Goal: Task Accomplishment & Management: Manage account settings

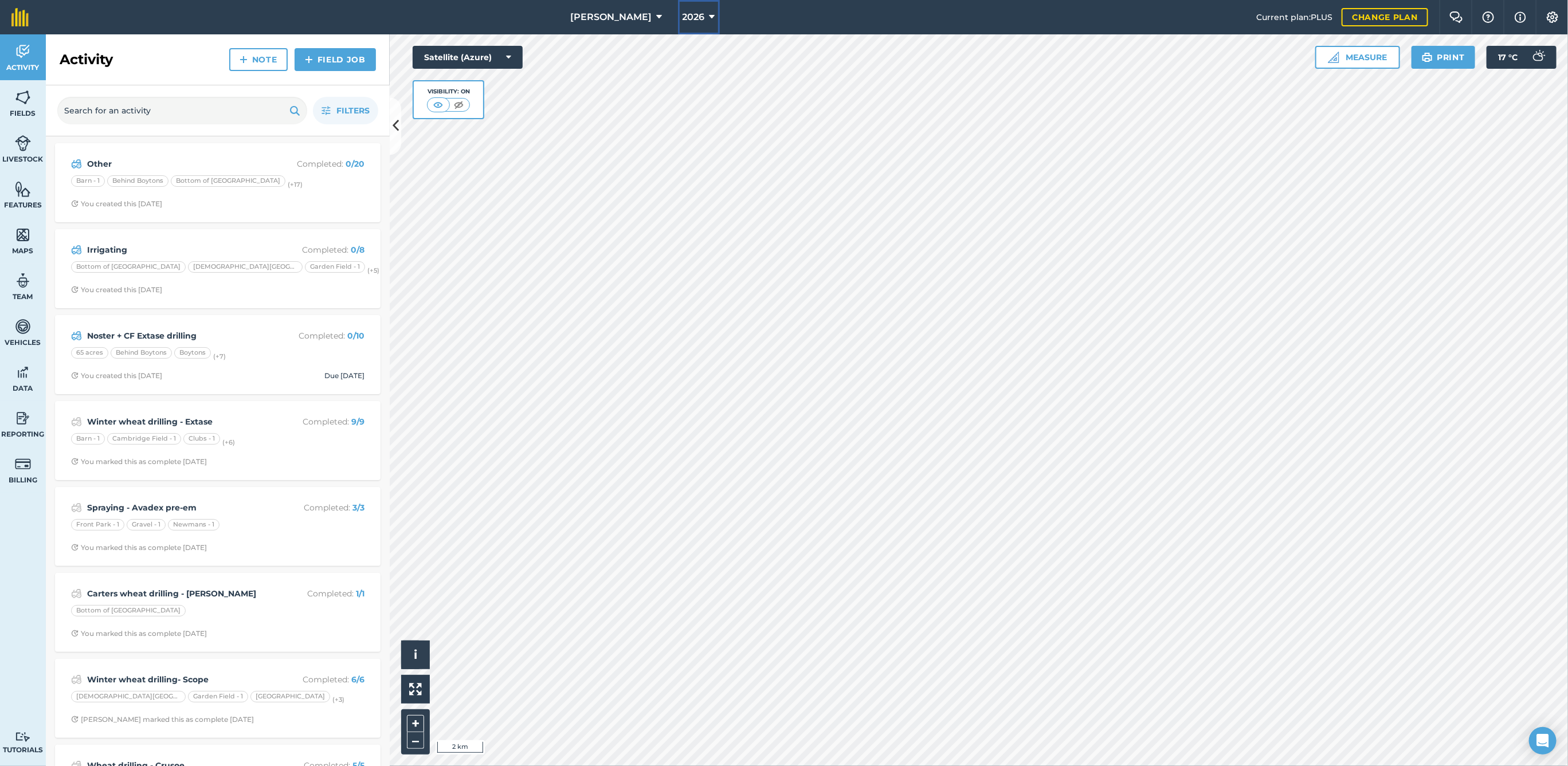
click at [683, 15] on span "2026" at bounding box center [694, 17] width 22 height 14
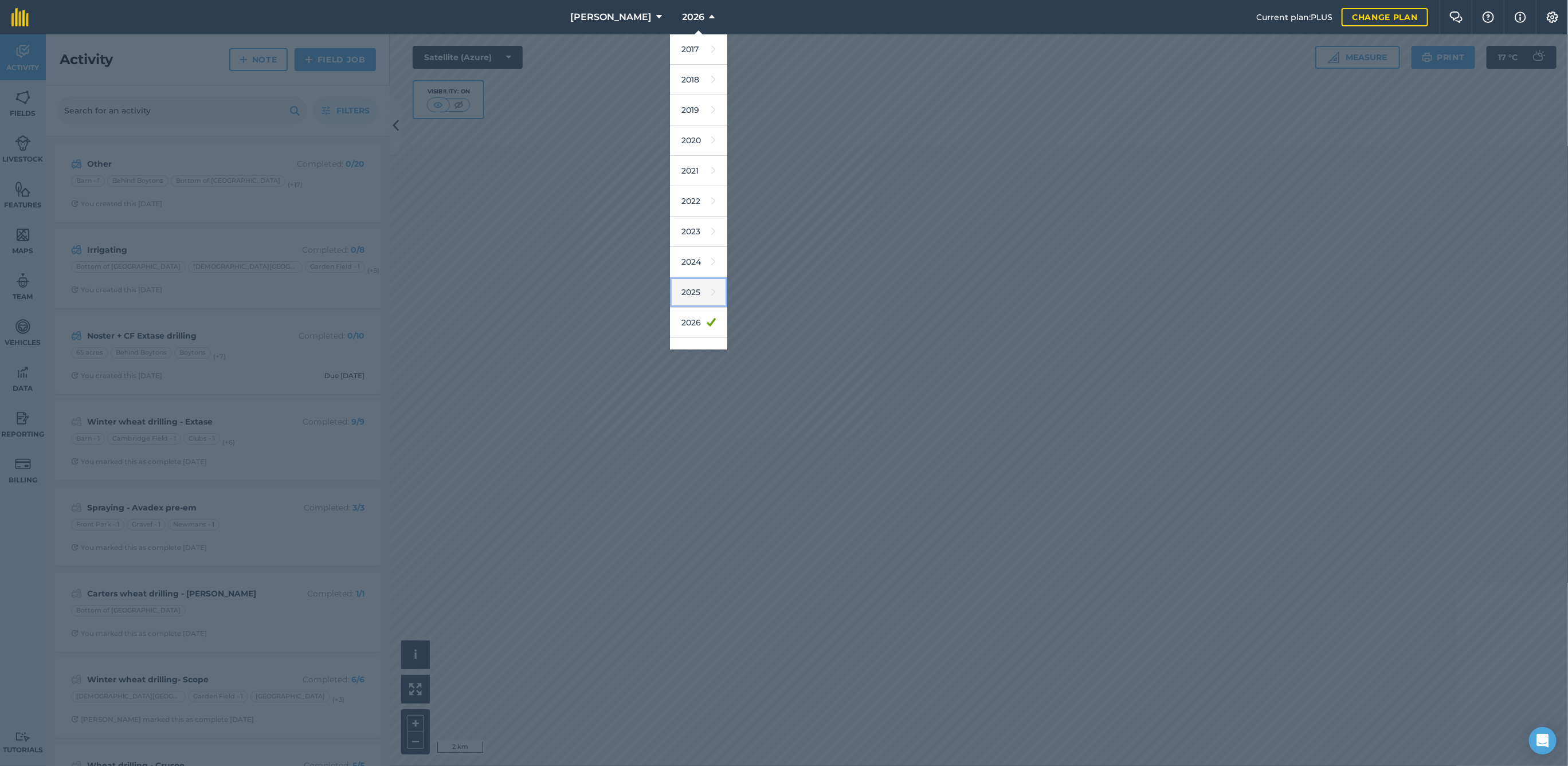
click at [678, 292] on link "2025" at bounding box center [698, 293] width 57 height 30
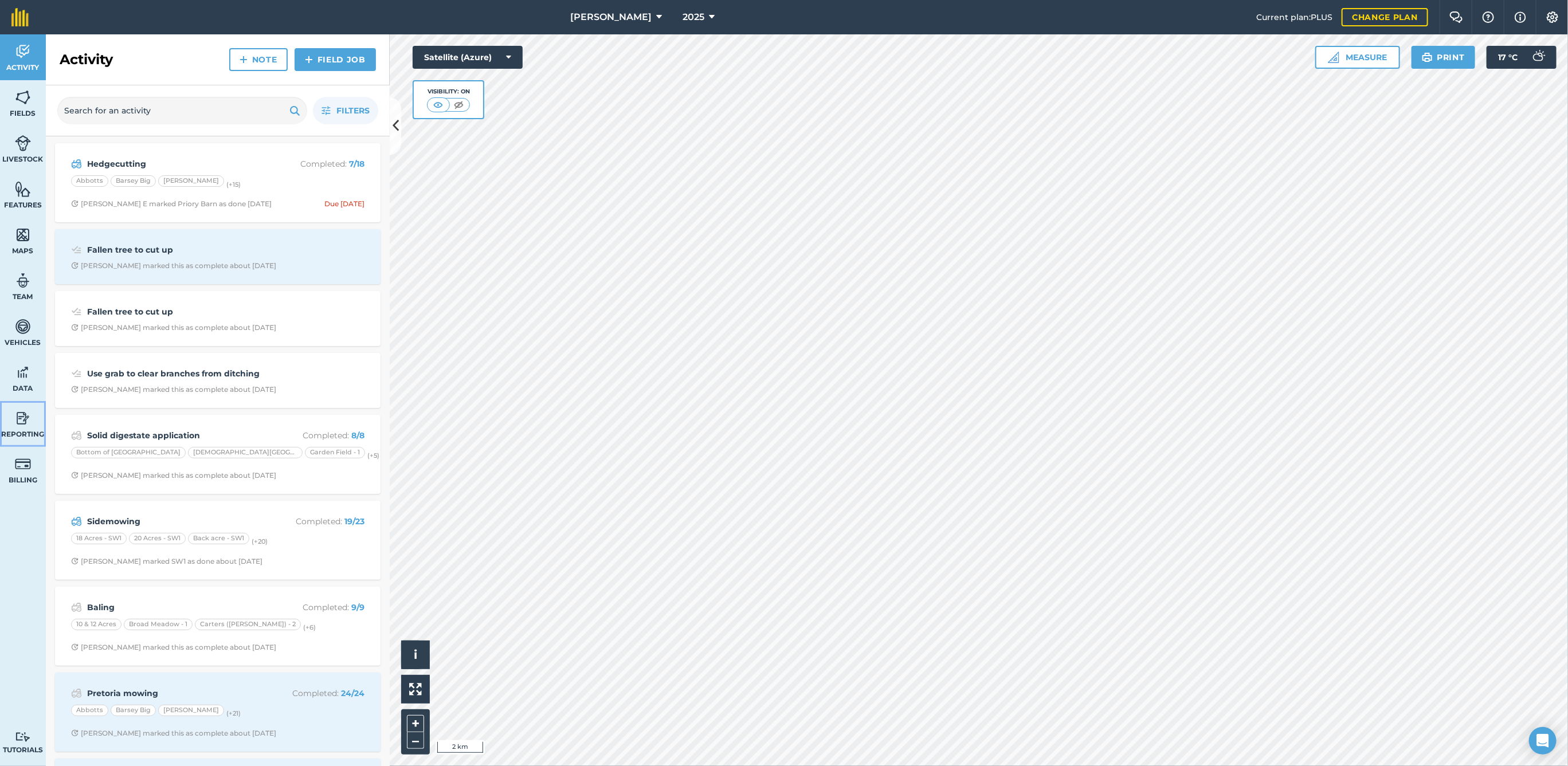
click at [27, 428] on link "Reporting" at bounding box center [23, 424] width 46 height 46
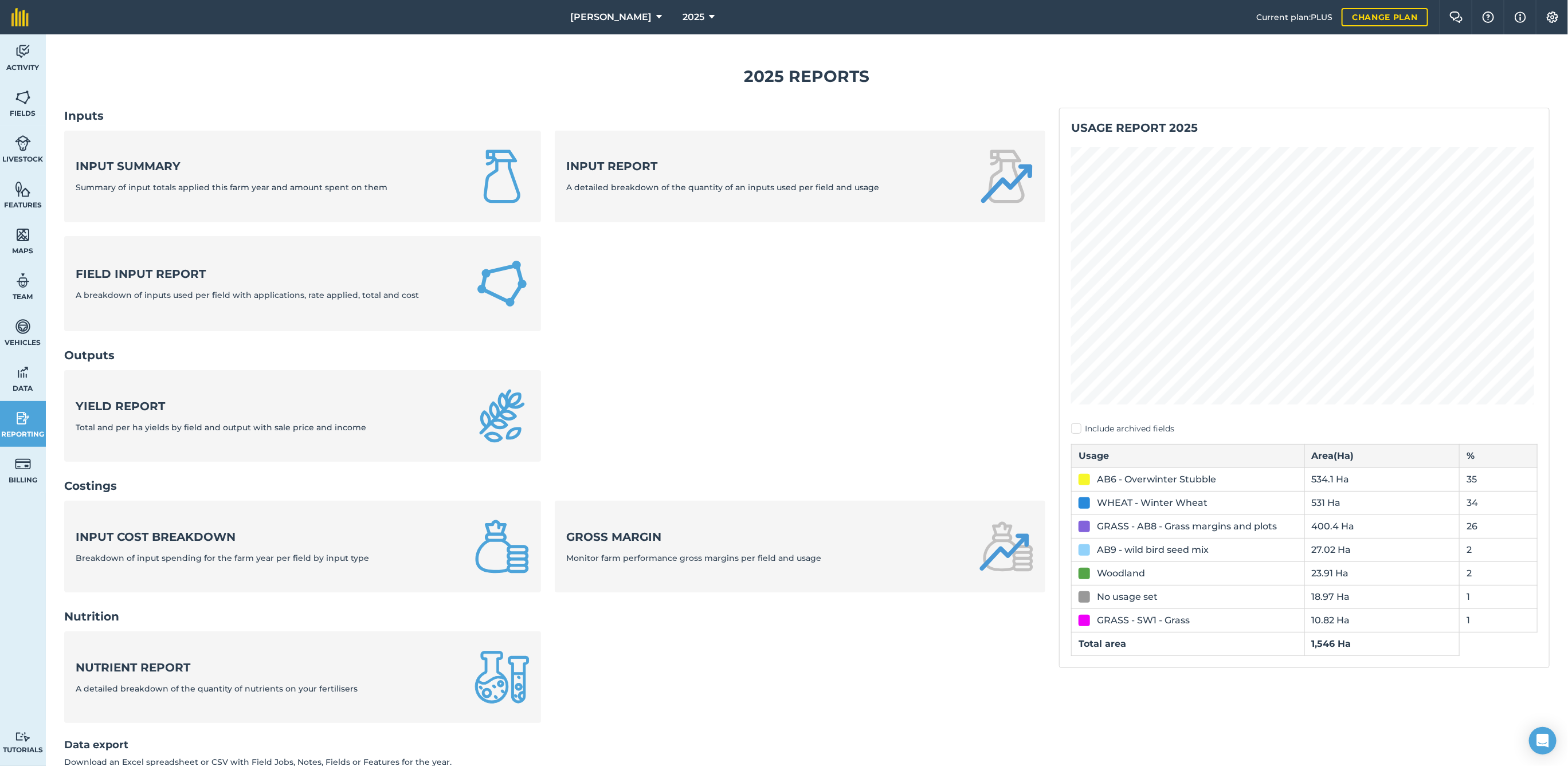
click at [1106, 597] on div "No usage set" at bounding box center [1127, 597] width 61 height 14
click at [1114, 595] on div "No usage set" at bounding box center [1127, 597] width 61 height 14
click at [1121, 600] on div "No usage set" at bounding box center [1127, 597] width 61 height 14
click at [21, 52] on img at bounding box center [23, 51] width 16 height 17
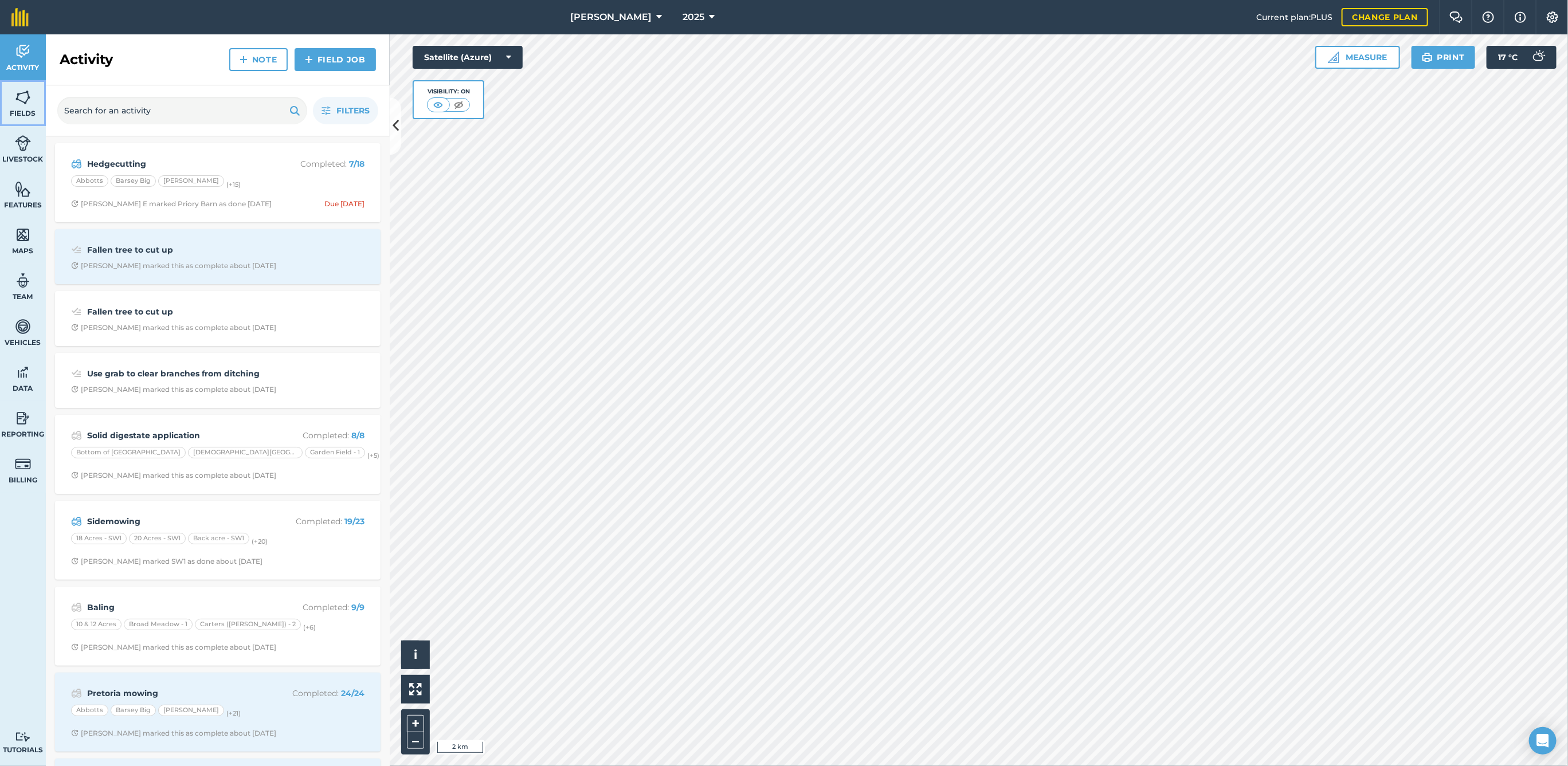
click at [12, 106] on link "Fields" at bounding box center [23, 103] width 46 height 46
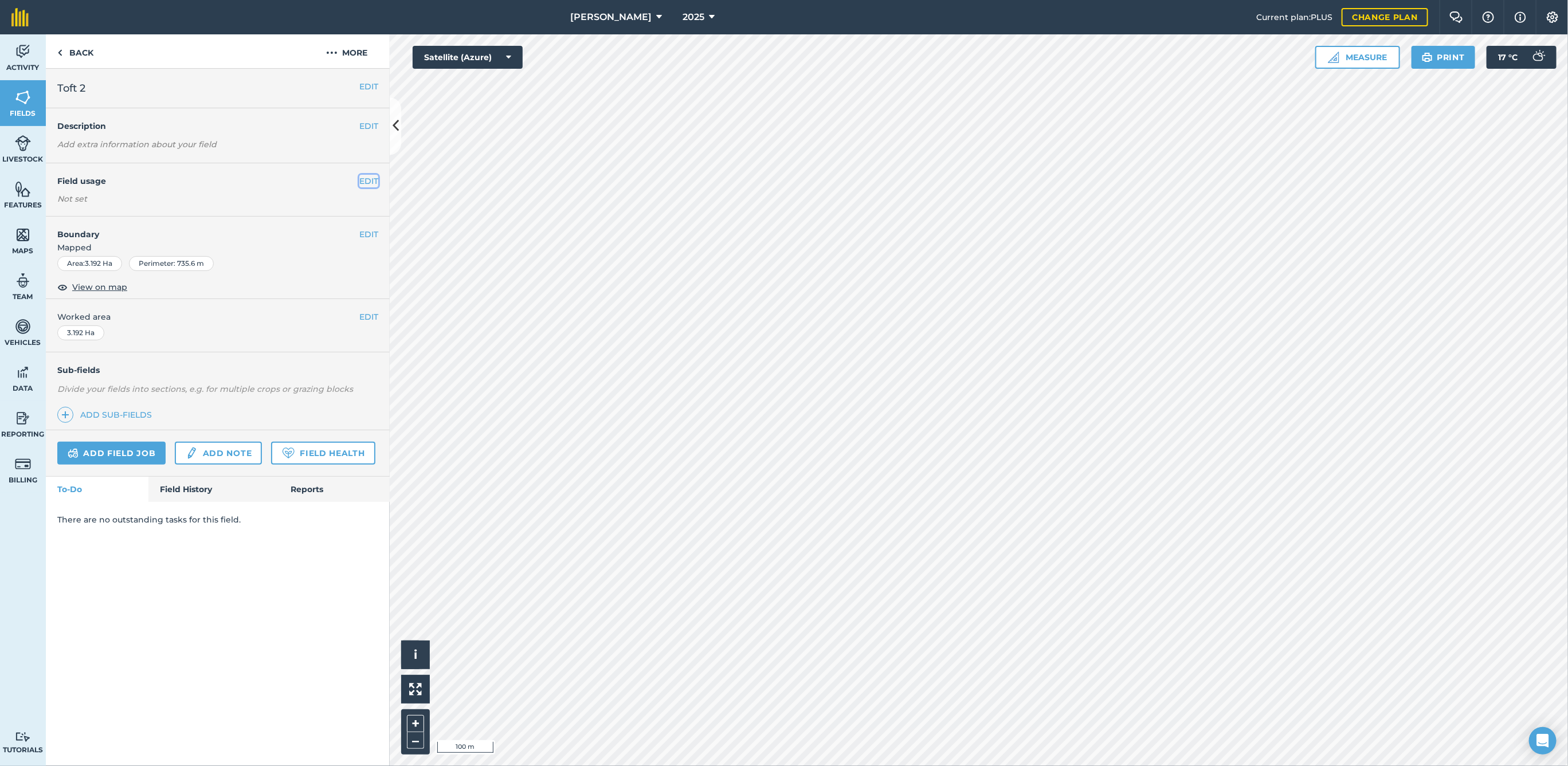
click at [365, 175] on button "EDIT" at bounding box center [368, 181] width 19 height 12
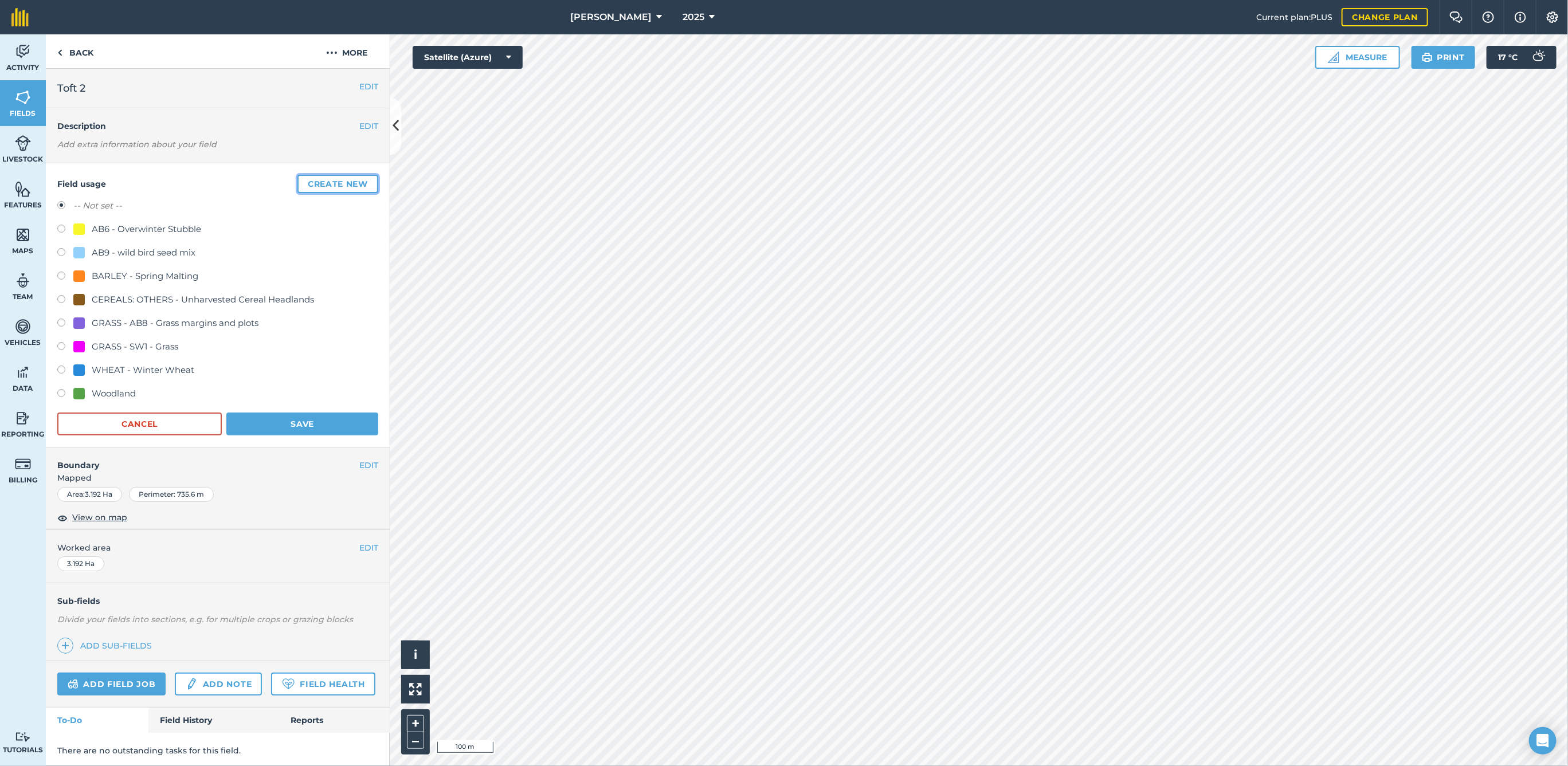
click at [329, 183] on button "Create new" at bounding box center [338, 184] width 81 height 19
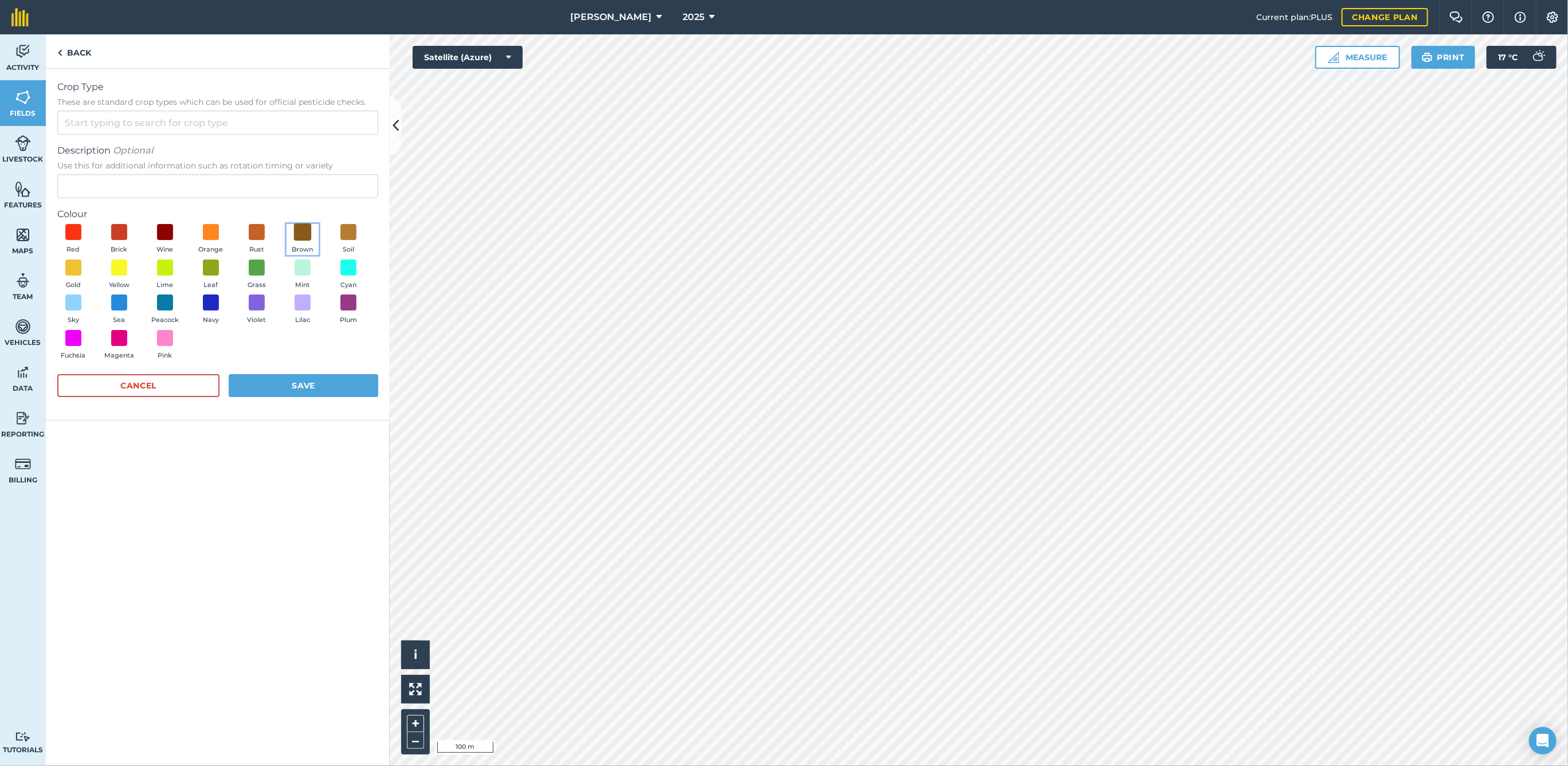
click at [302, 235] on span at bounding box center [303, 233] width 18 height 18
click at [191, 130] on input "Crop Type These are standard crop types which can be used for official pesticid…" at bounding box center [217, 122] width 321 height 24
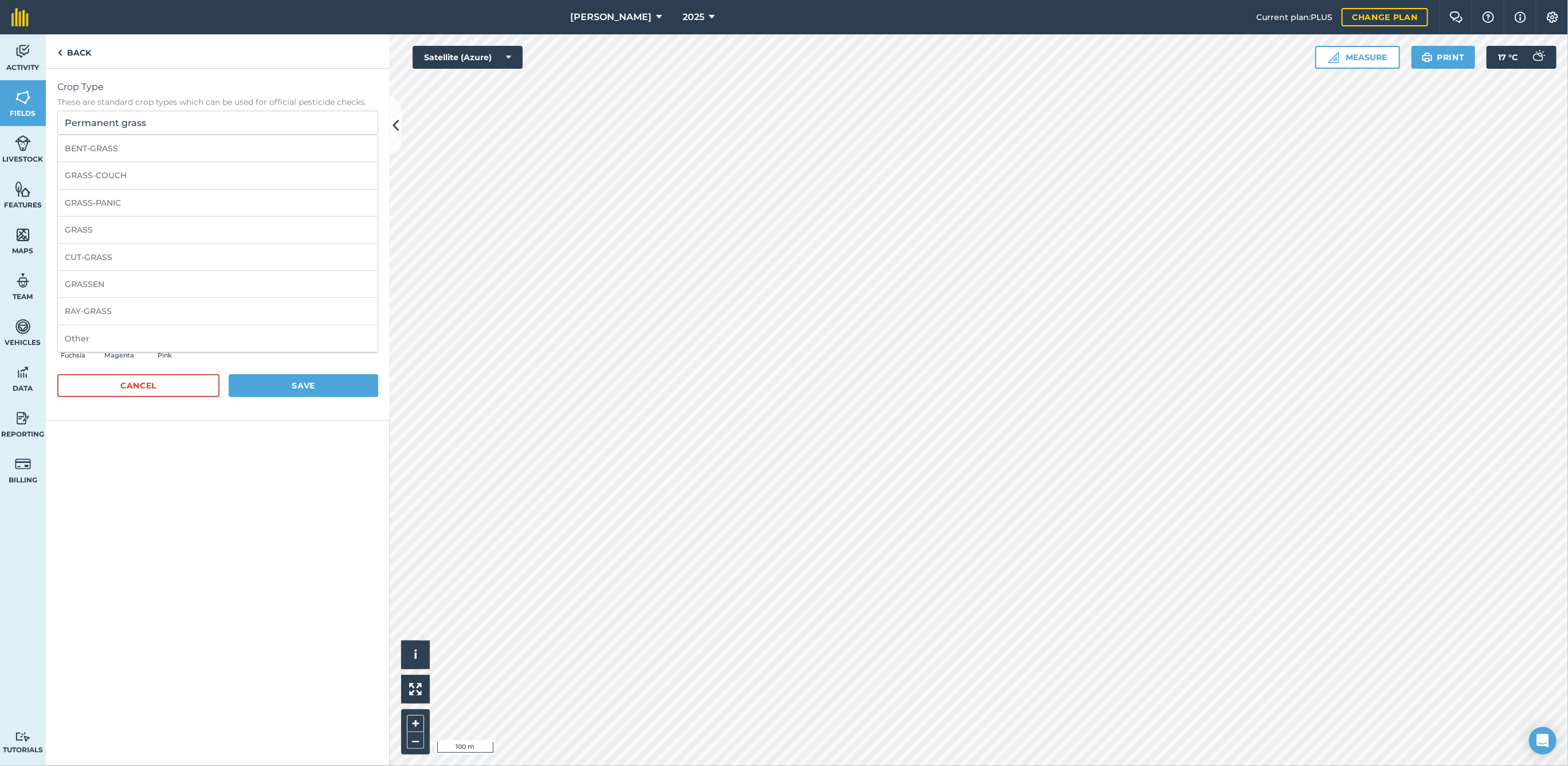
click at [180, 90] on span "Crop Type" at bounding box center [217, 87] width 321 height 14
click at [180, 110] on input "Permanent grass" at bounding box center [217, 122] width 321 height 24
click at [291, 383] on button "Save" at bounding box center [303, 385] width 150 height 23
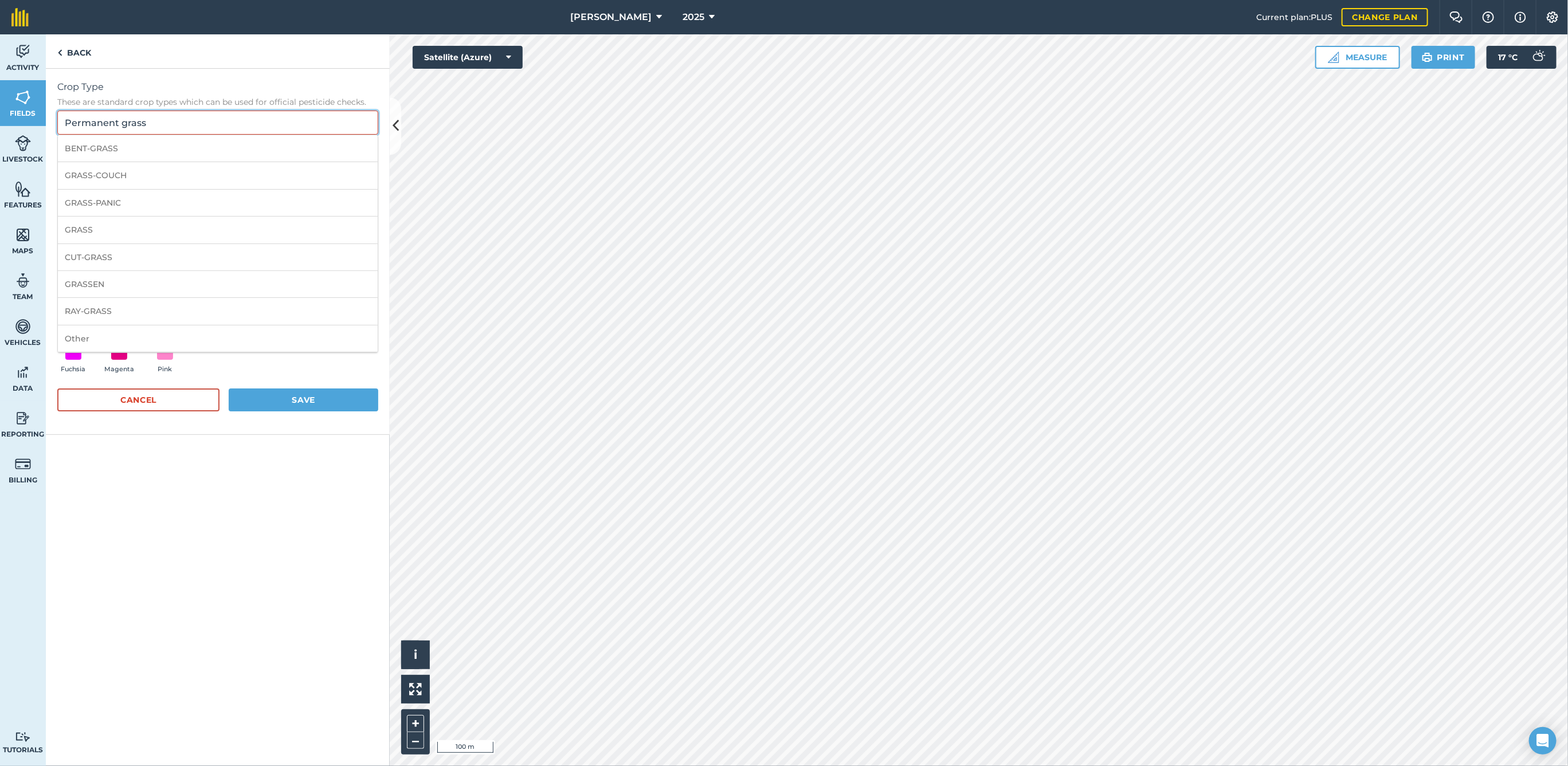
click at [165, 113] on input "Permanent grass" at bounding box center [217, 122] width 321 height 24
type input "Permanent"
click at [136, 231] on li "GRASS" at bounding box center [217, 230] width 320 height 27
type input "GRASS"
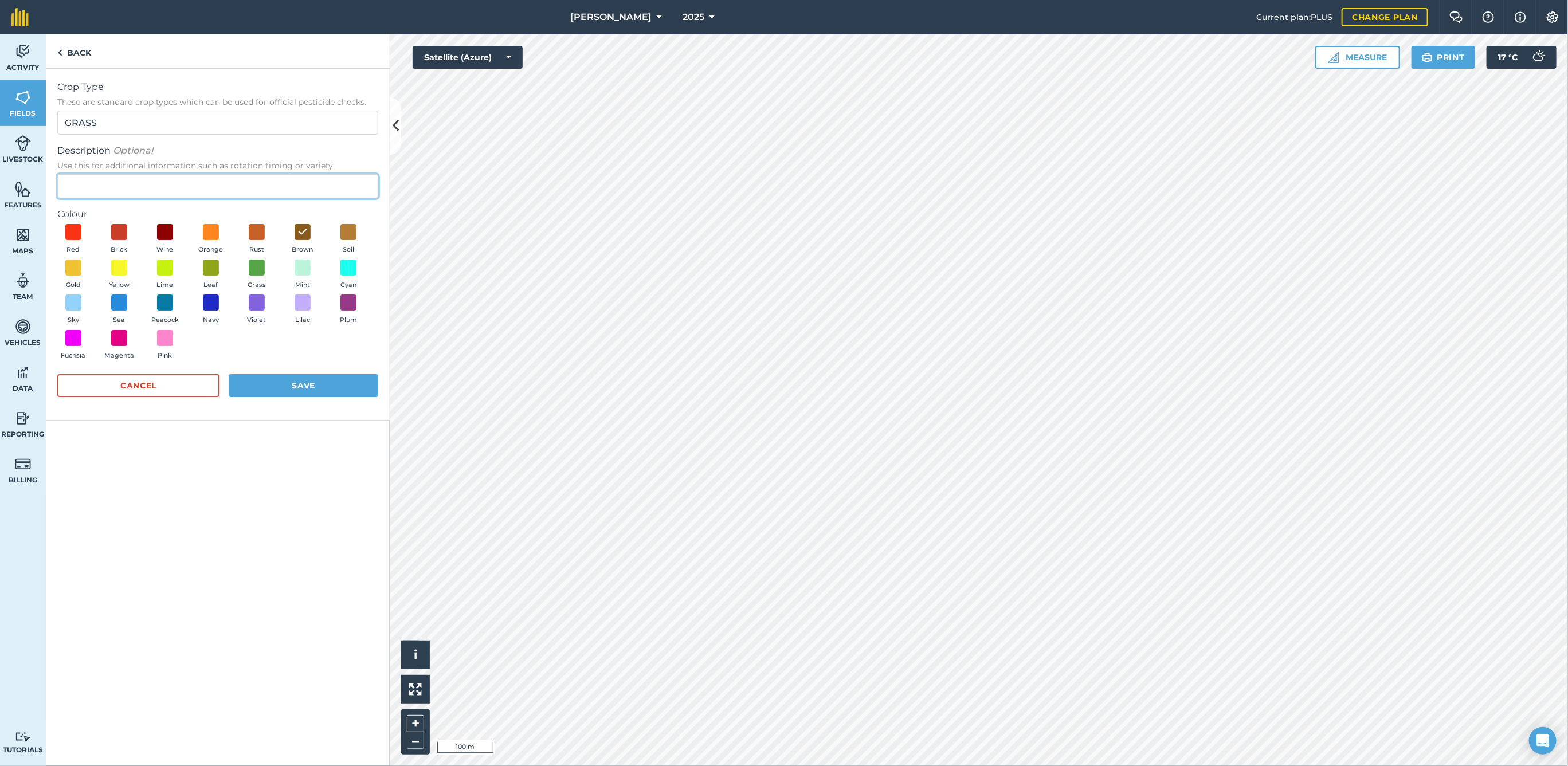
click at [120, 188] on input "Description Optional Use this for additional information such as rotation timin…" at bounding box center [217, 186] width 321 height 24
type input "Permanent grass"
click at [298, 386] on button "Save" at bounding box center [303, 385] width 150 height 23
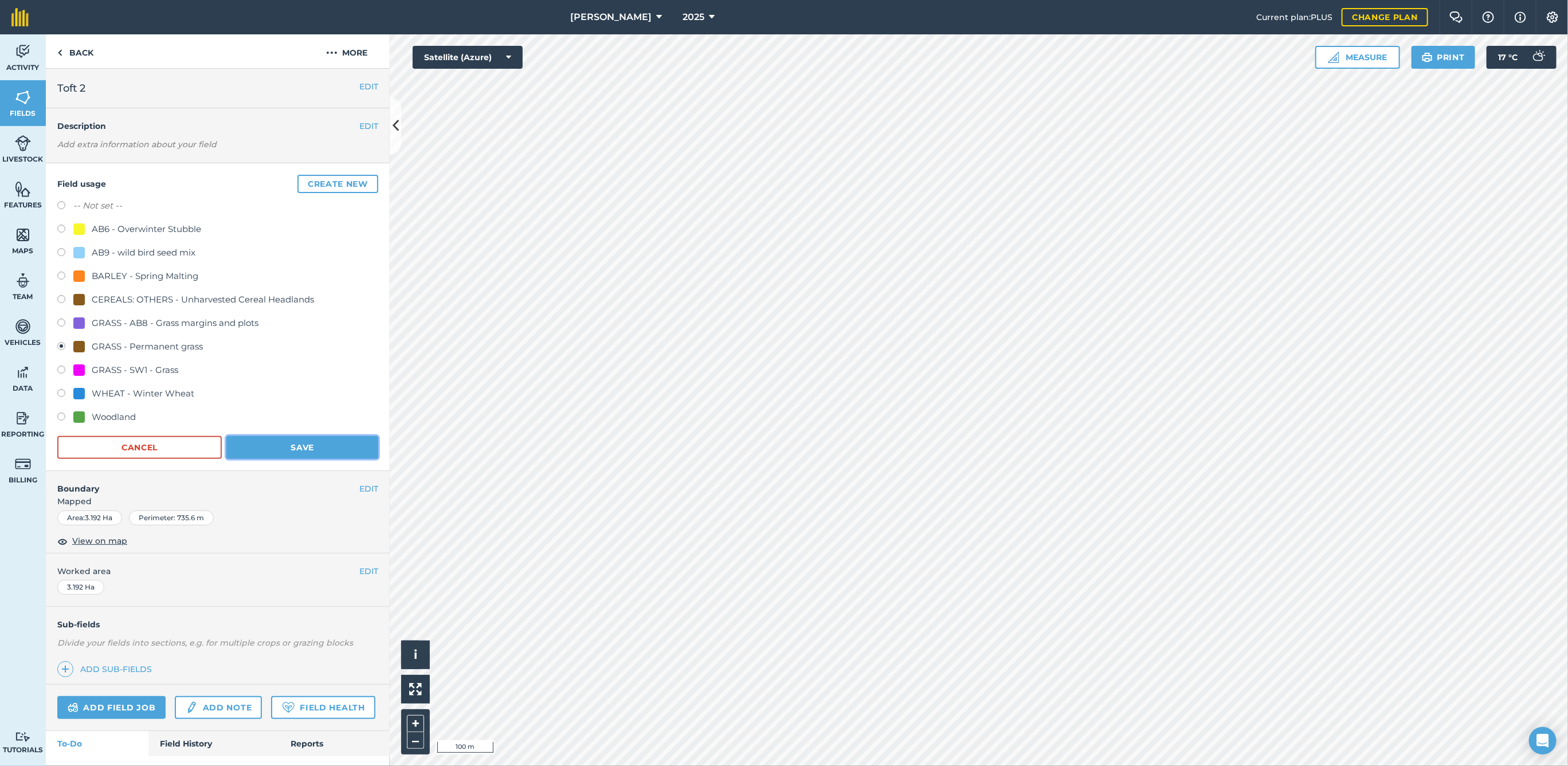
click at [281, 444] on button "Save" at bounding box center [302, 447] width 152 height 23
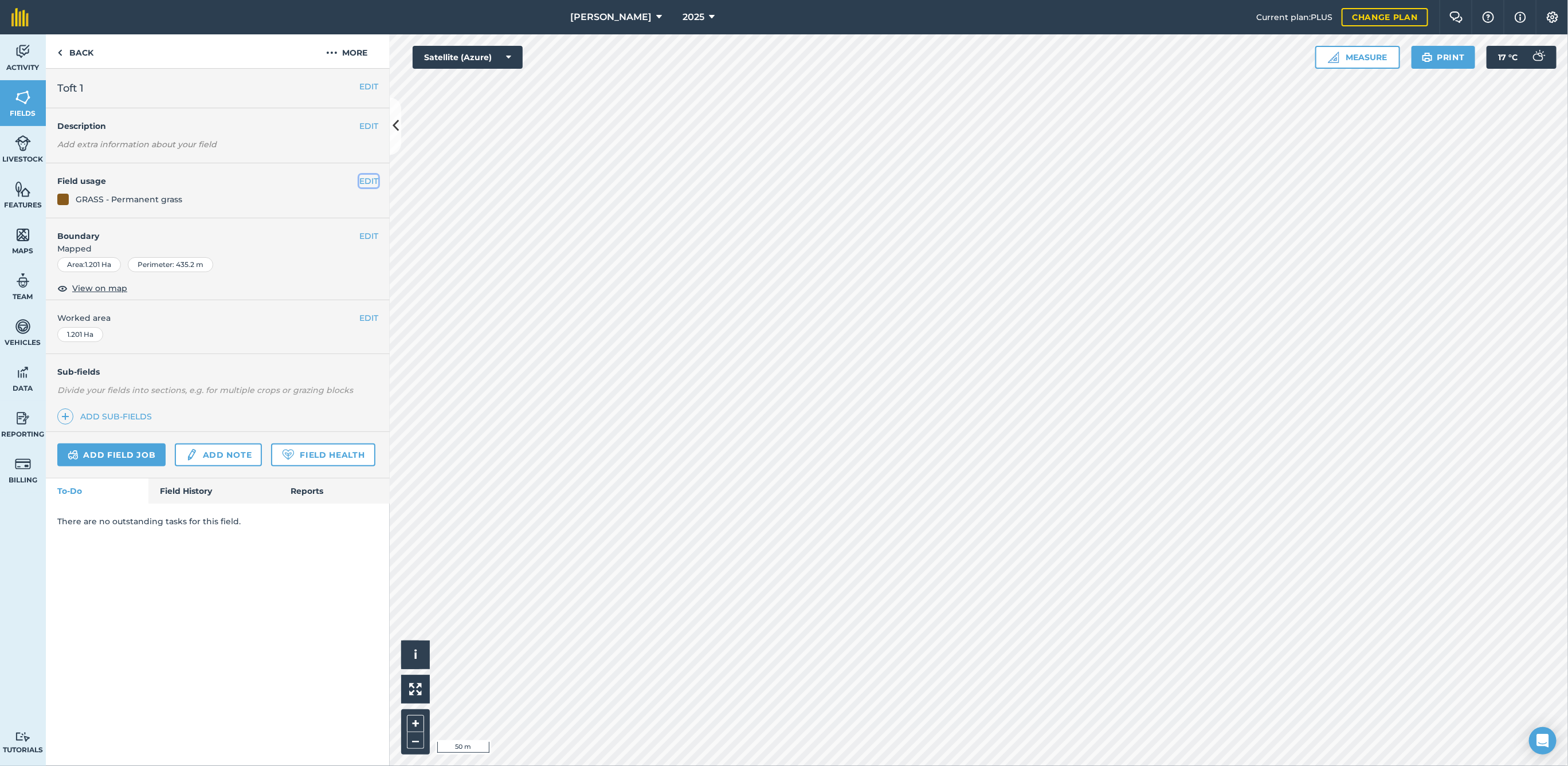
click at [373, 182] on button "EDIT" at bounding box center [368, 181] width 19 height 12
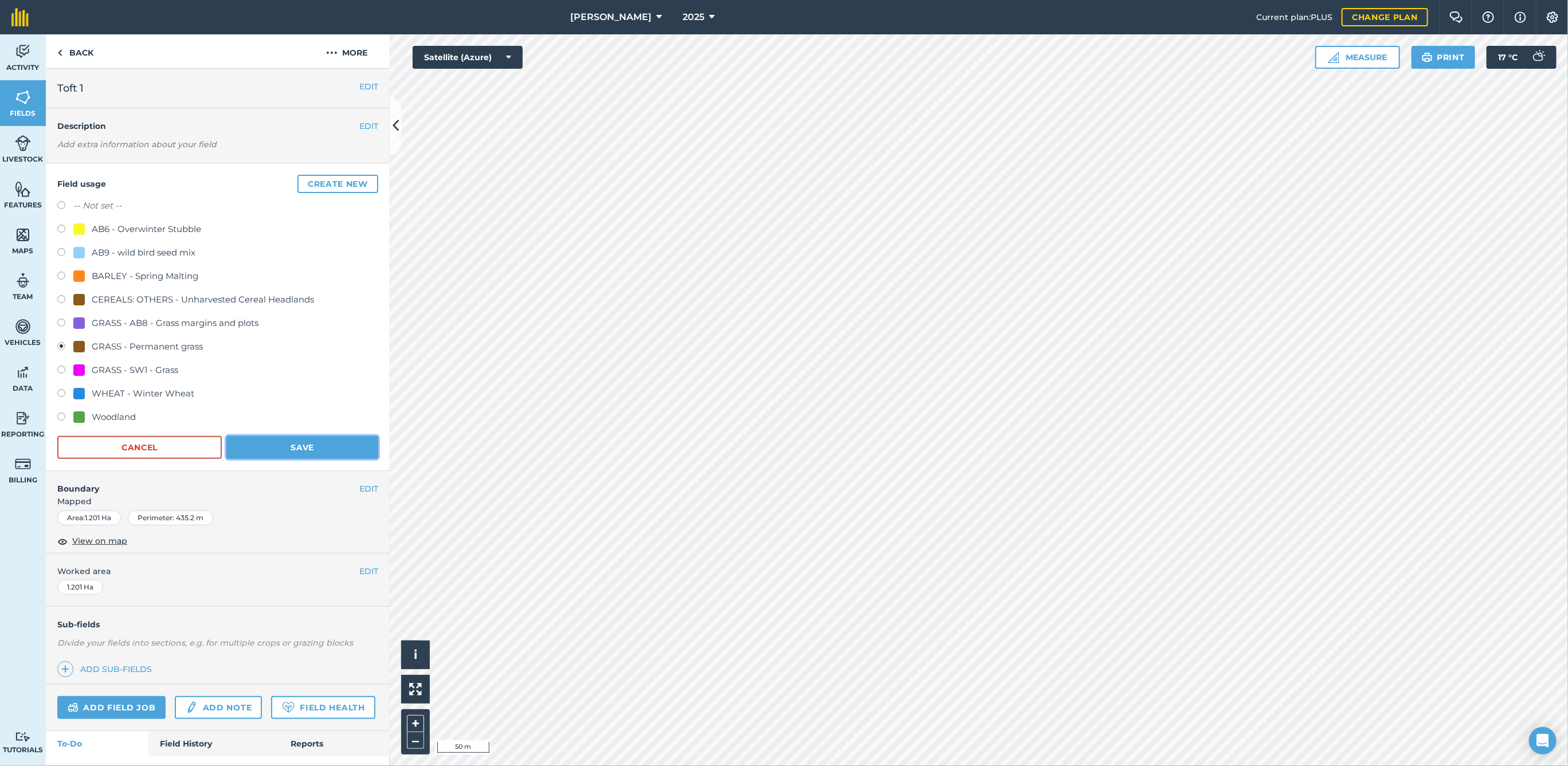
click at [313, 438] on button "Save" at bounding box center [302, 447] width 152 height 23
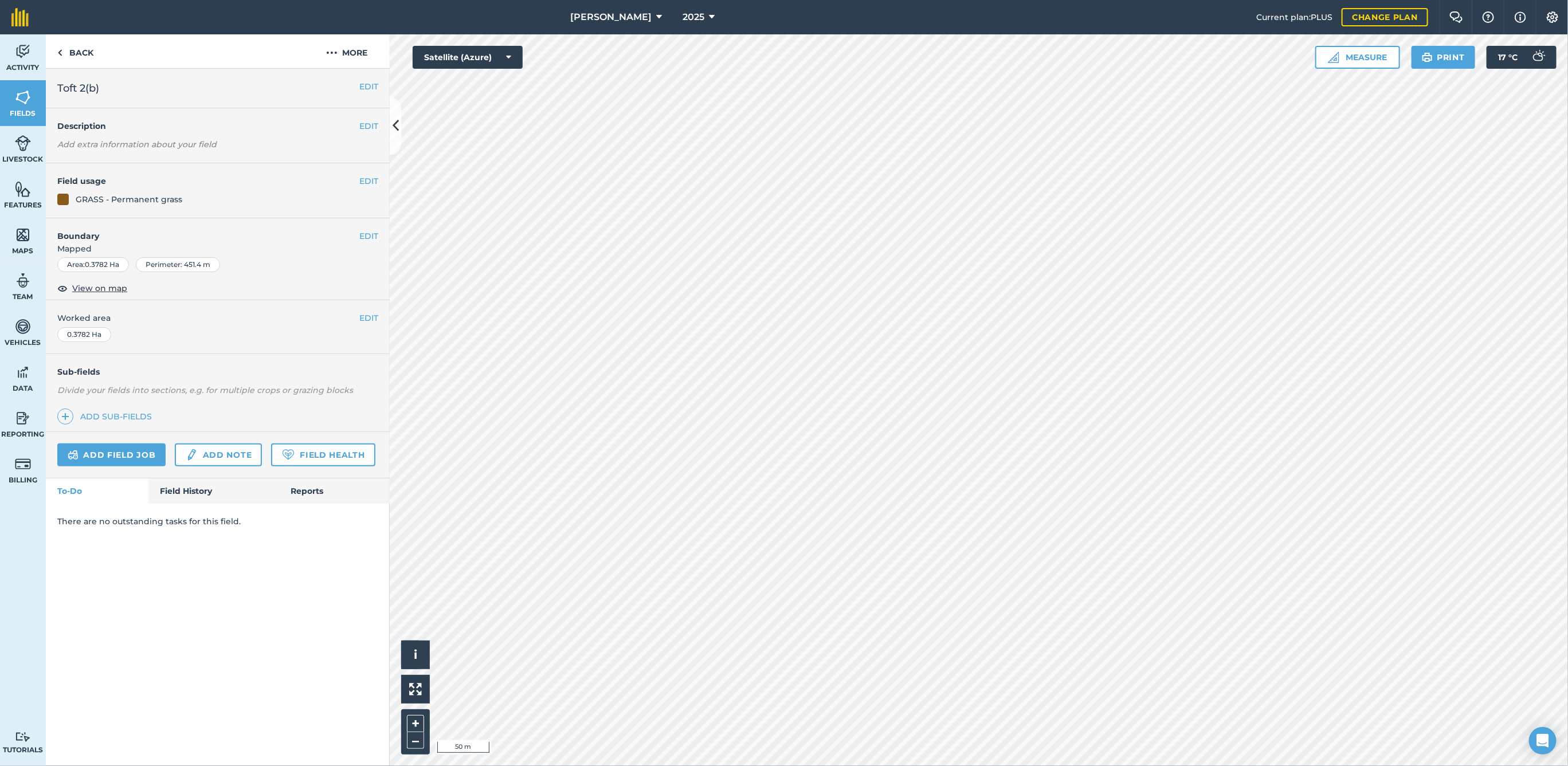
click at [356, 175] on h4 "Field usage" at bounding box center [208, 181] width 302 height 12
click at [362, 177] on button "EDIT" at bounding box center [368, 181] width 19 height 12
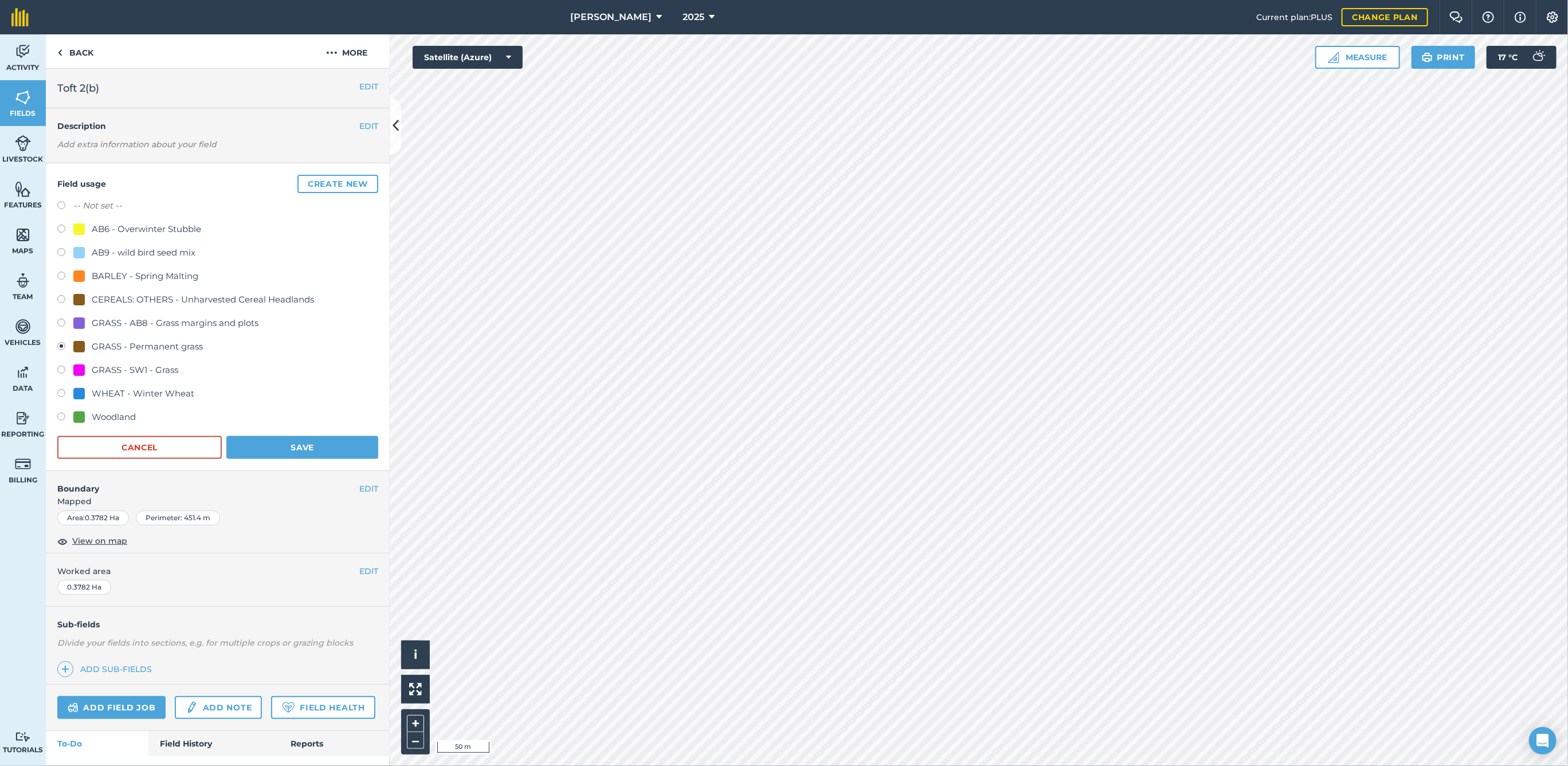
click at [100, 414] on div "Woodland" at bounding box center [114, 417] width 44 height 14
radio input "true"
radio input "false"
click at [278, 451] on button "Save" at bounding box center [302, 447] width 152 height 23
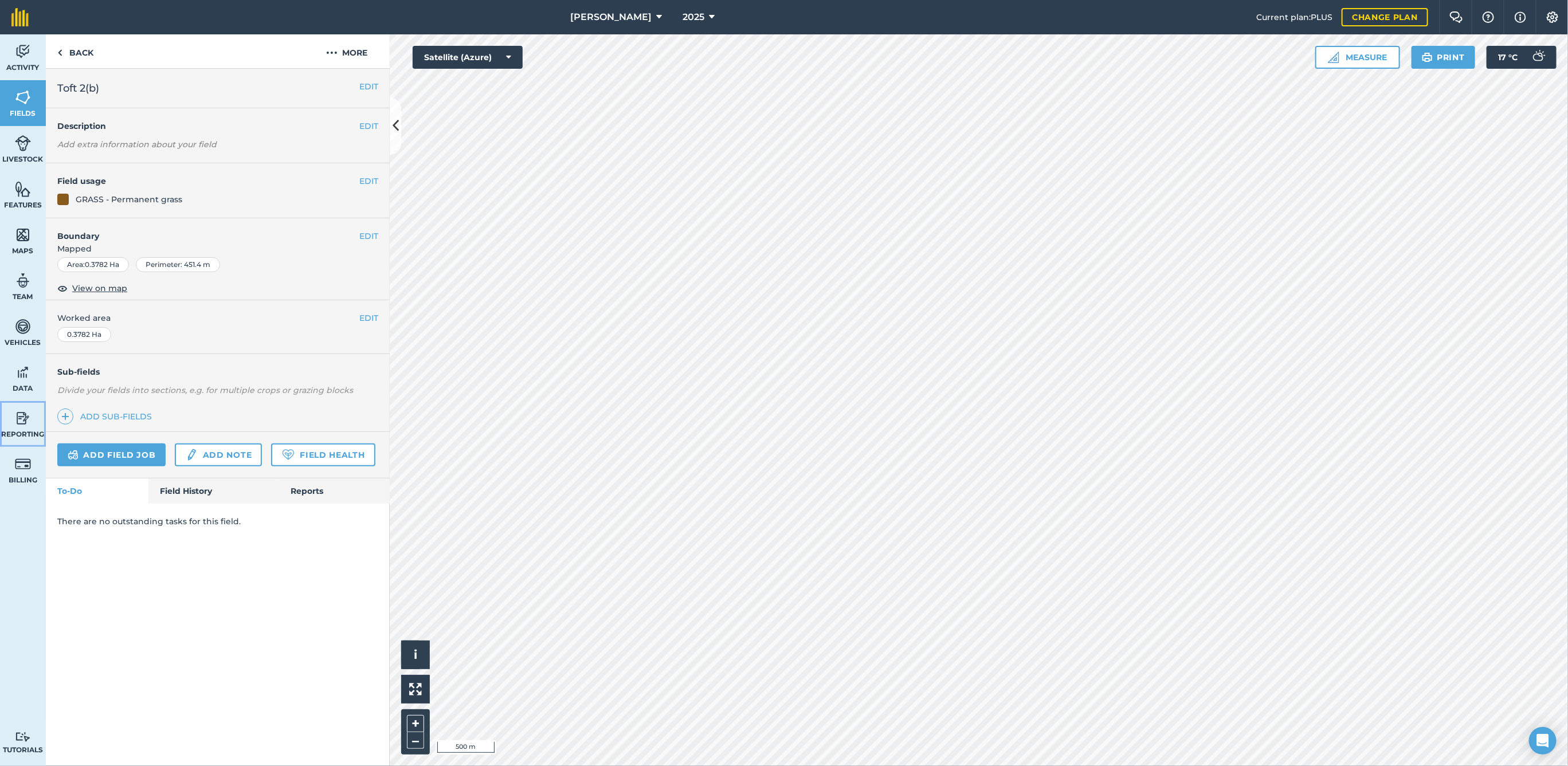
click at [17, 422] on img at bounding box center [23, 418] width 16 height 17
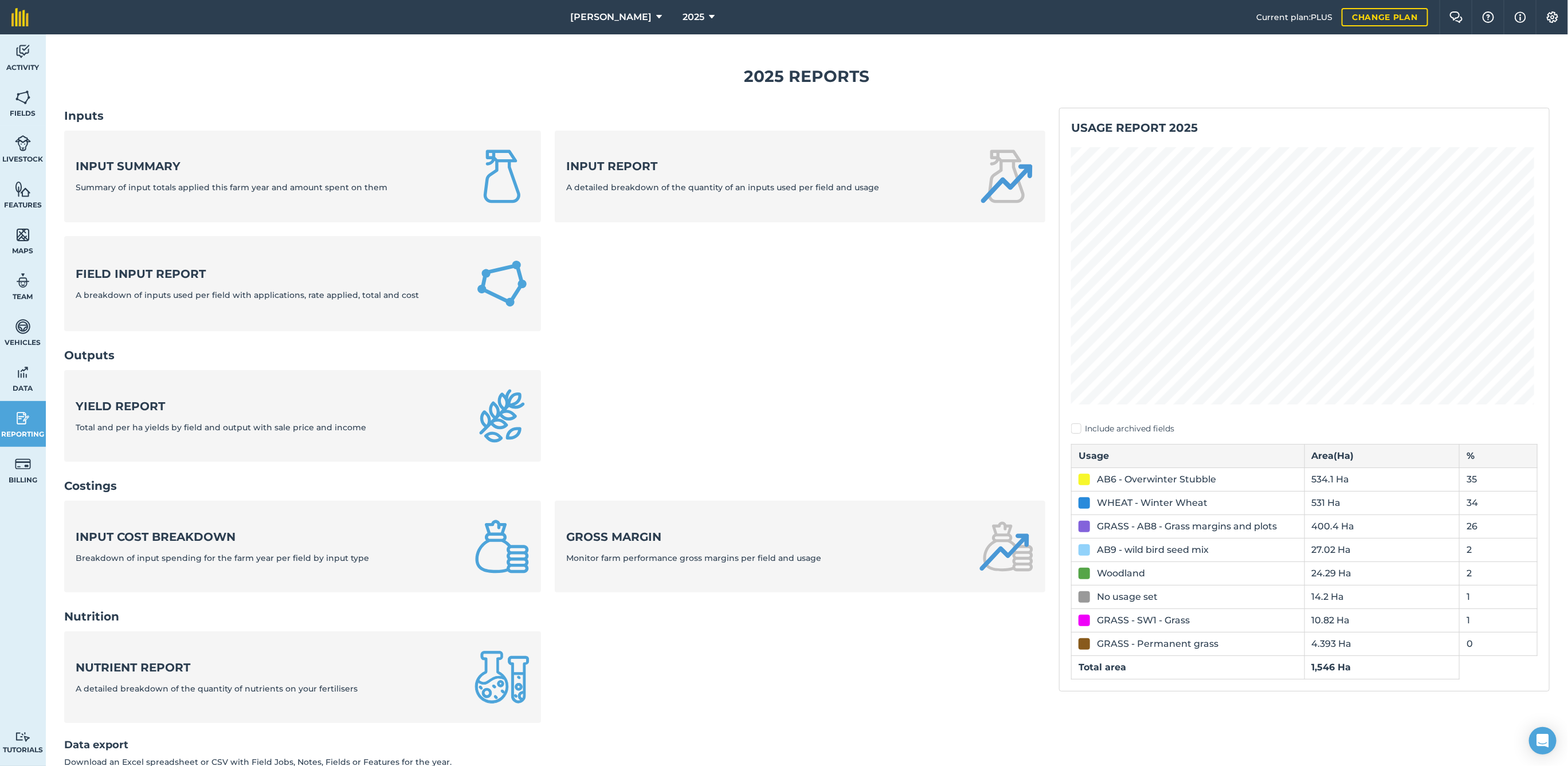
click at [1153, 590] on div "No usage set" at bounding box center [1188, 597] width 219 height 14
click at [1152, 590] on div "No usage set" at bounding box center [1188, 597] width 219 height 14
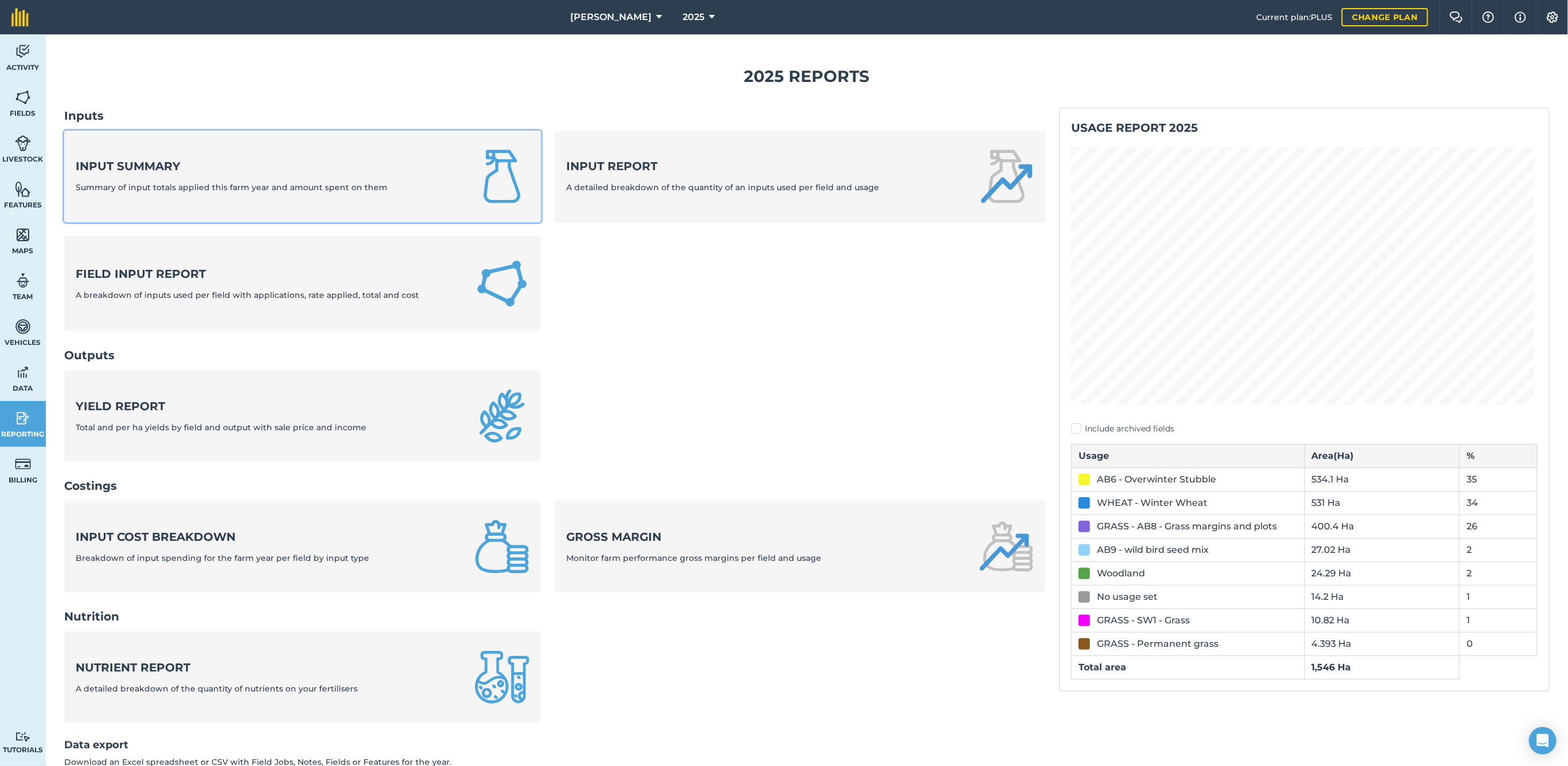
click at [144, 168] on strong "Input summary" at bounding box center [232, 166] width 312 height 16
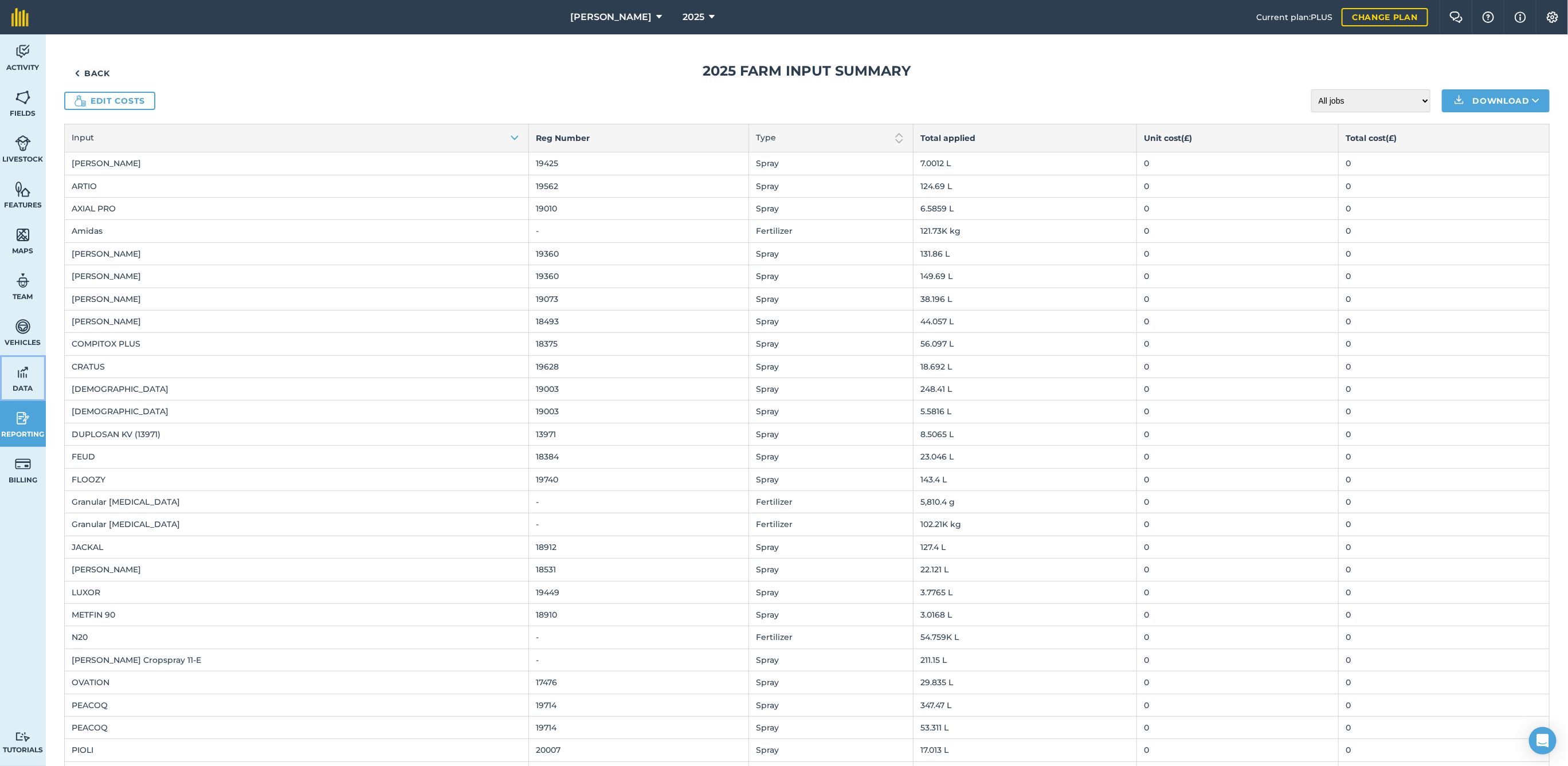
click at [5, 380] on link "Data" at bounding box center [23, 378] width 46 height 46
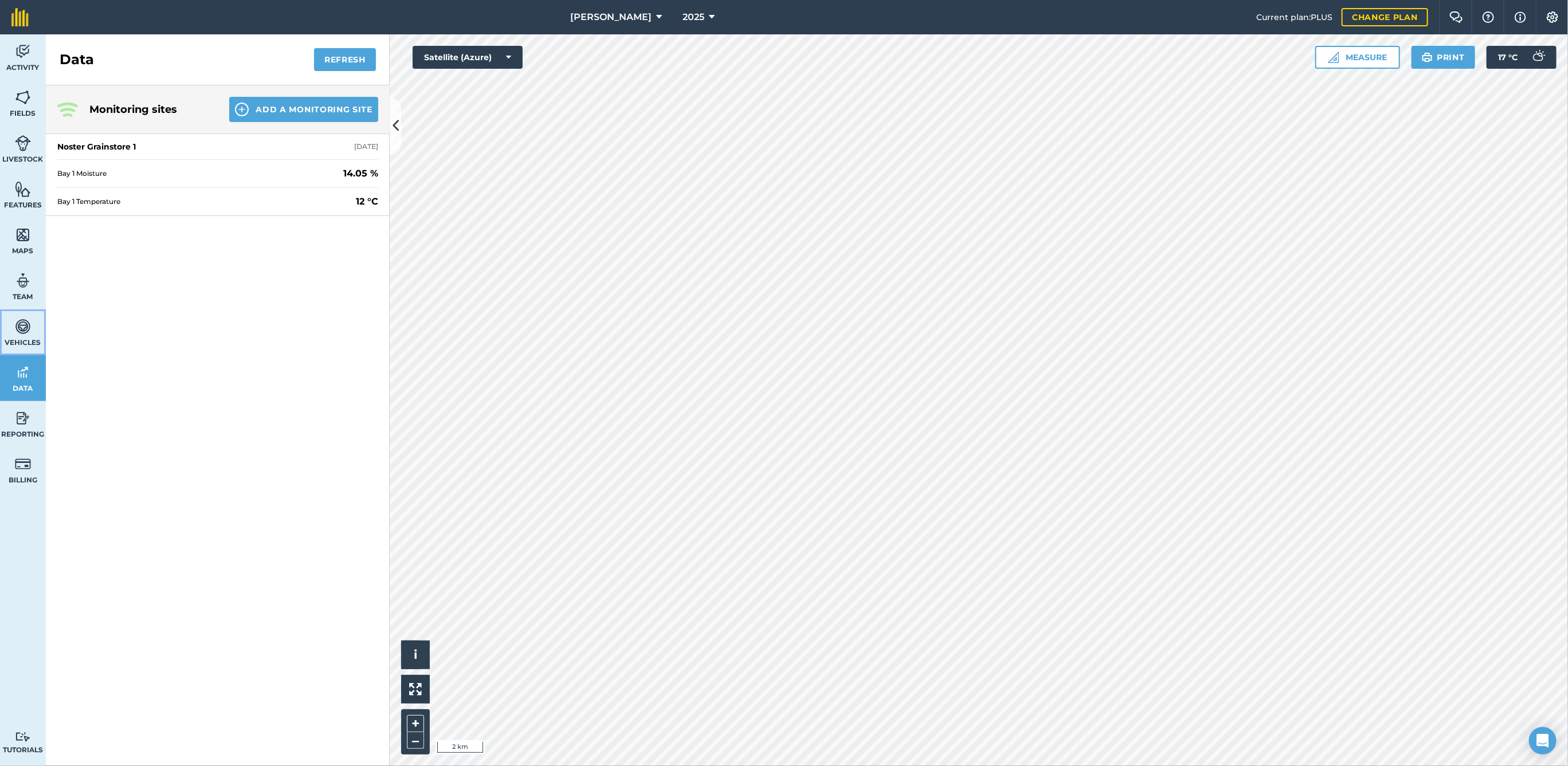
click at [26, 324] on img at bounding box center [23, 326] width 16 height 17
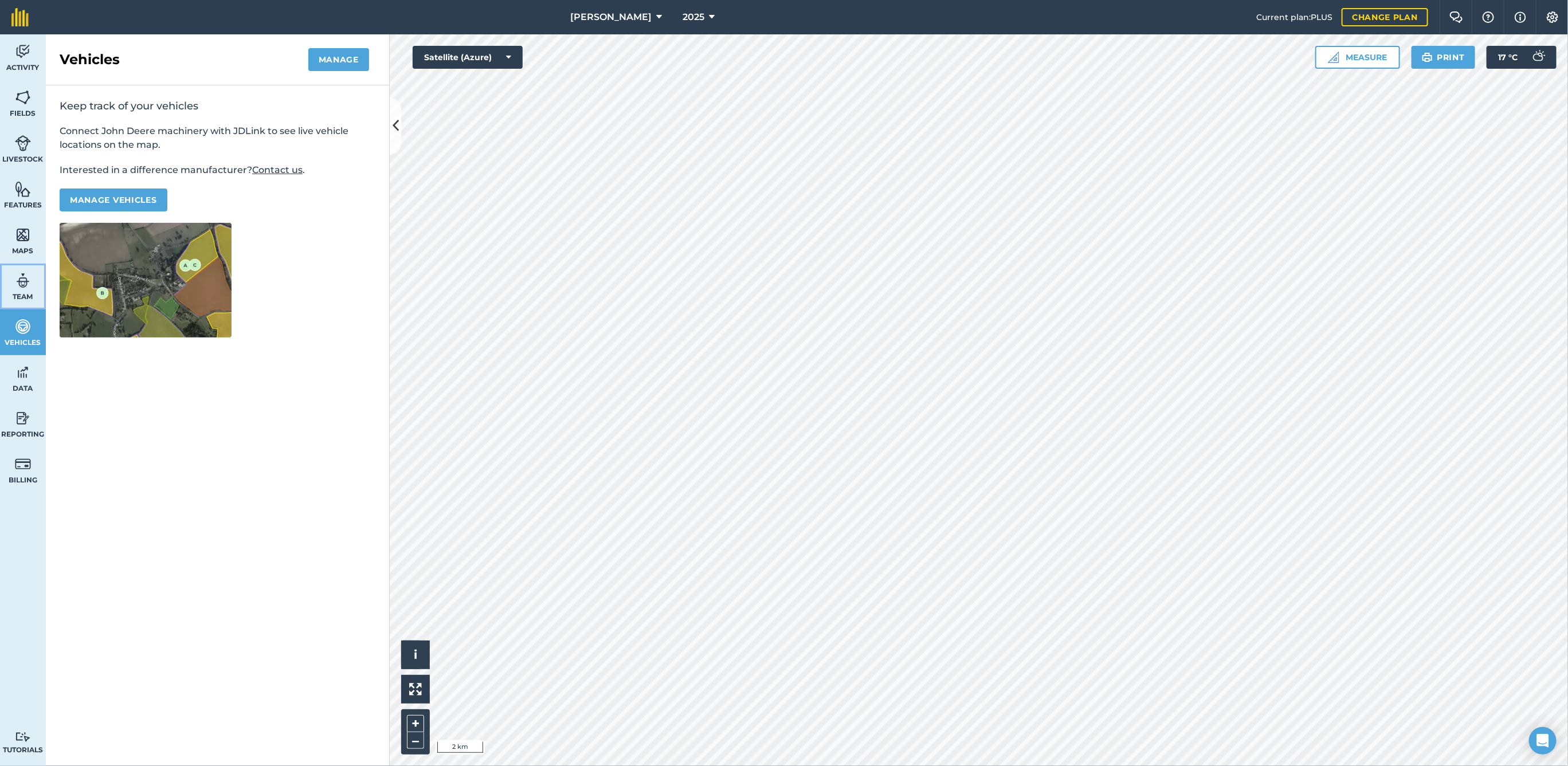
click at [29, 275] on img at bounding box center [23, 280] width 16 height 17
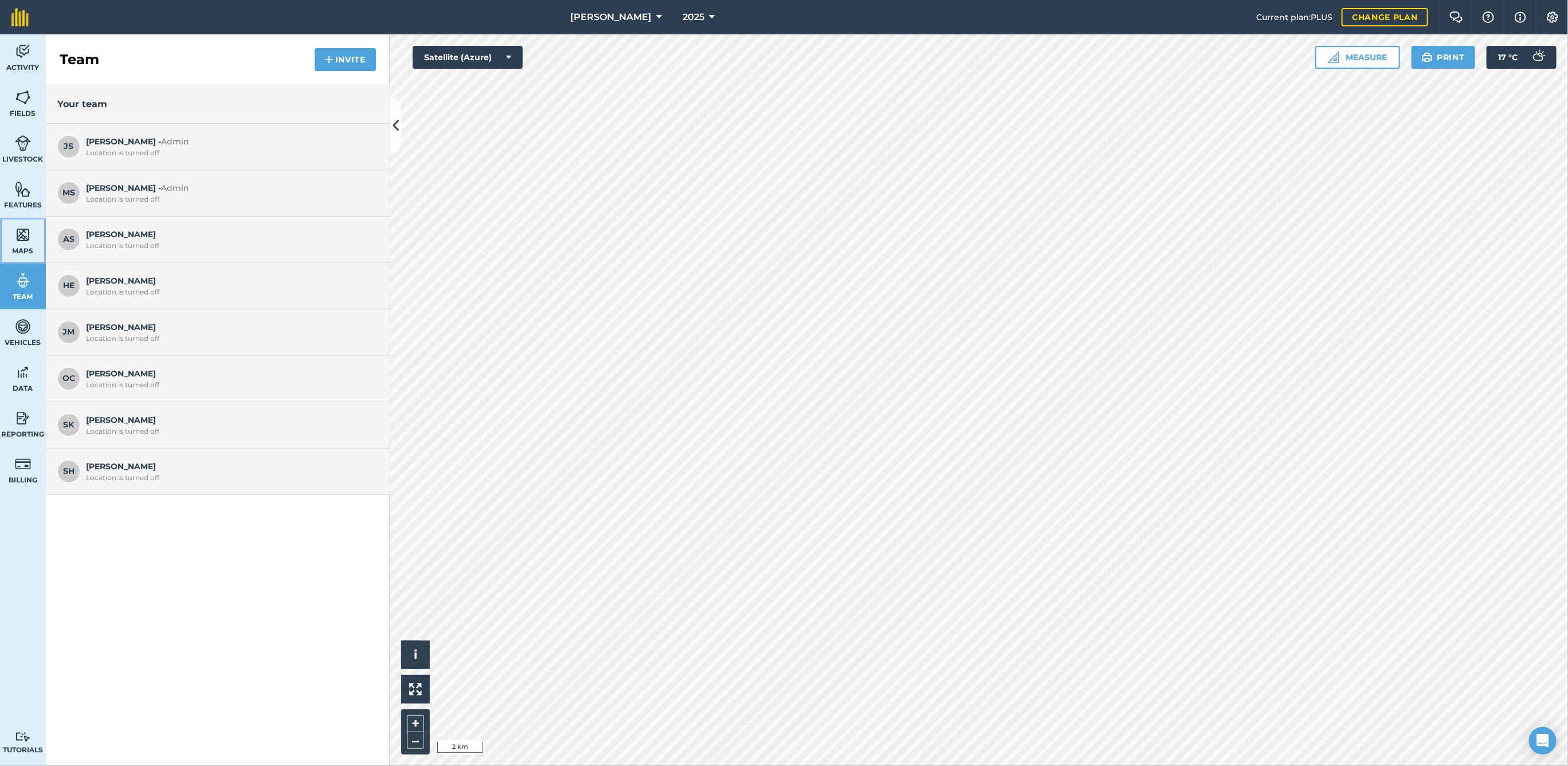
click at [25, 232] on img at bounding box center [23, 235] width 16 height 17
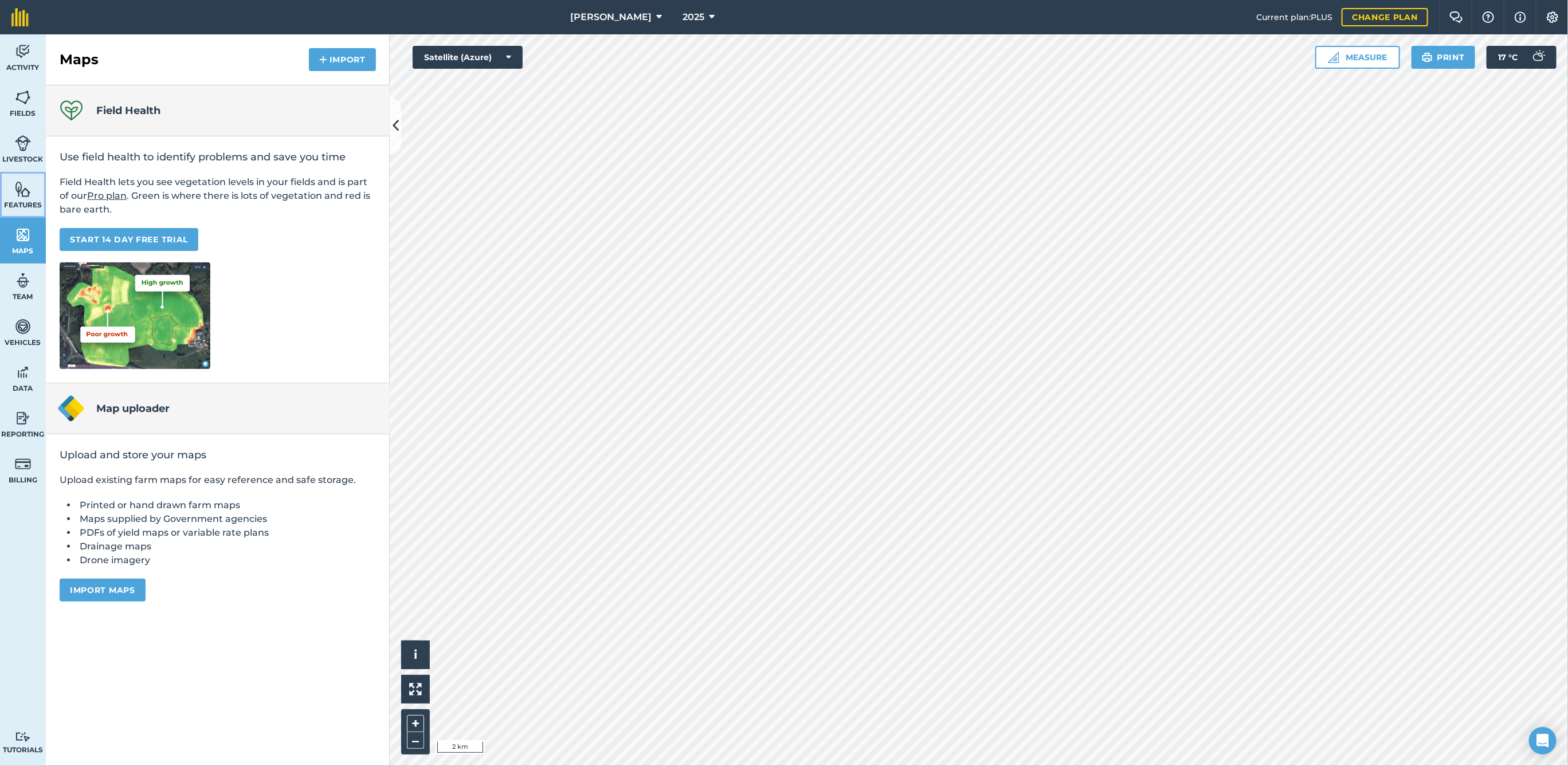
click at [23, 194] on img at bounding box center [23, 188] width 16 height 17
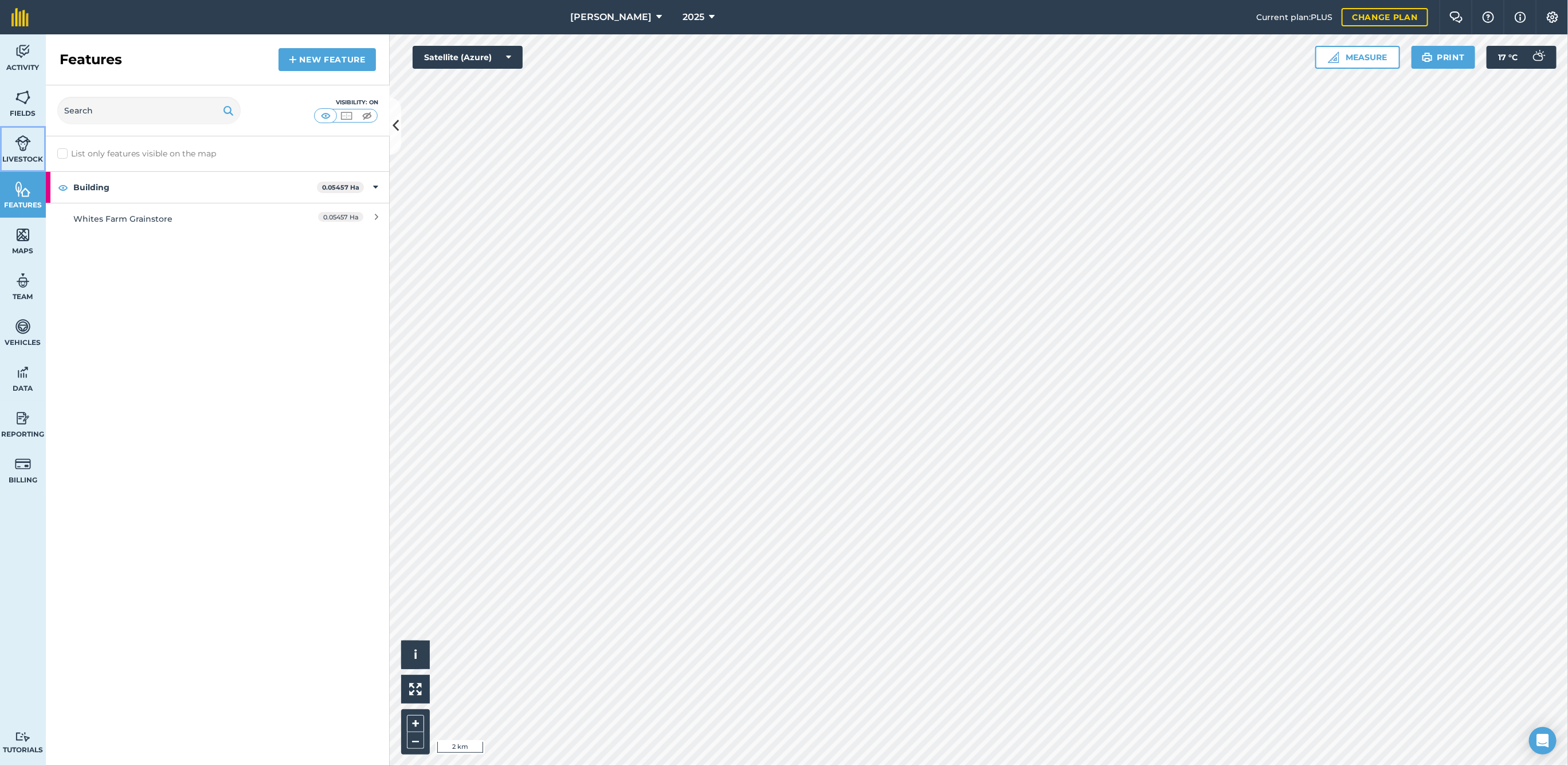
click at [27, 149] on img at bounding box center [23, 143] width 16 height 17
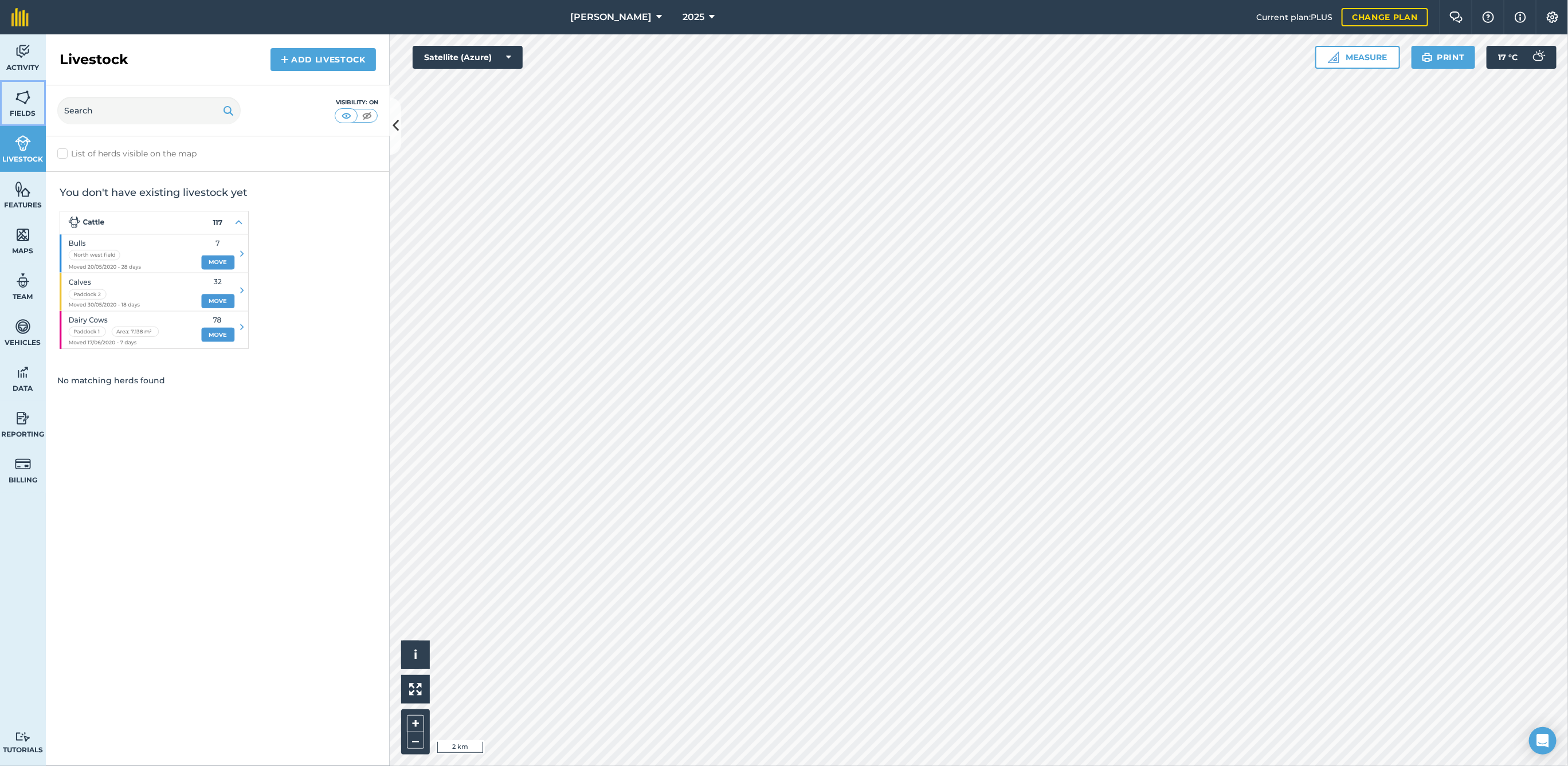
click at [30, 118] on link "Fields" at bounding box center [23, 103] width 46 height 46
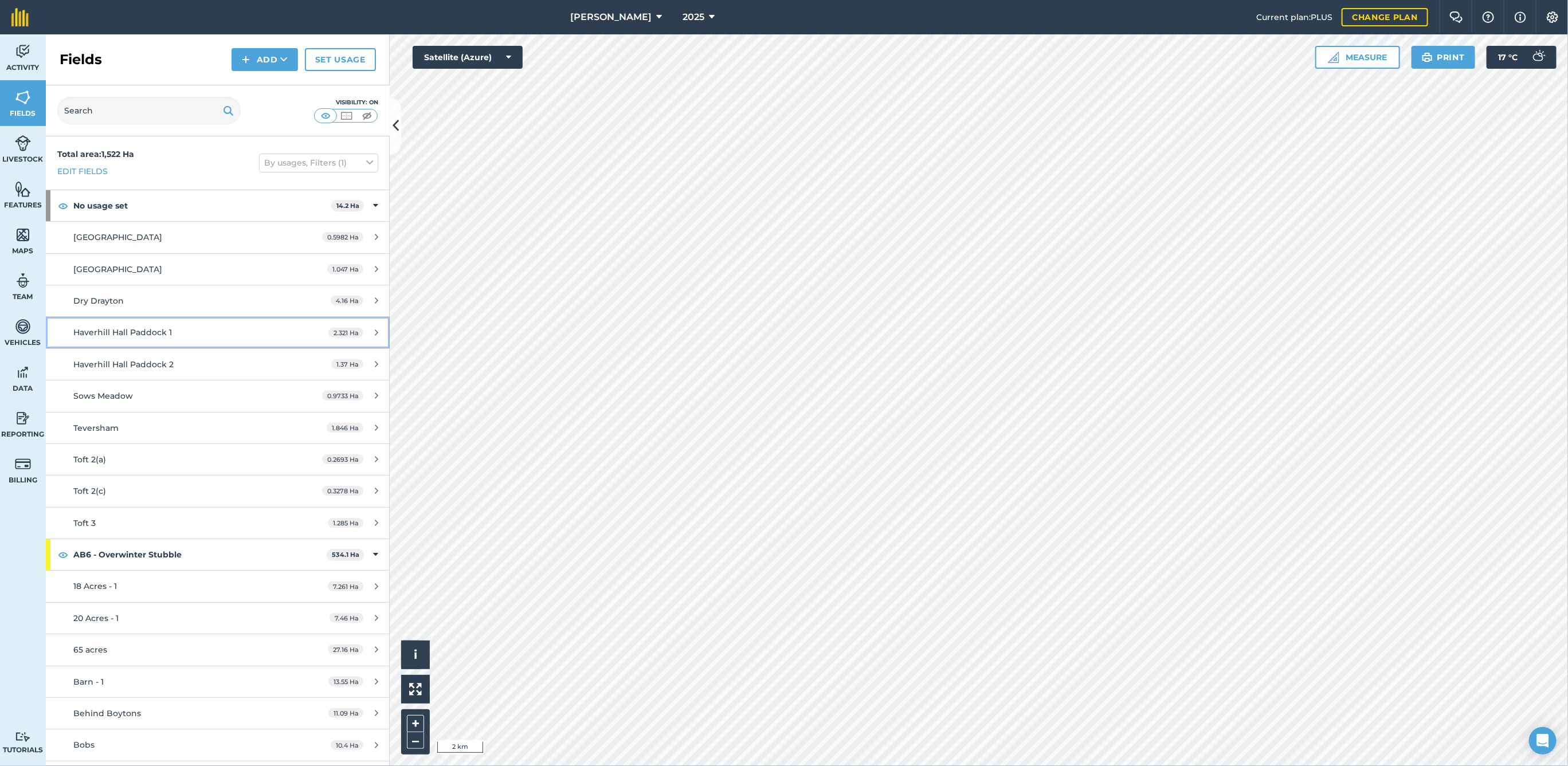
click at [244, 332] on div "Haverhill Hall Paddock 1" at bounding box center [181, 332] width 215 height 12
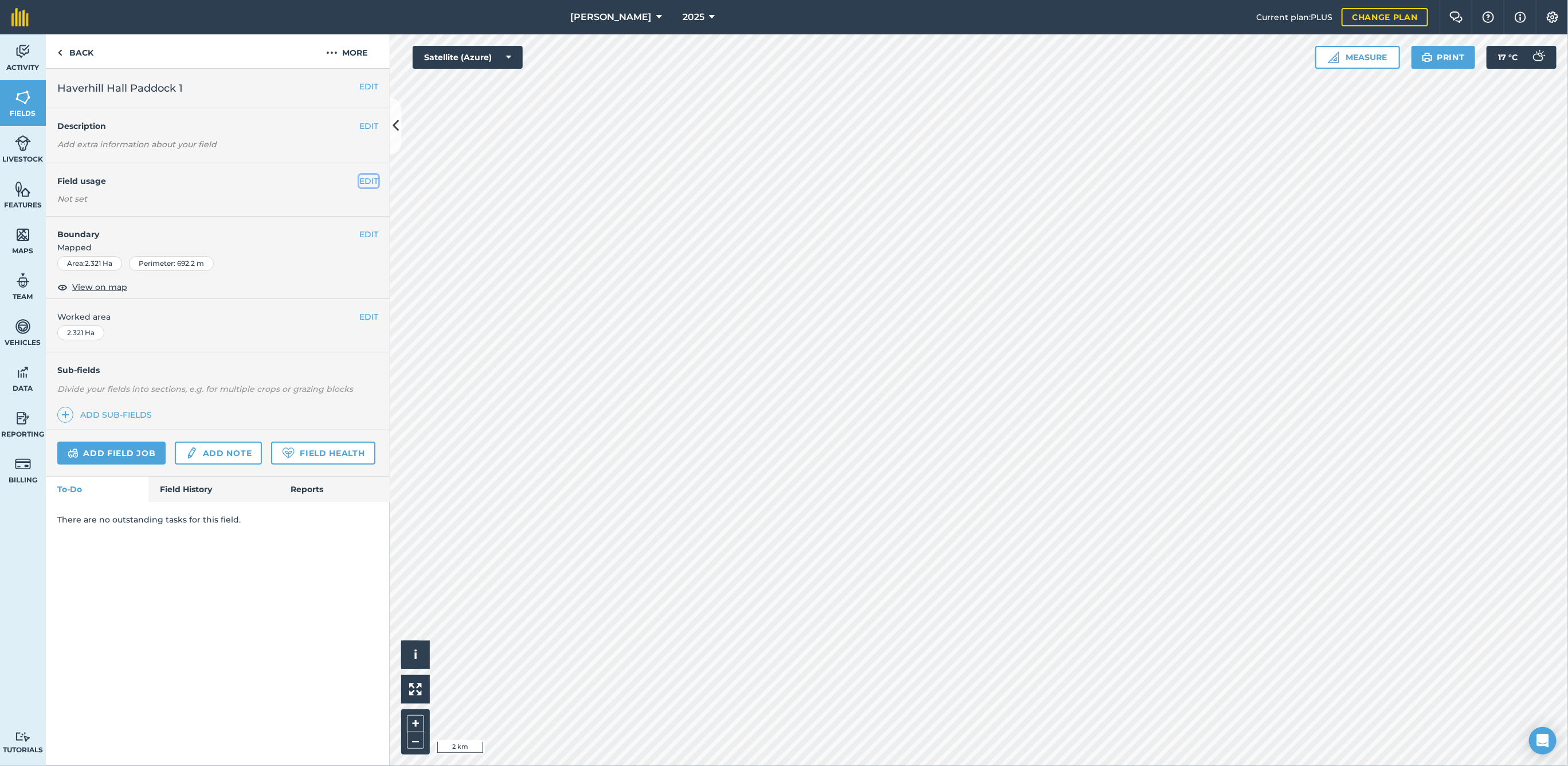
click at [373, 183] on button "EDIT" at bounding box center [368, 181] width 19 height 12
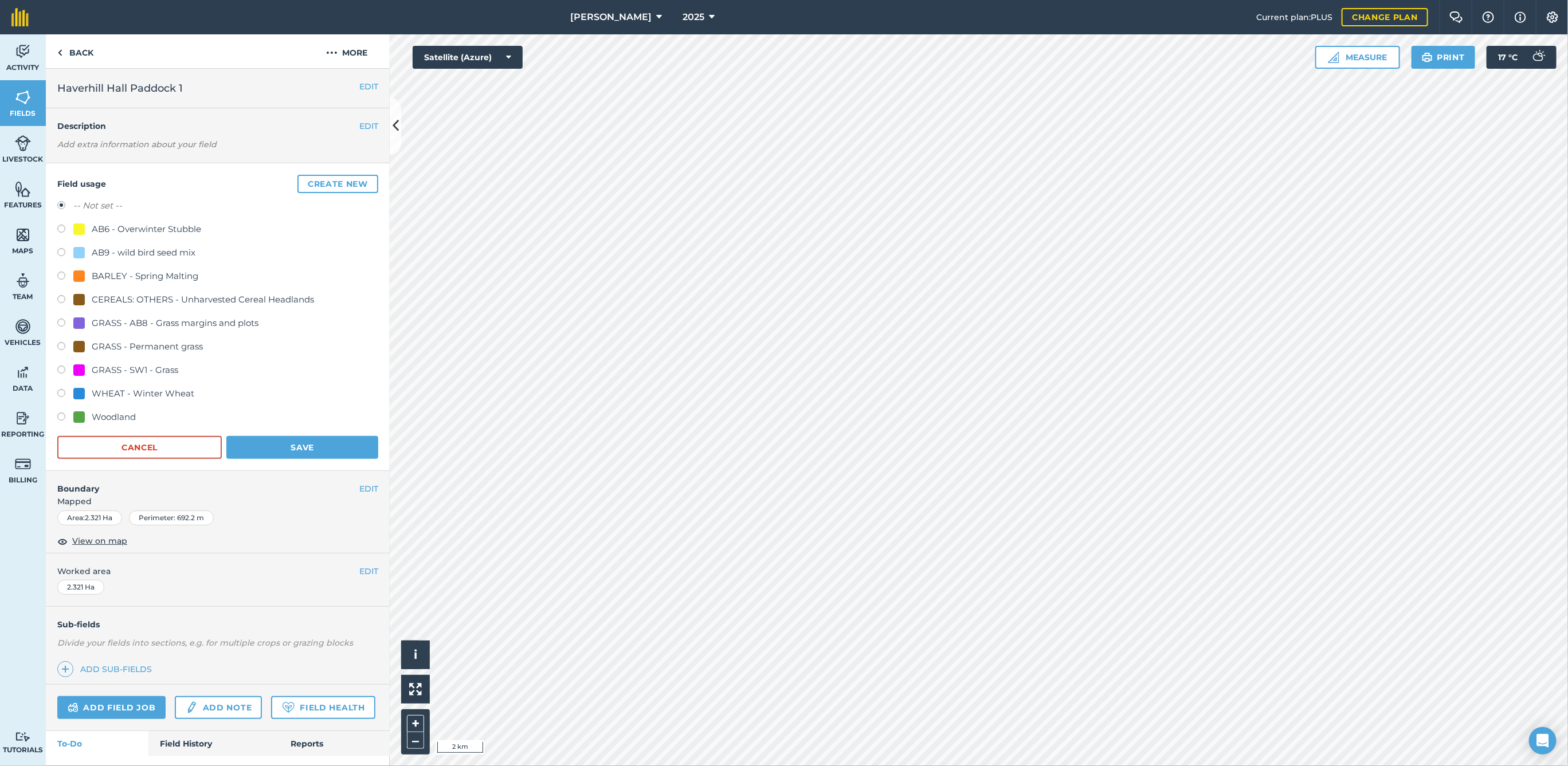
click at [125, 345] on div "GRASS - Permanent grass" at bounding box center [147, 346] width 111 height 14
radio input "true"
radio input "false"
click at [267, 446] on button "Save" at bounding box center [302, 447] width 152 height 23
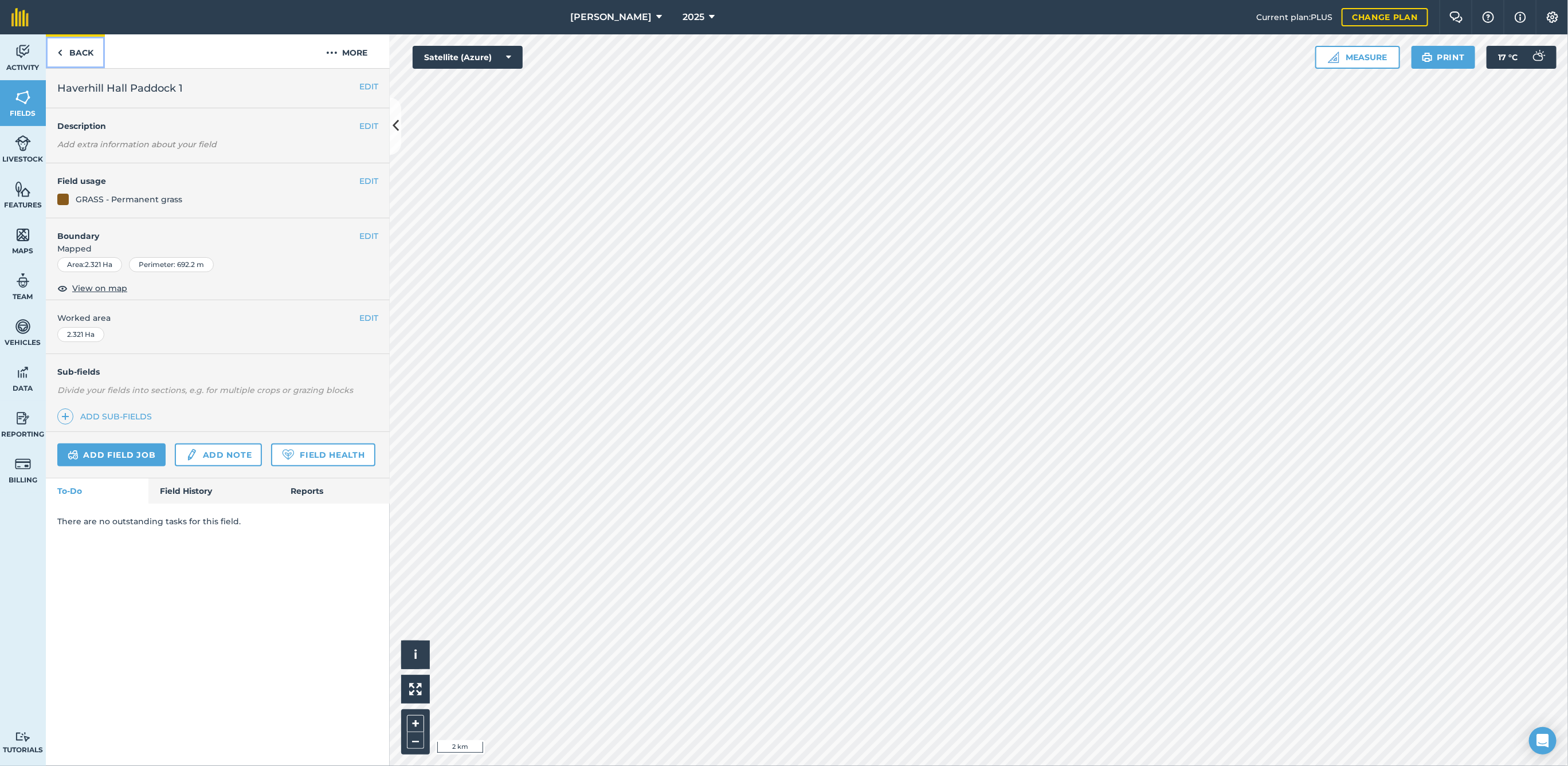
click at [86, 57] on link "Back" at bounding box center [75, 51] width 59 height 34
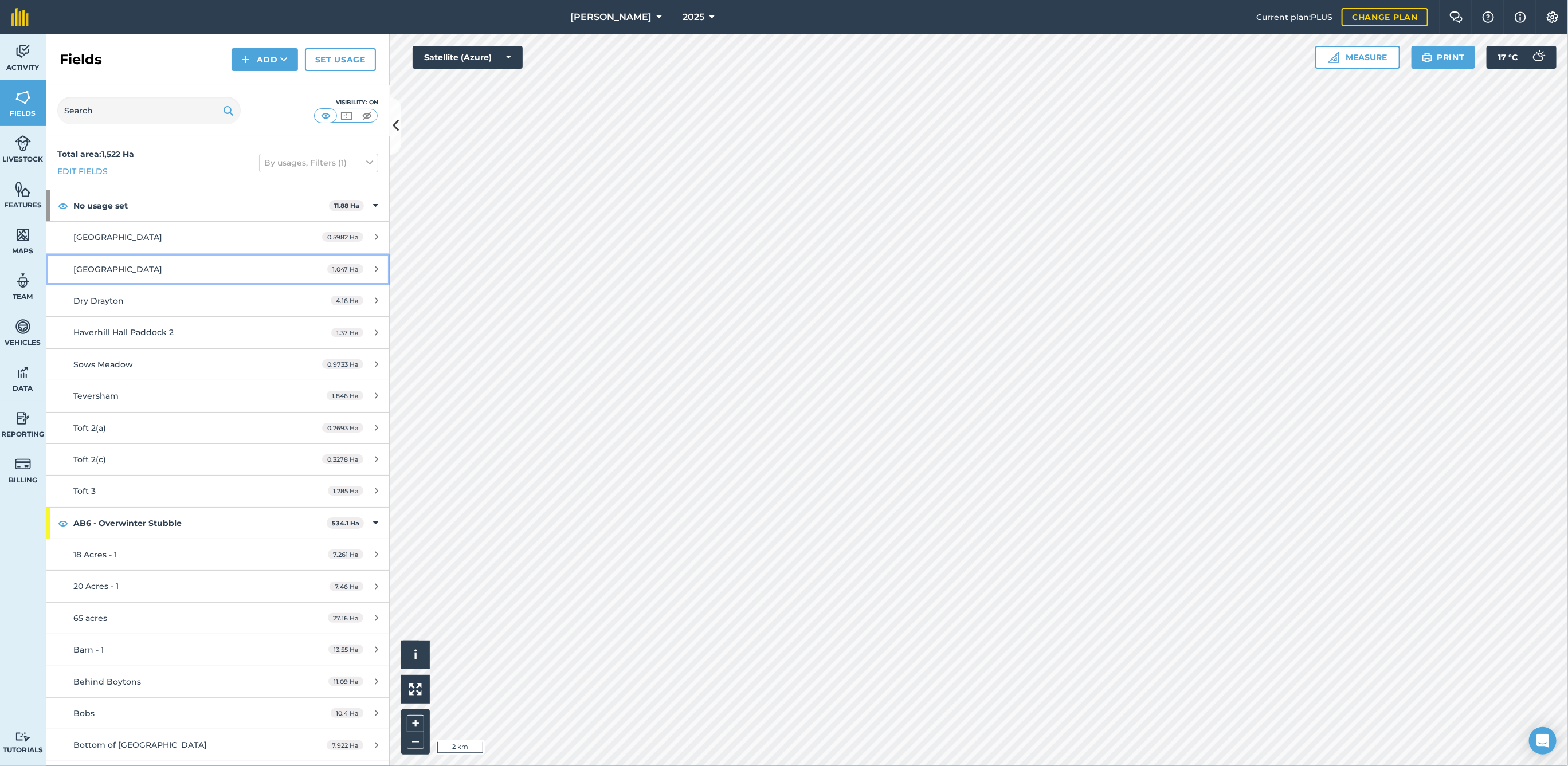
click at [362, 265] on div "1.047 Ha" at bounding box center [352, 269] width 74 height 9
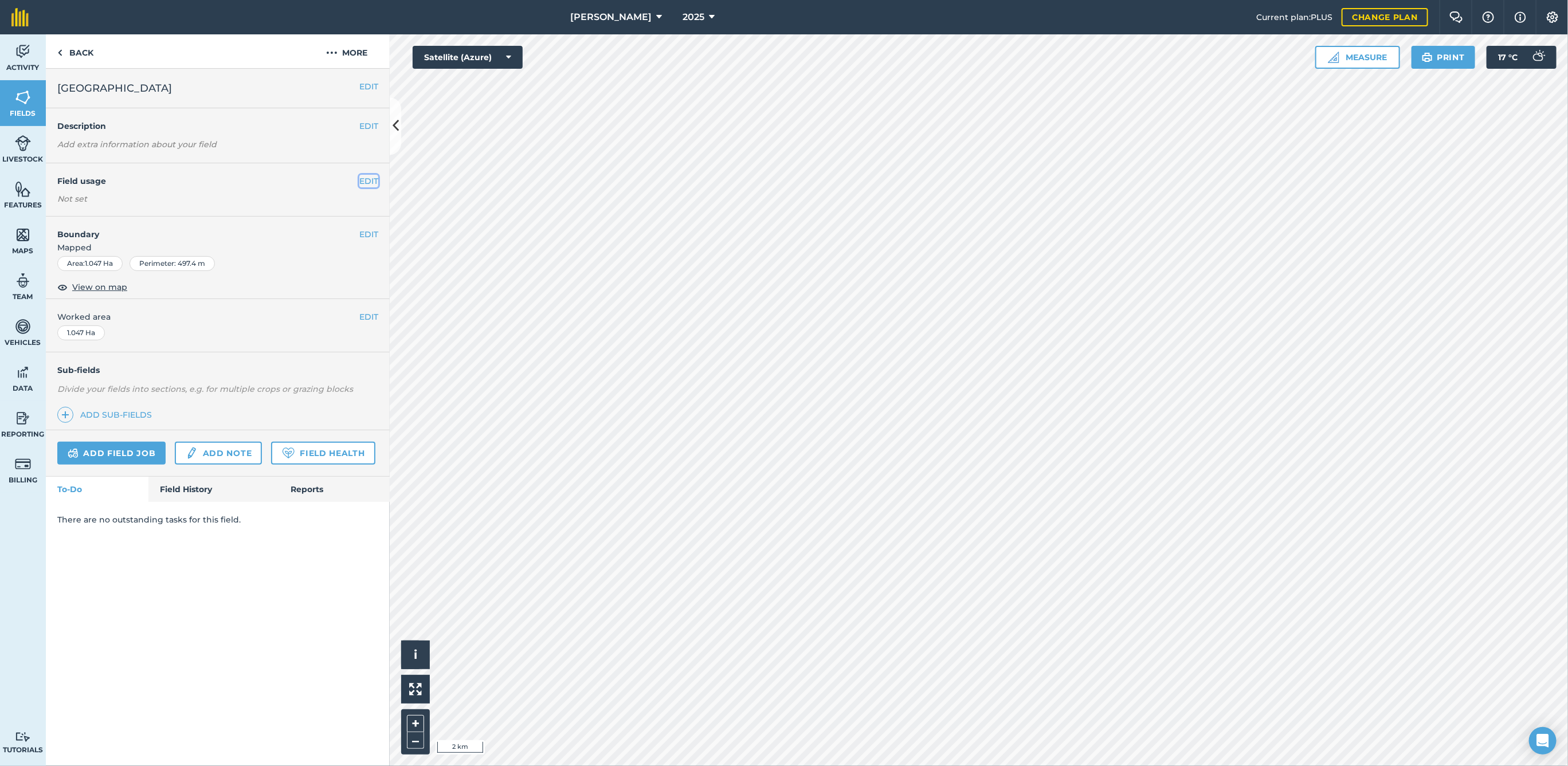
click at [373, 184] on button "EDIT" at bounding box center [368, 181] width 19 height 12
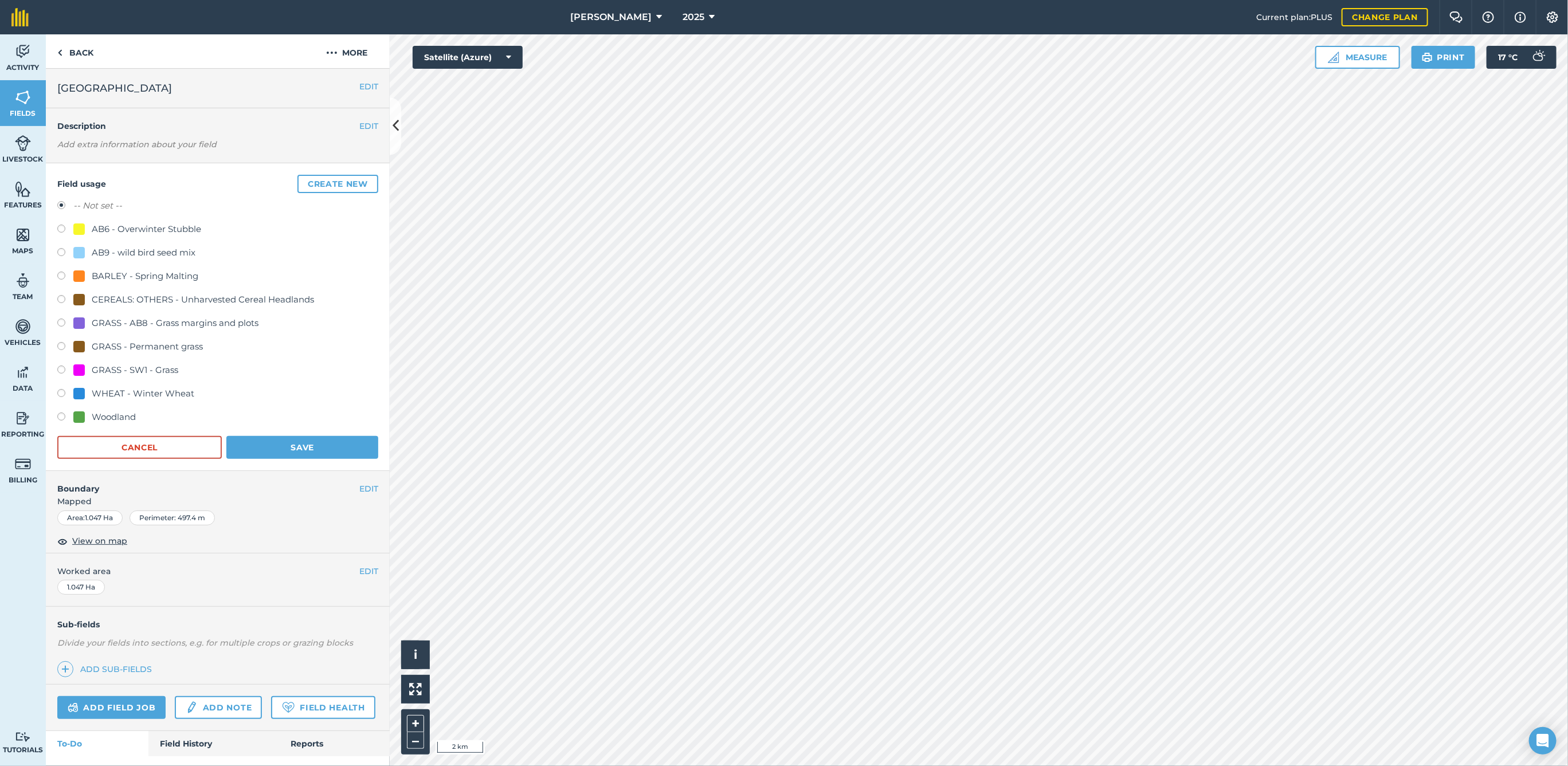
click at [72, 346] on label at bounding box center [65, 348] width 16 height 12
radio input "true"
radio input "false"
click at [282, 448] on button "Save" at bounding box center [302, 447] width 152 height 23
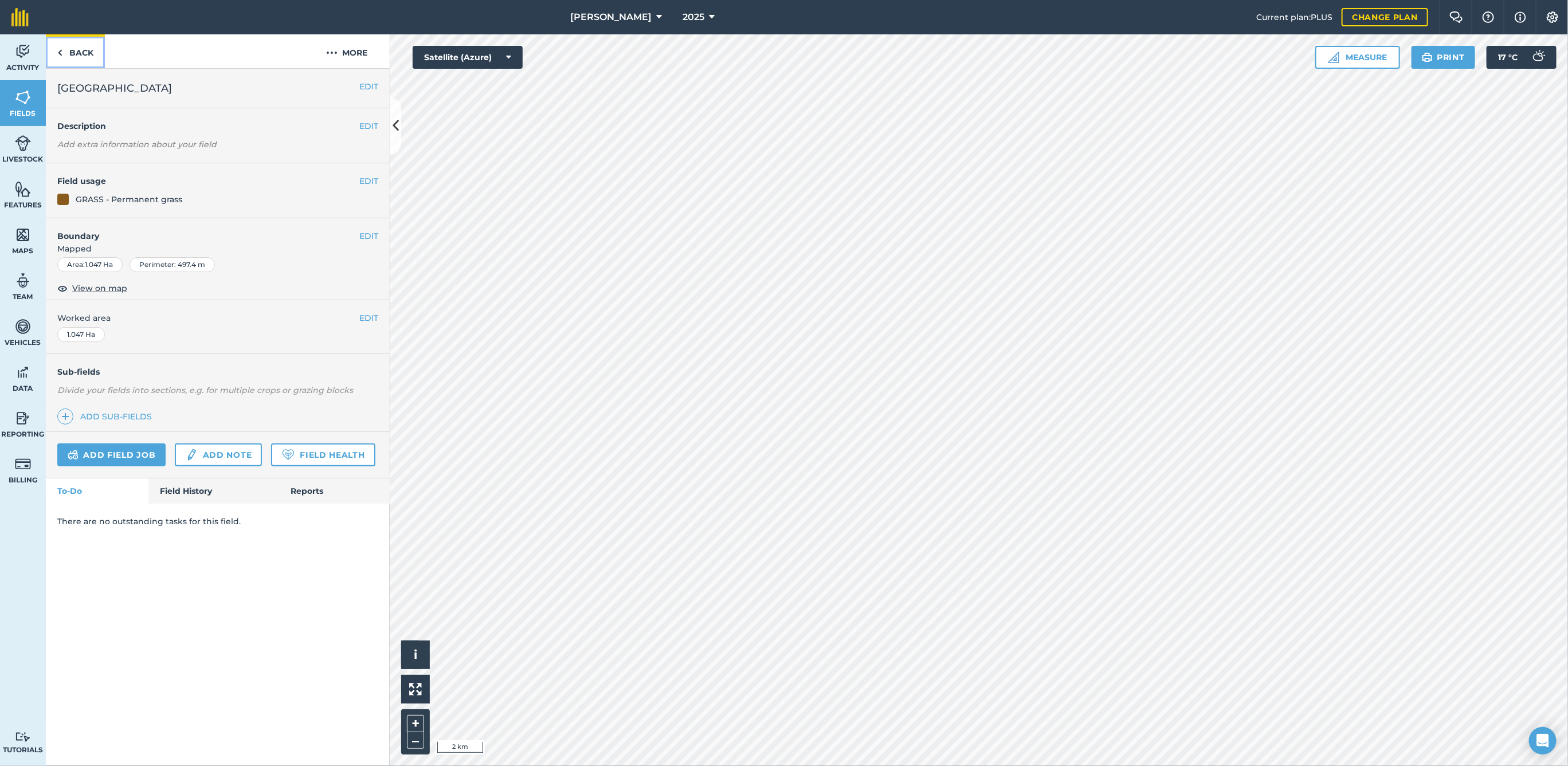
click at [81, 52] on link "Back" at bounding box center [75, 51] width 59 height 34
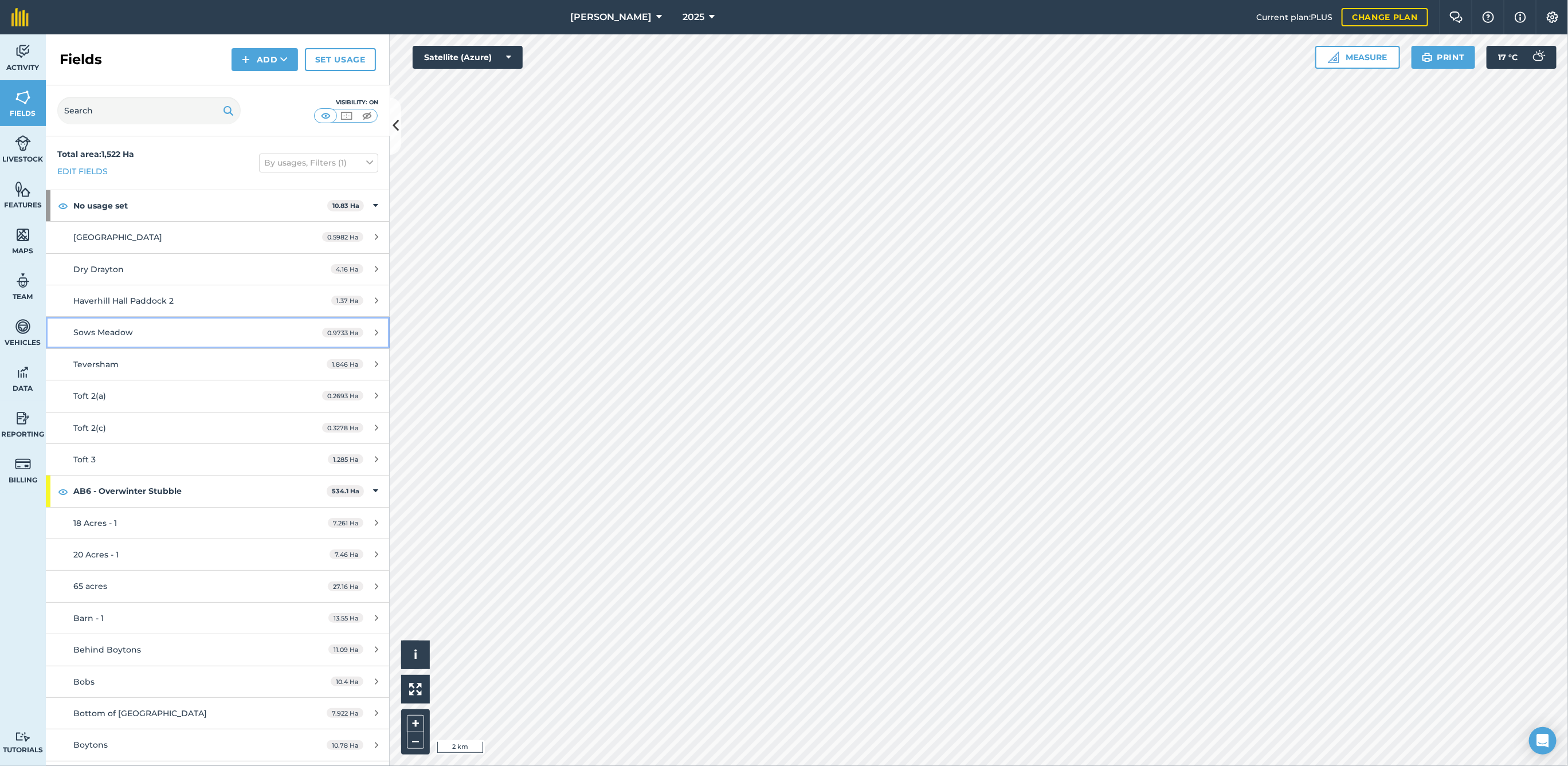
click at [109, 327] on span "Sows Meadow" at bounding box center [103, 332] width 59 height 10
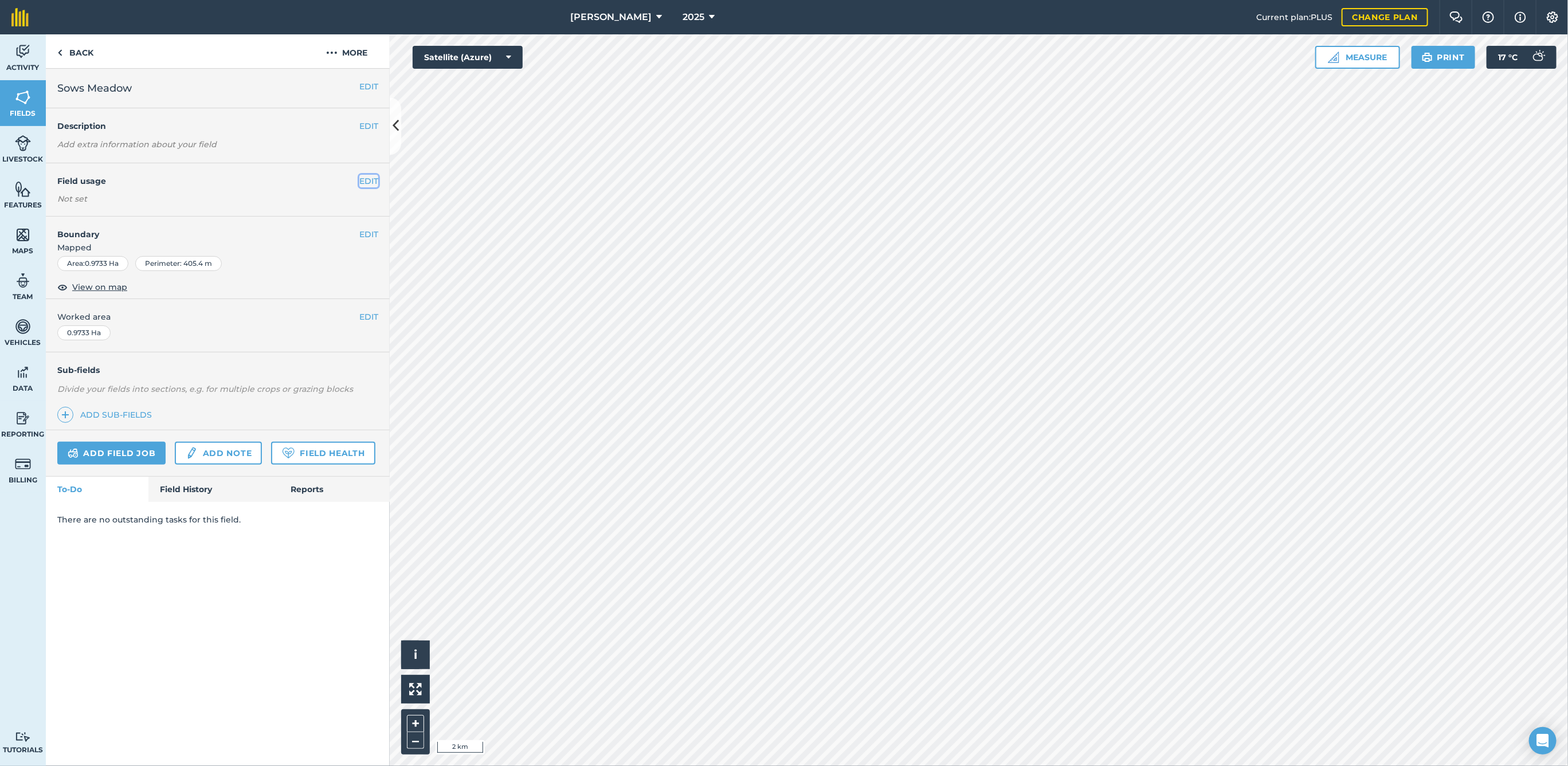
click at [362, 175] on button "EDIT" at bounding box center [368, 181] width 19 height 12
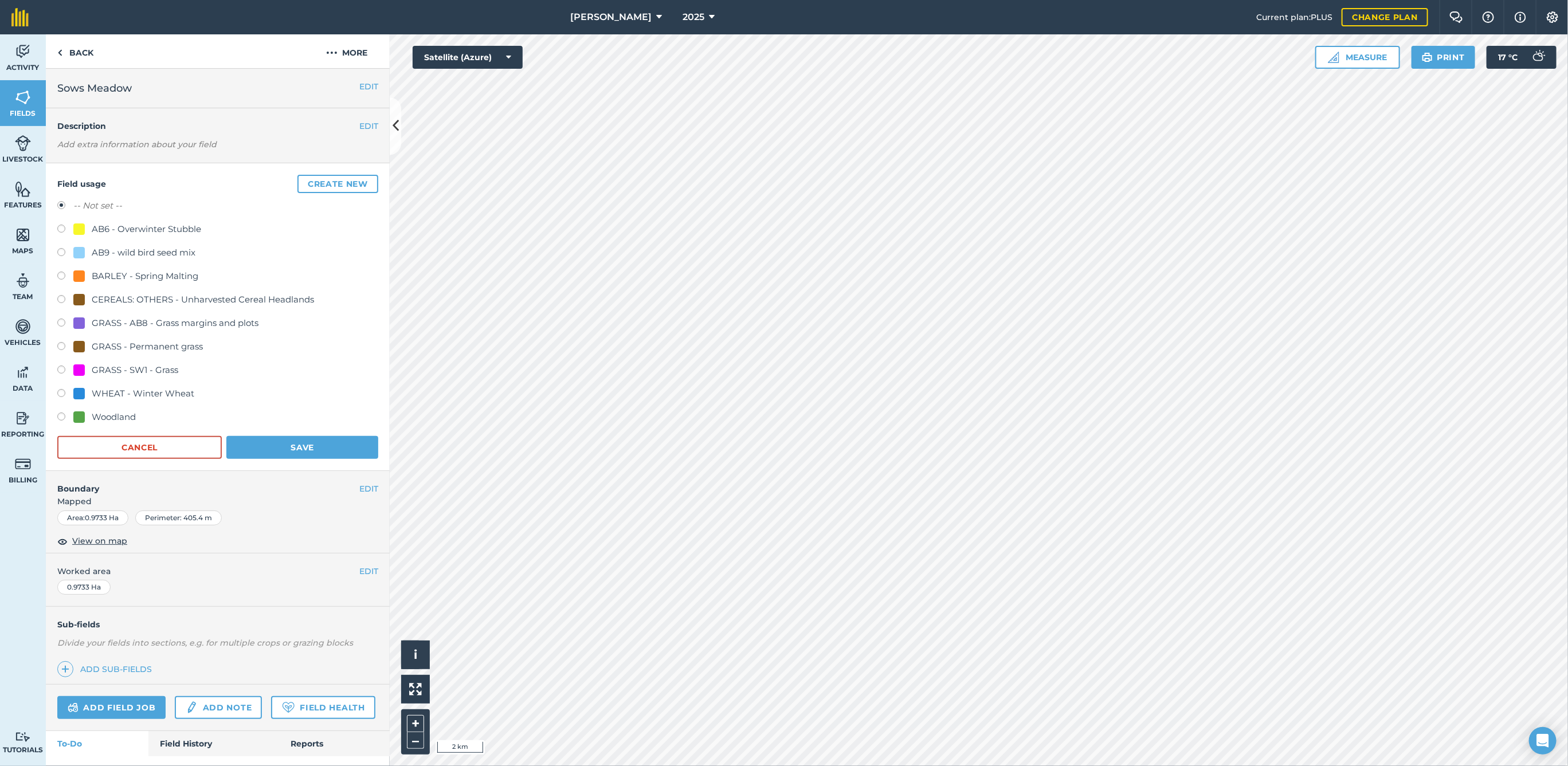
click at [113, 344] on div "GRASS - Permanent grass" at bounding box center [147, 346] width 111 height 14
radio input "true"
radio input "false"
click at [278, 443] on button "Save" at bounding box center [302, 447] width 152 height 23
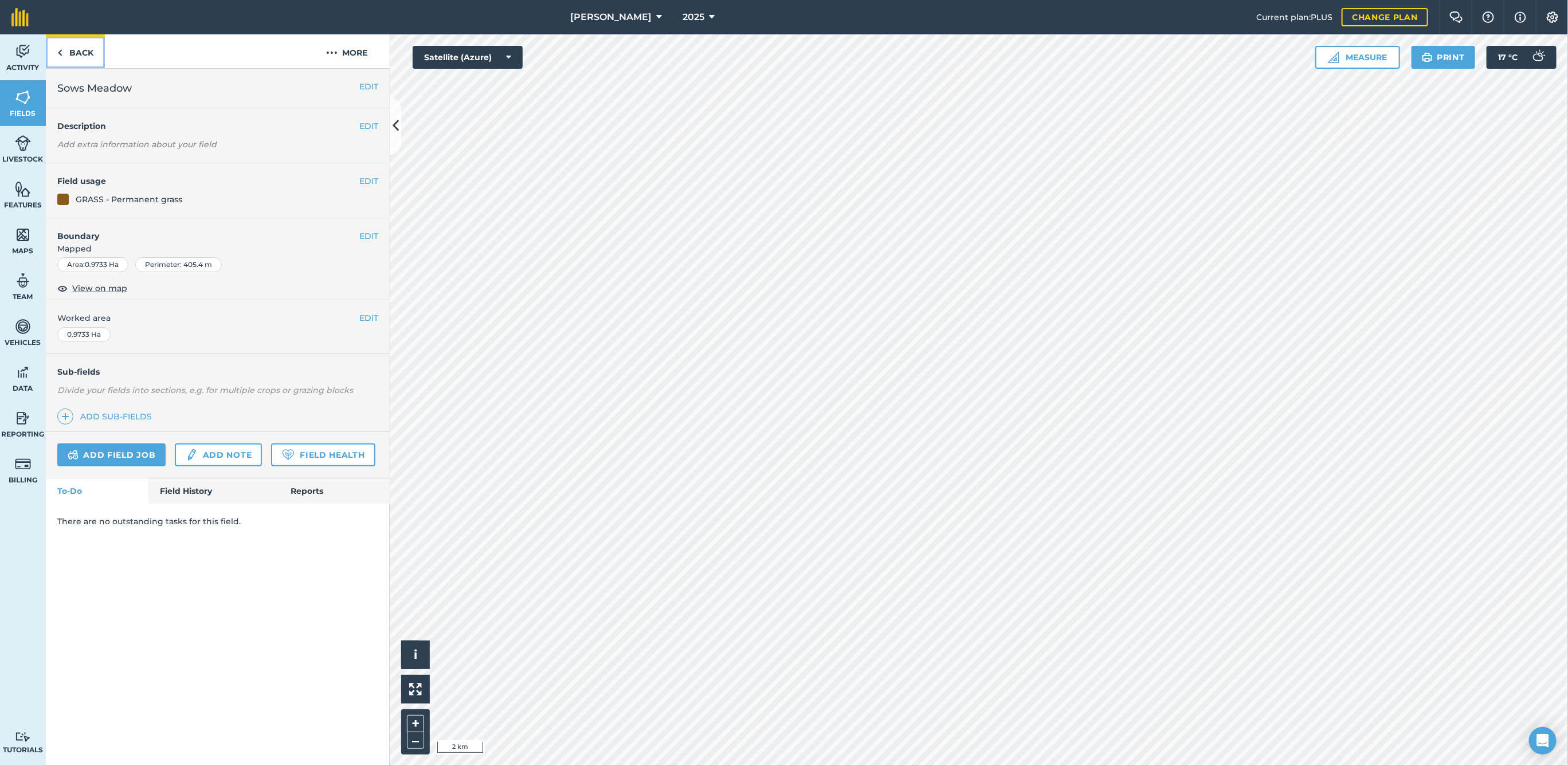
click at [67, 62] on link "Back" at bounding box center [75, 51] width 59 height 34
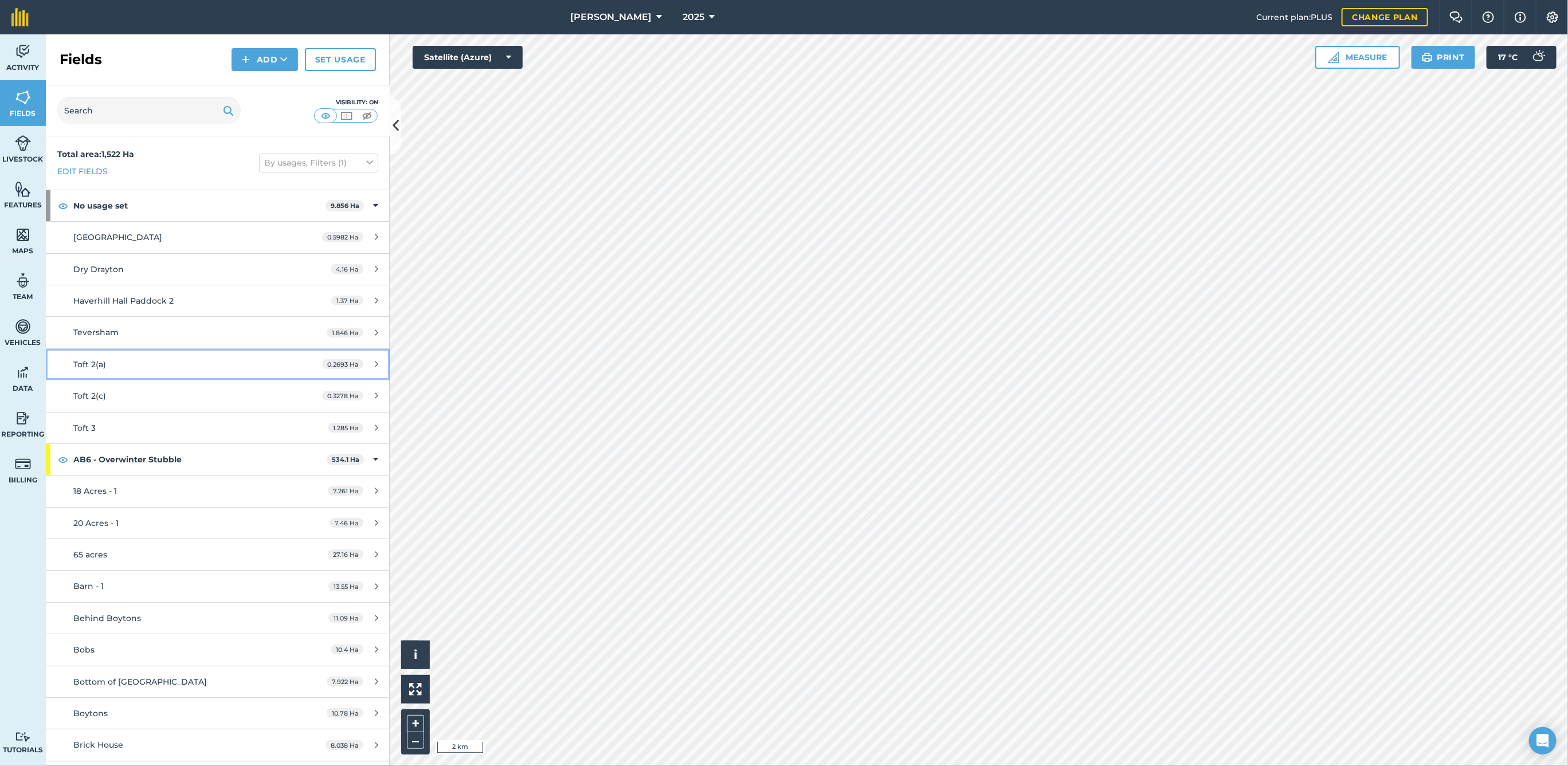
click at [264, 359] on div "Toft 2(a)" at bounding box center [181, 364] width 215 height 12
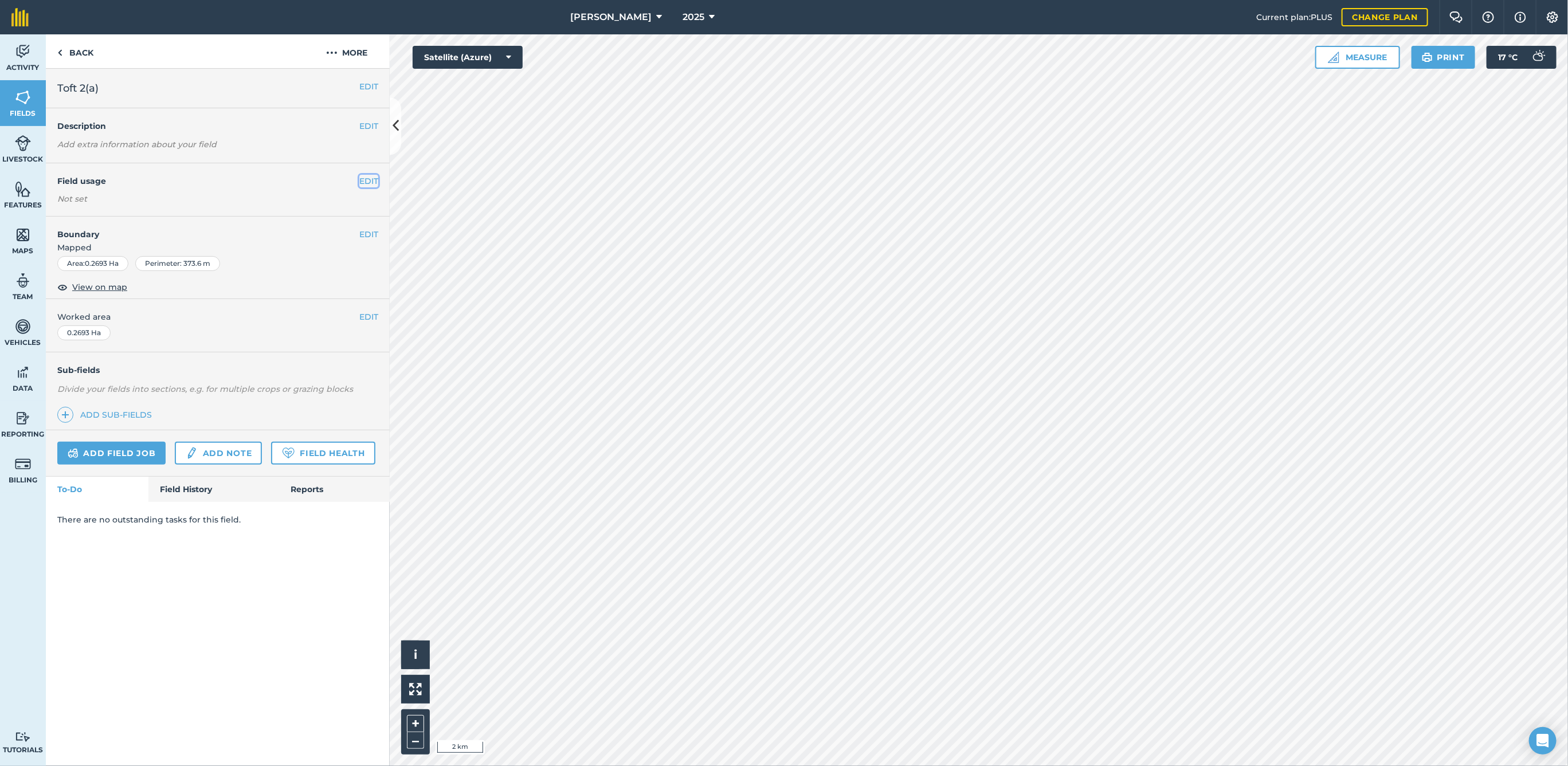
click at [361, 182] on button "EDIT" at bounding box center [368, 181] width 19 height 12
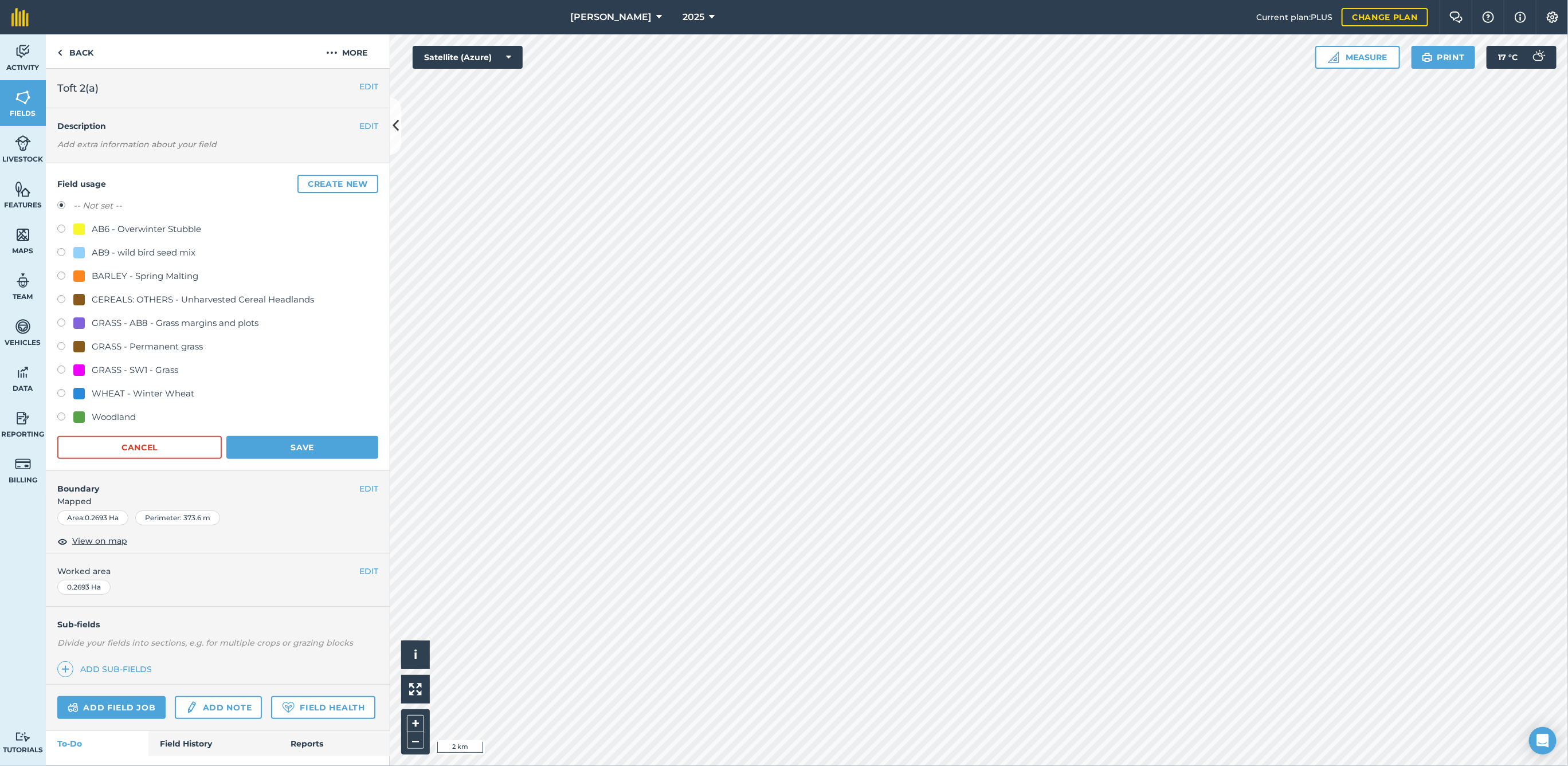
drag, startPoint x: 101, startPoint y: 413, endPoint x: 117, endPoint y: 412, distance: 16.0
click at [103, 413] on div "Woodland" at bounding box center [114, 417] width 44 height 14
radio input "true"
radio input "false"
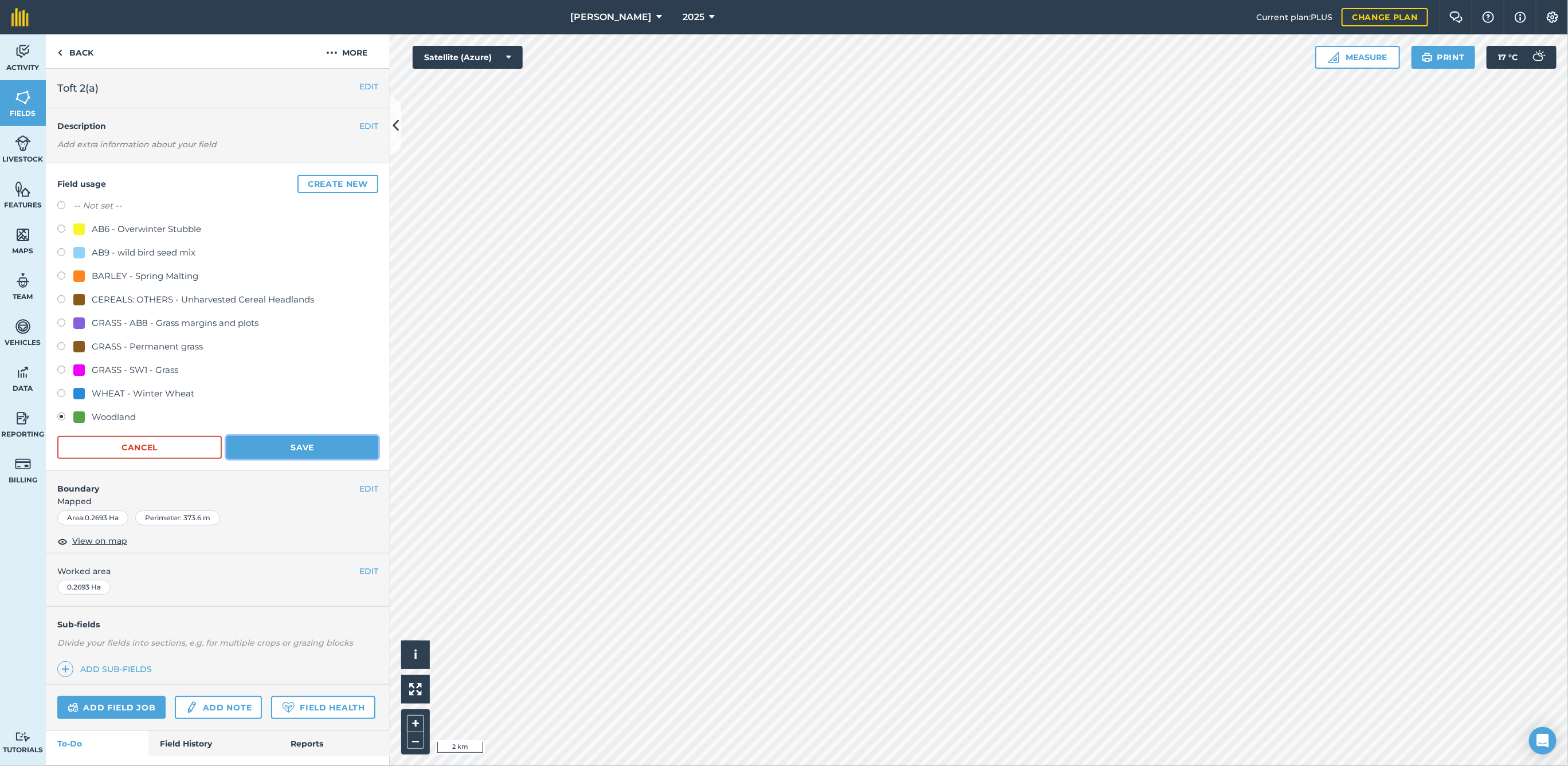
click at [298, 451] on button "Save" at bounding box center [302, 447] width 152 height 23
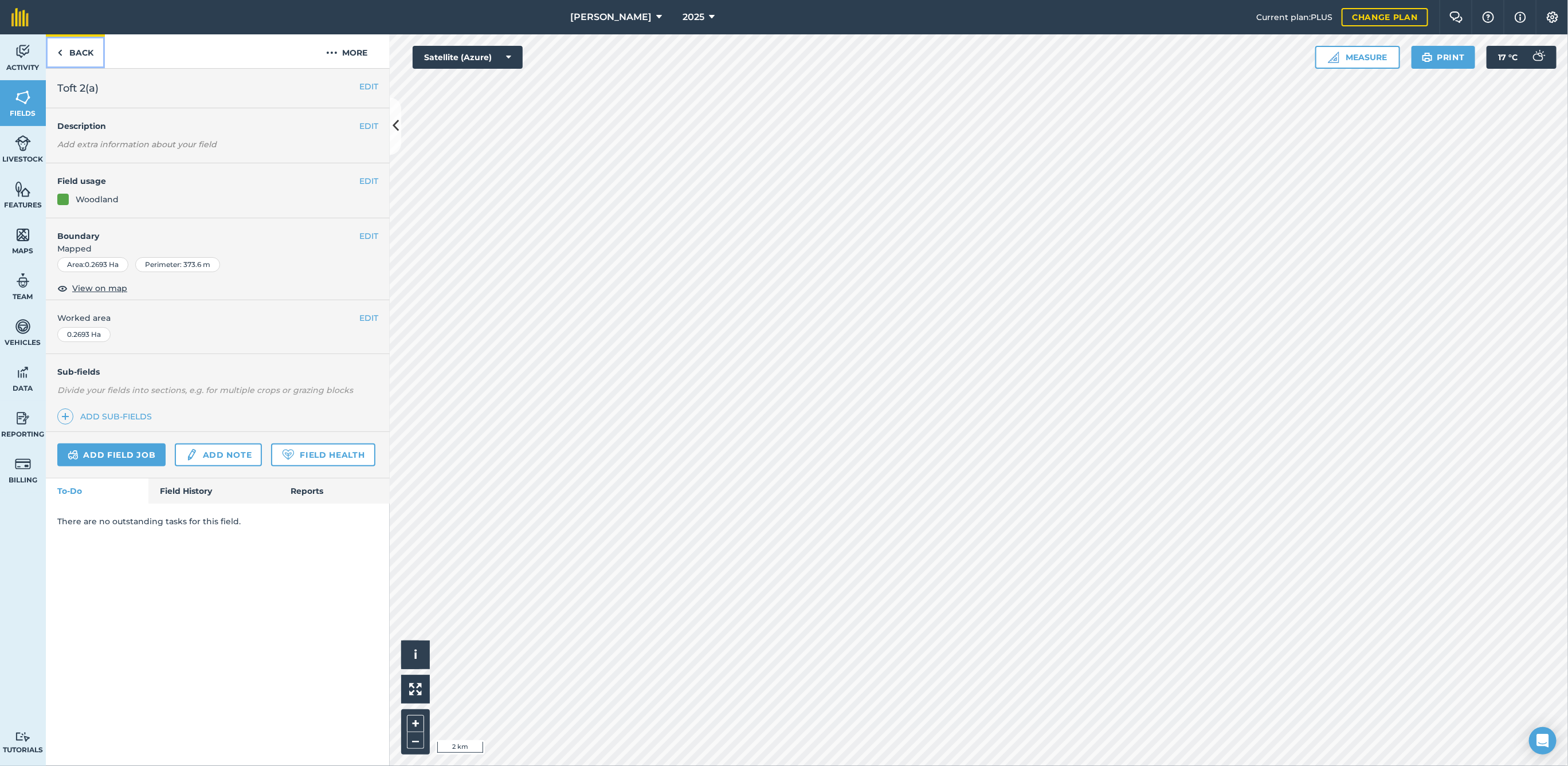
click at [69, 61] on link "Back" at bounding box center [75, 51] width 59 height 34
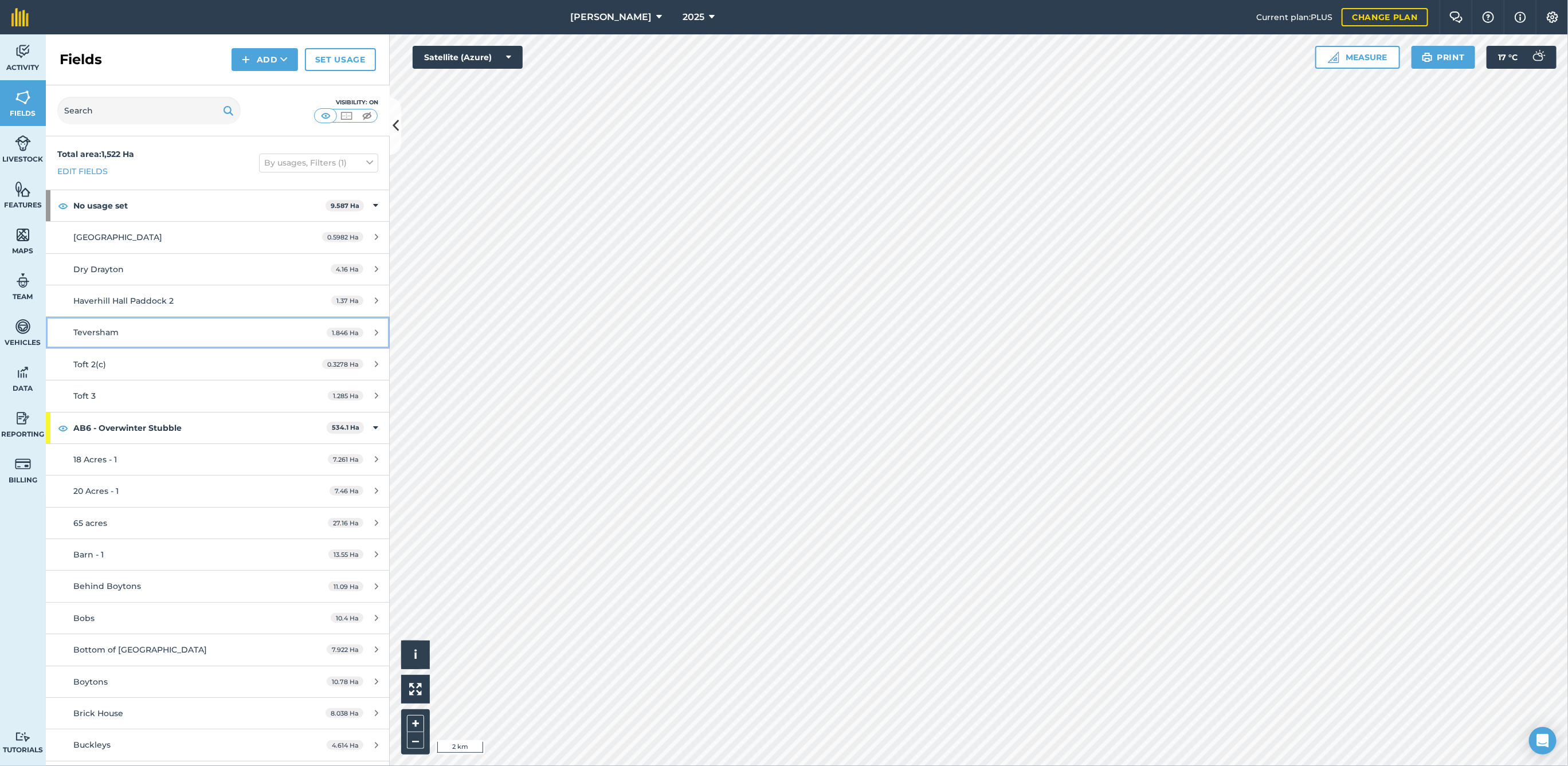
click at [175, 328] on div "Teversham" at bounding box center [181, 332] width 215 height 12
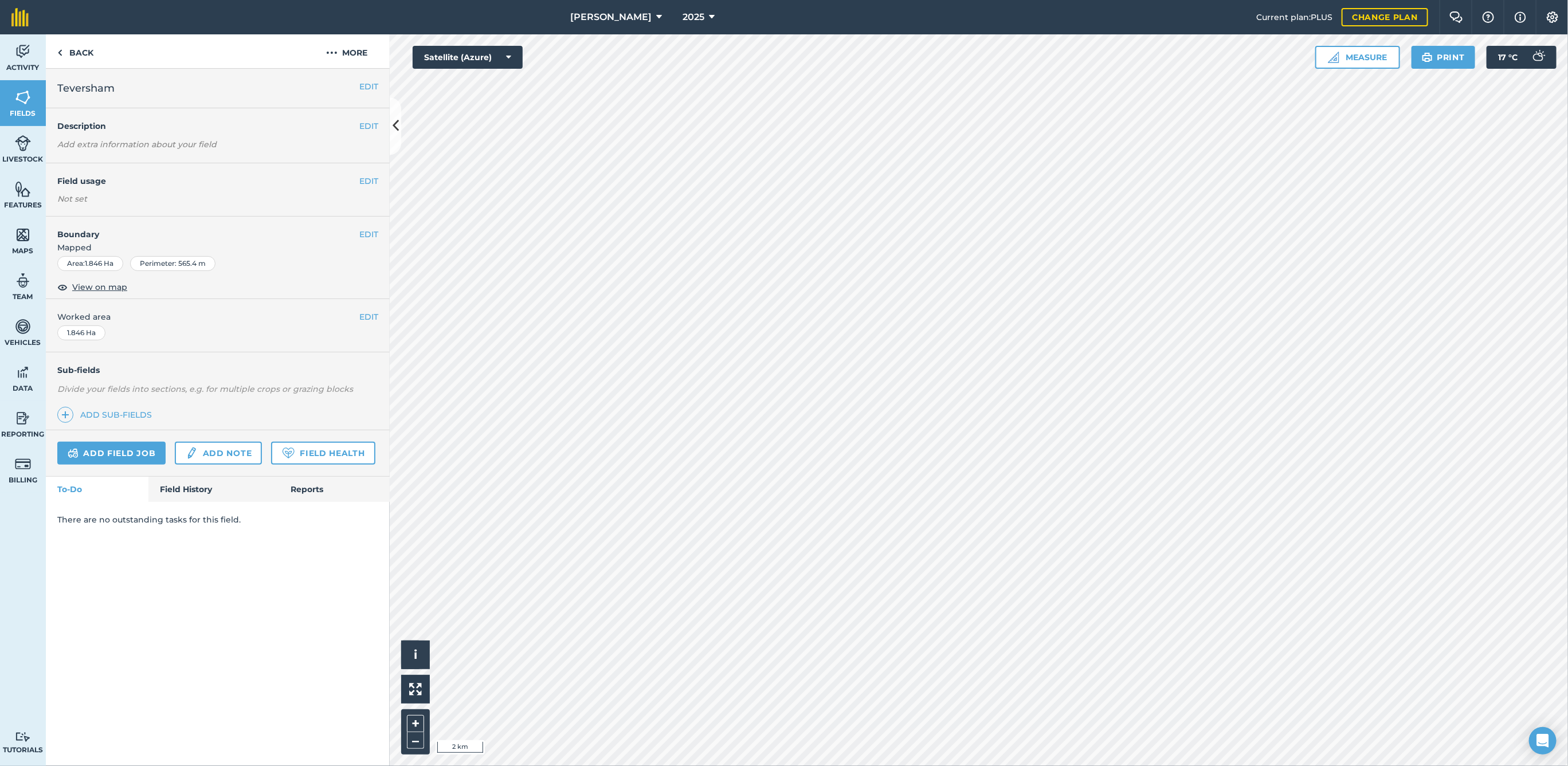
click at [356, 175] on h4 "Field usage" at bounding box center [208, 181] width 302 height 12
click at [359, 175] on button "EDIT" at bounding box center [368, 181] width 19 height 12
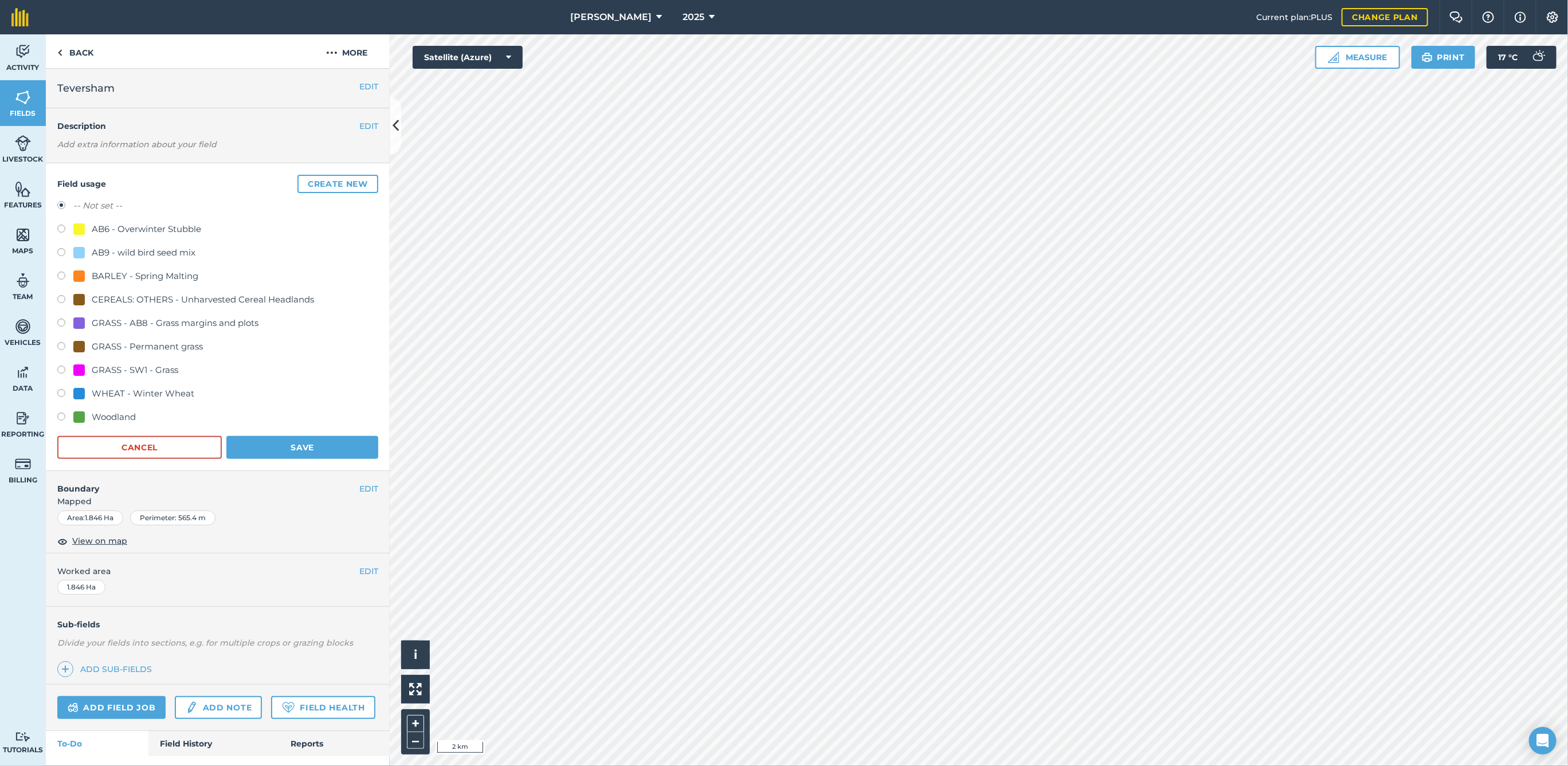
click at [63, 230] on label at bounding box center [65, 230] width 16 height 12
radio input "true"
radio input "false"
click at [275, 436] on button "Save" at bounding box center [302, 447] width 152 height 23
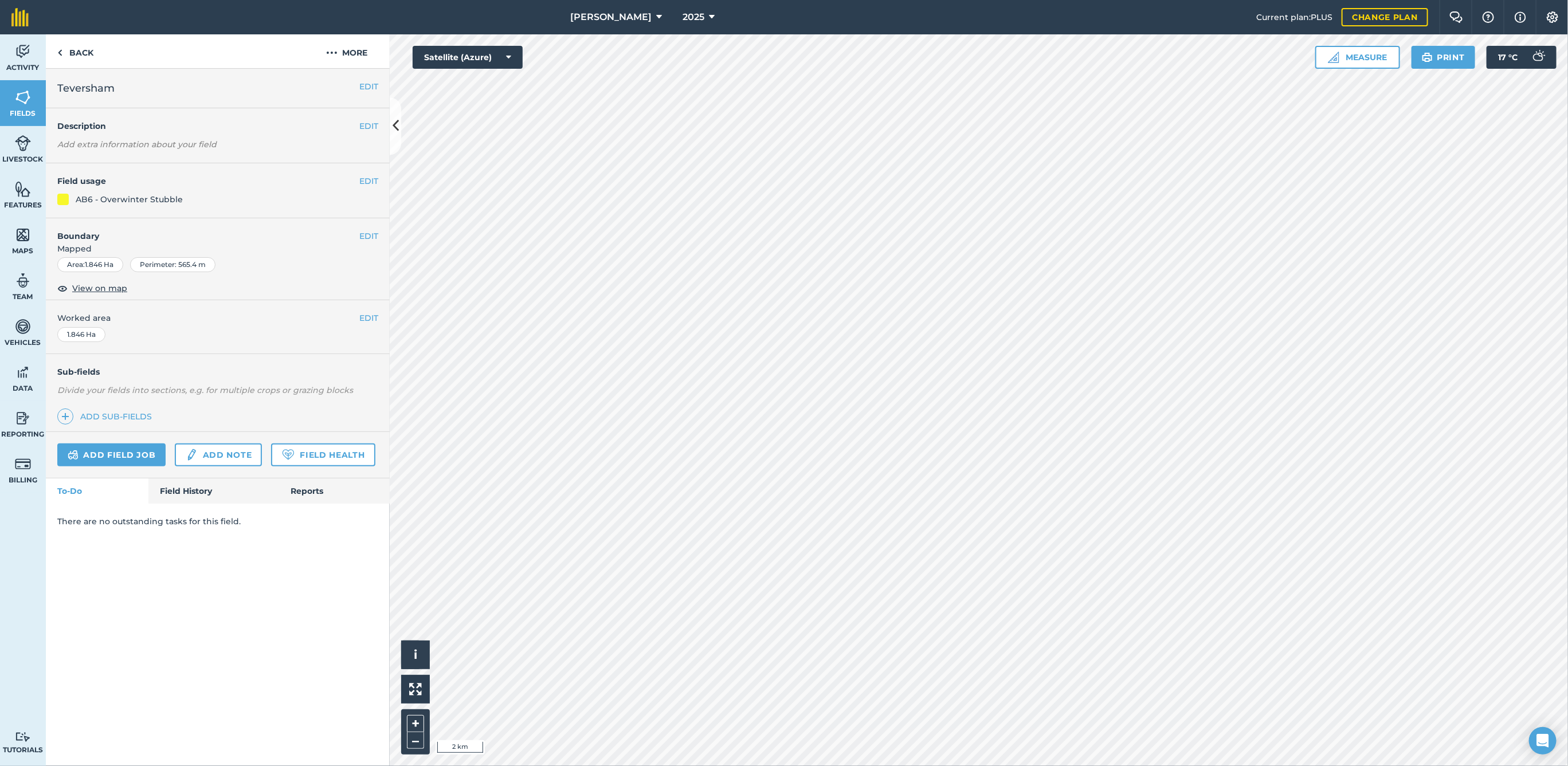
click at [349, 184] on h4 "Field usage" at bounding box center [208, 181] width 302 height 12
click at [374, 184] on button "EDIT" at bounding box center [368, 181] width 19 height 12
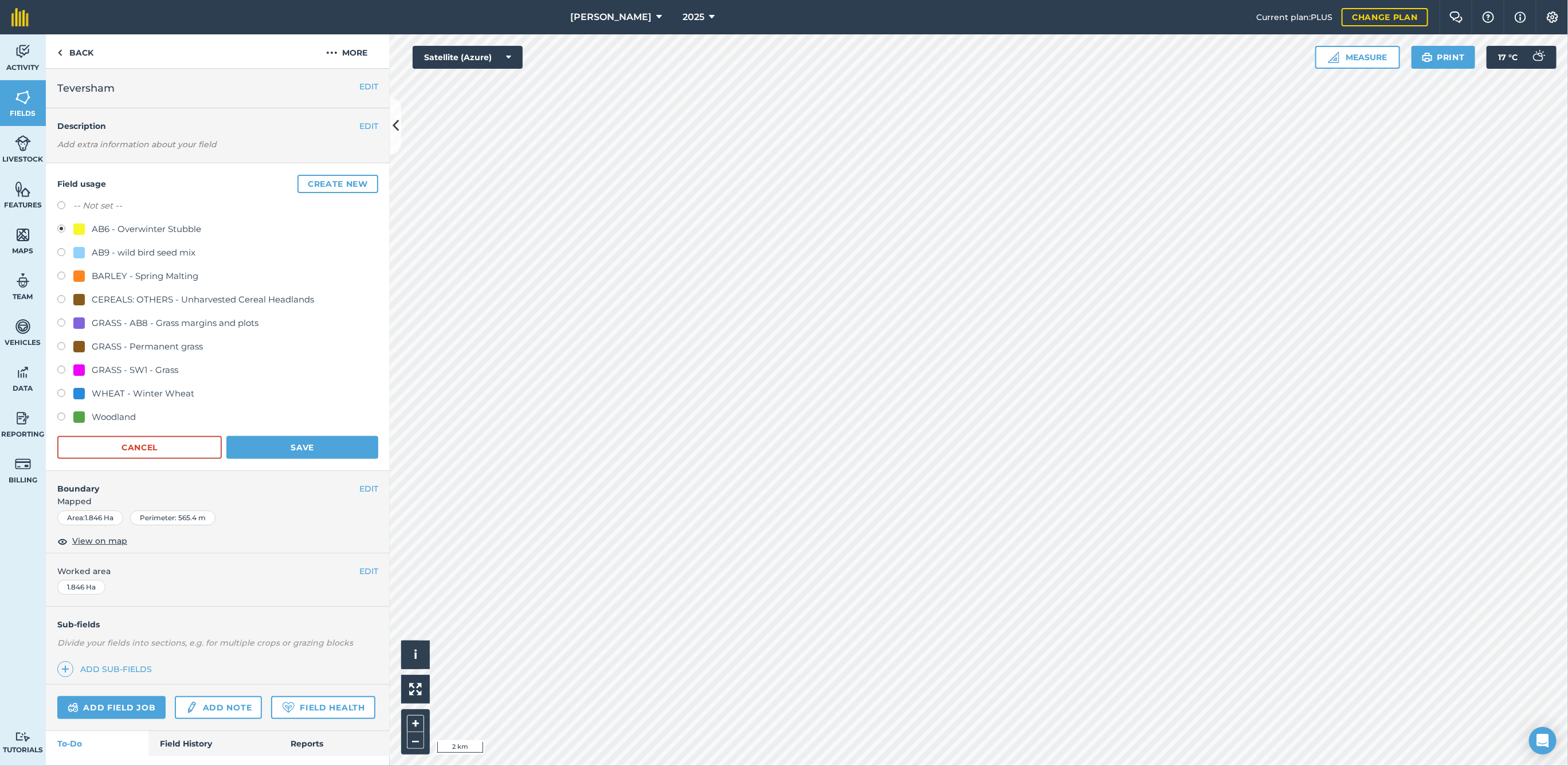
click at [62, 202] on label at bounding box center [65, 206] width 16 height 12
radio input "true"
radio input "false"
click at [283, 453] on button "Save" at bounding box center [302, 447] width 152 height 23
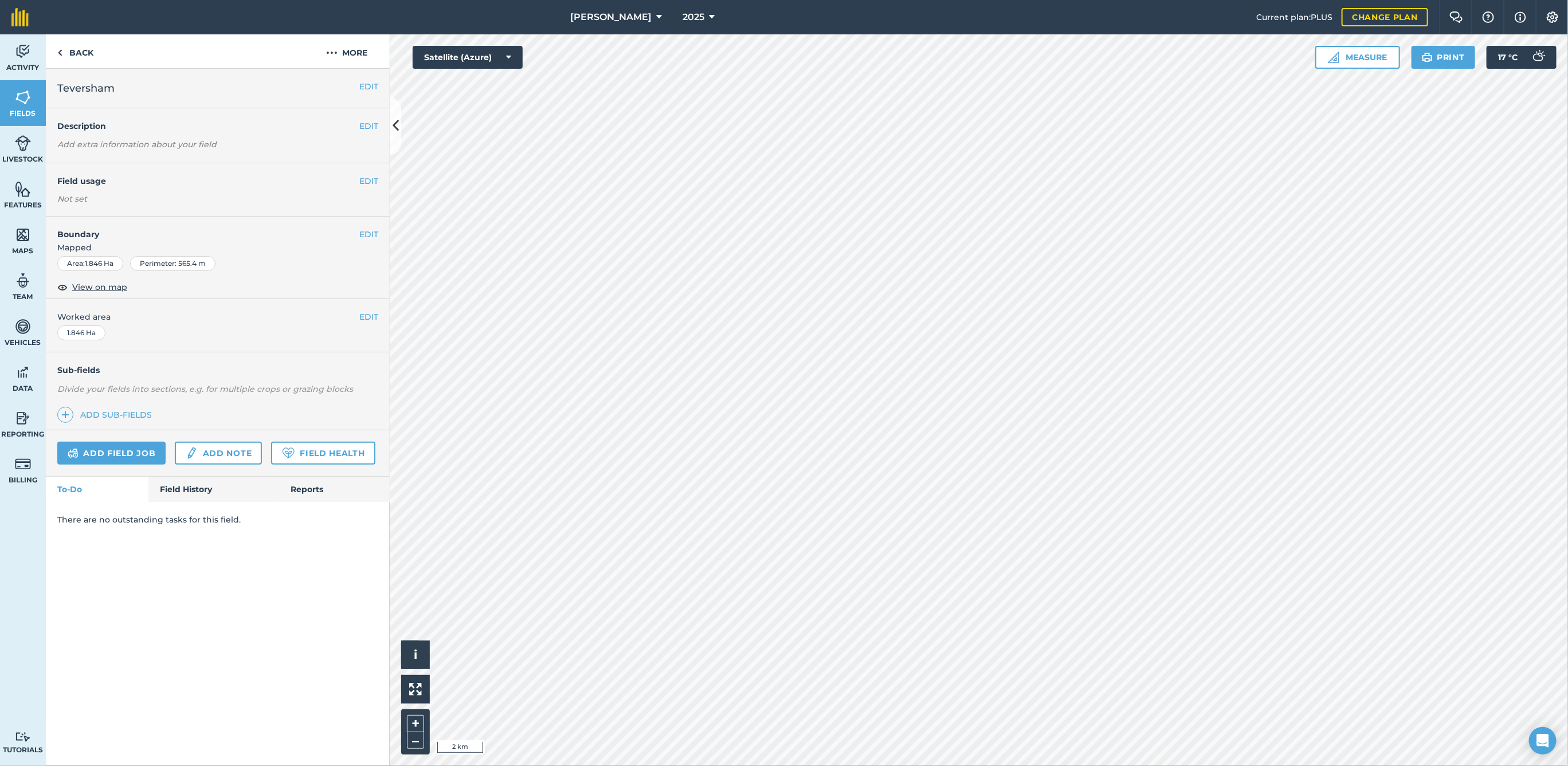
click at [113, 83] on span "Teversham" at bounding box center [86, 88] width 57 height 16
click at [59, 55] on img at bounding box center [59, 52] width 5 height 14
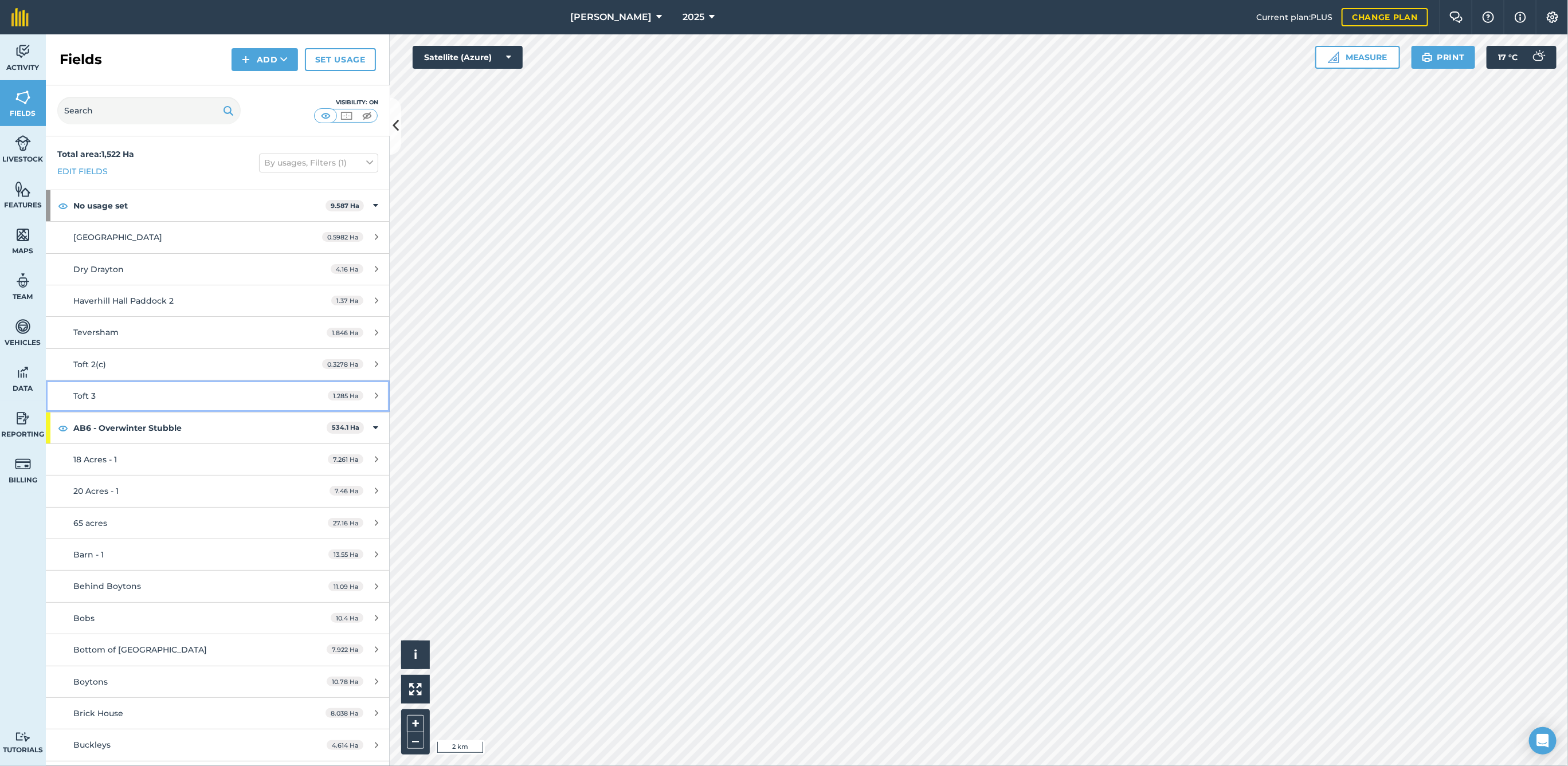
click at [282, 386] on link "Toft 3 1.285 Ha" at bounding box center [217, 395] width 344 height 31
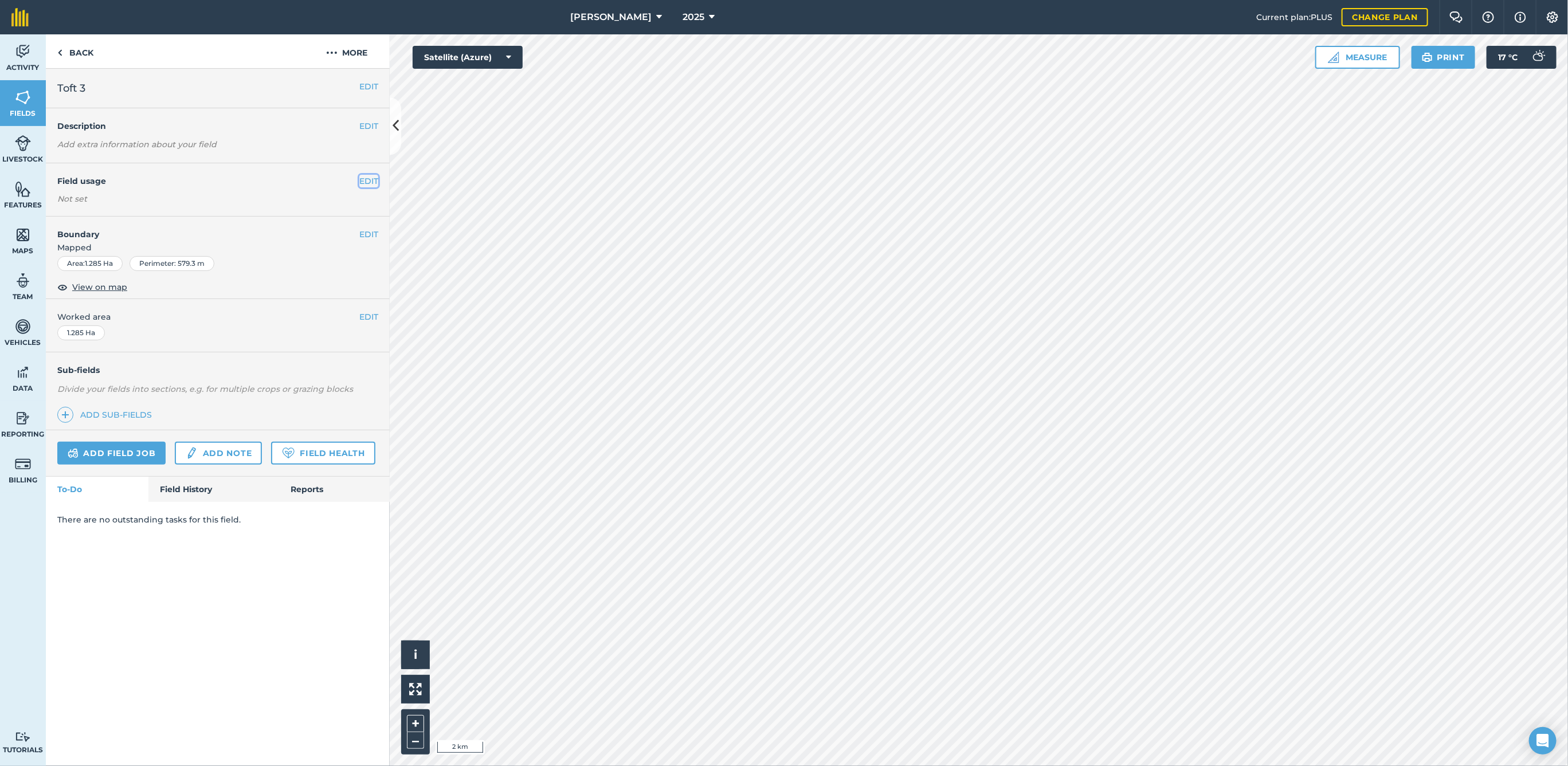
click at [376, 177] on button "EDIT" at bounding box center [368, 181] width 19 height 12
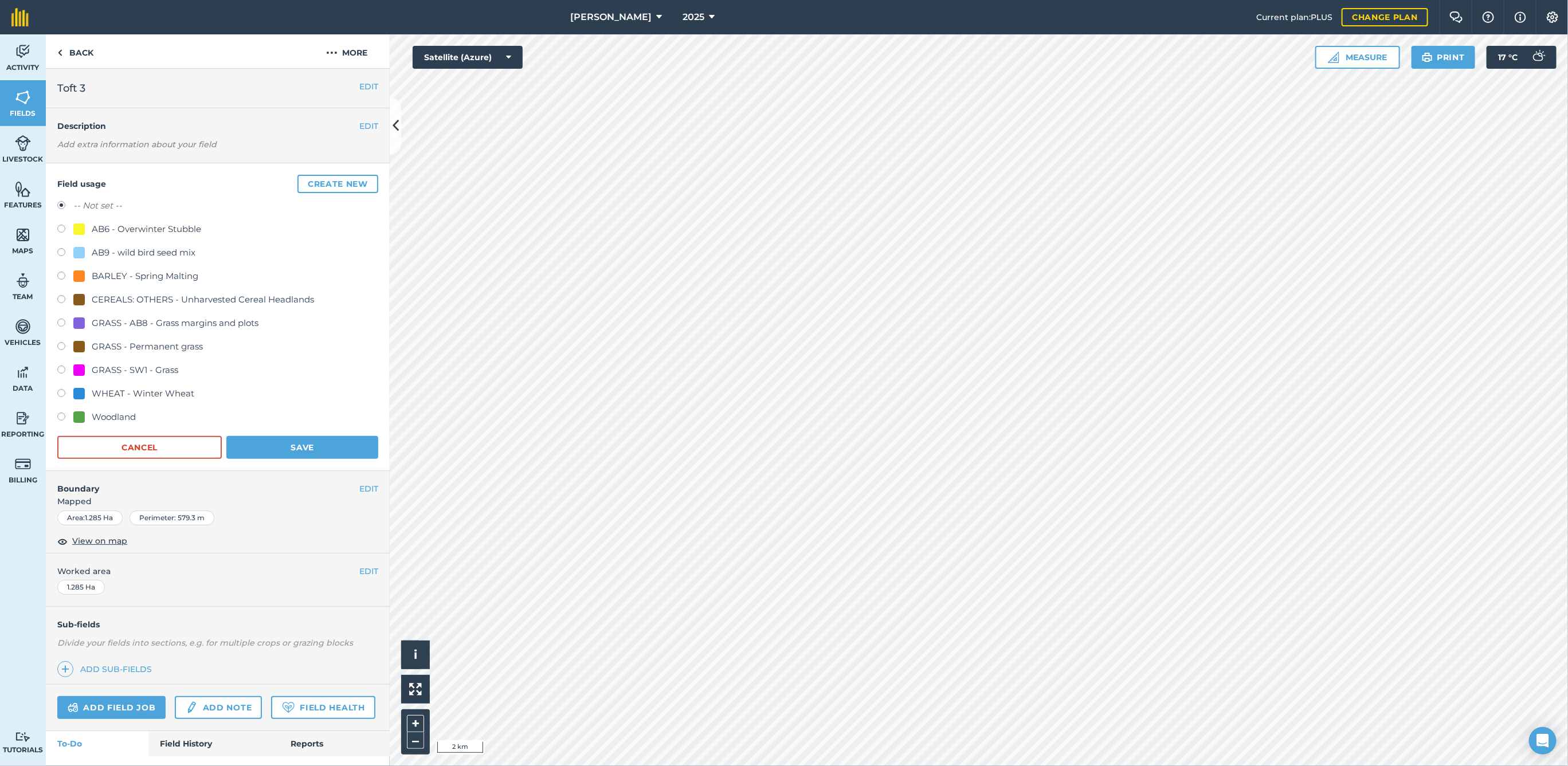
click at [106, 347] on div "GRASS - Permanent grass" at bounding box center [147, 346] width 111 height 14
radio input "true"
radio input "false"
click at [278, 443] on button "Save" at bounding box center [302, 447] width 152 height 23
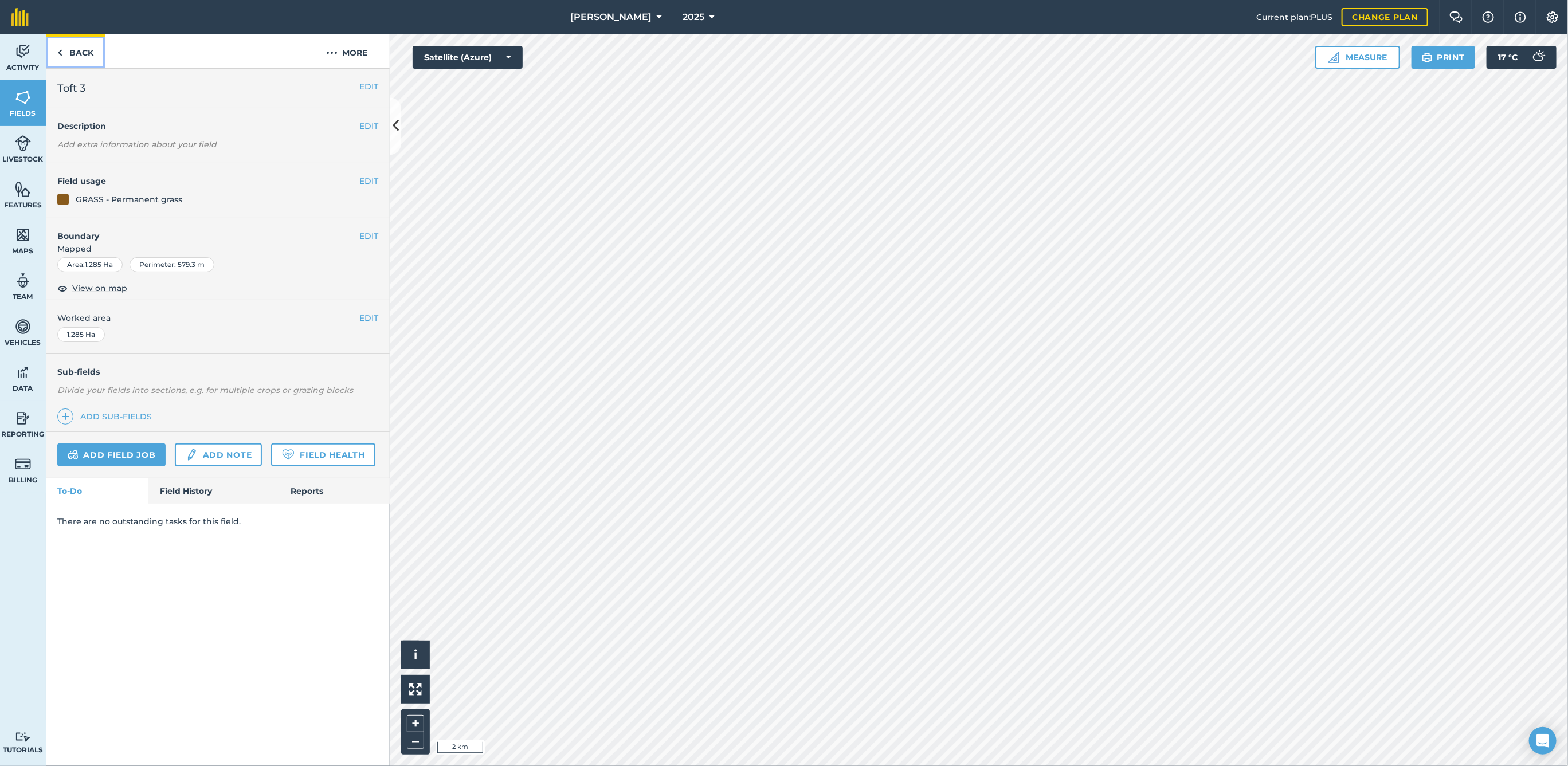
click at [85, 49] on link "Back" at bounding box center [75, 51] width 59 height 34
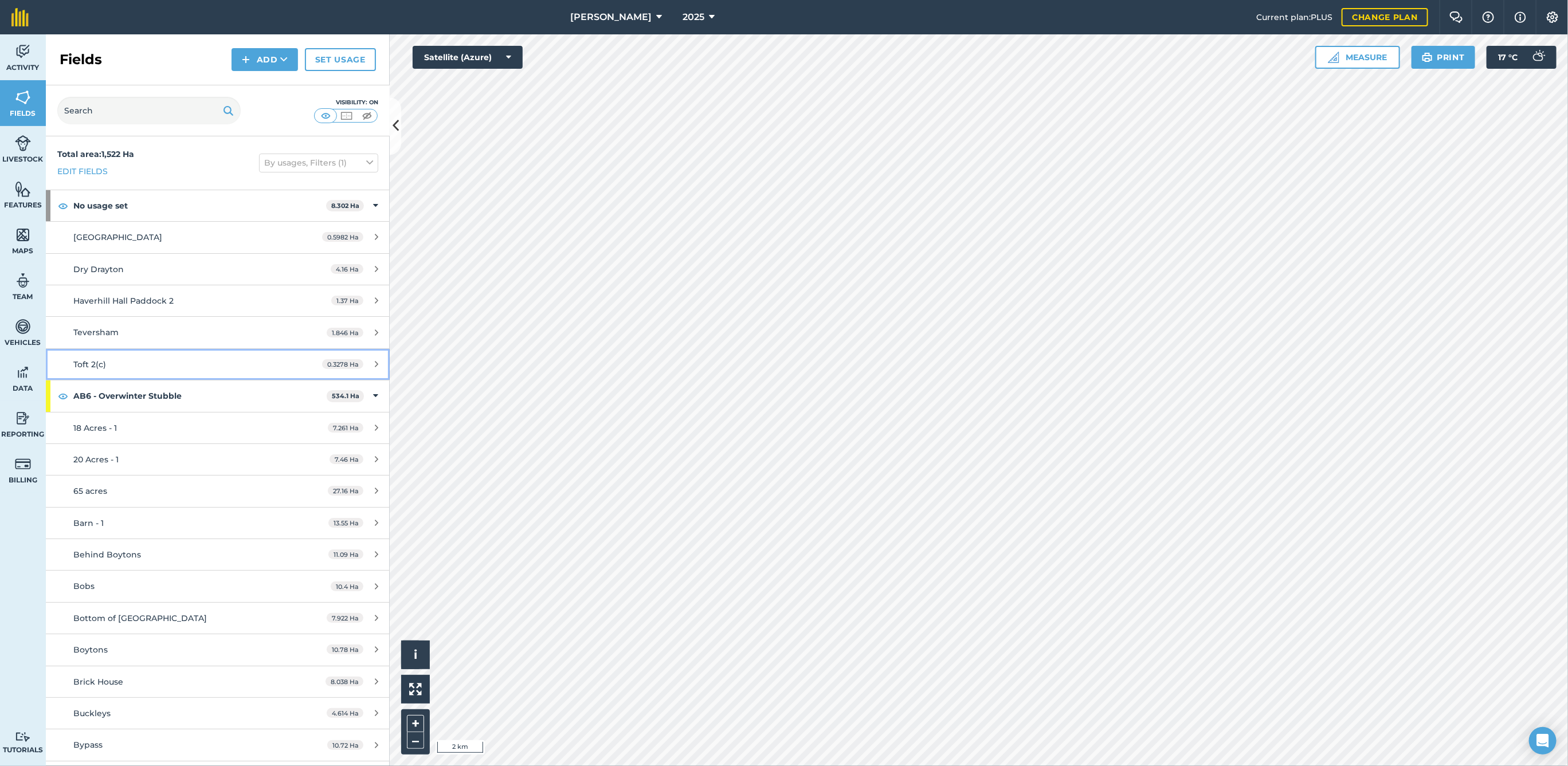
click at [160, 362] on div "Toft 2(c)" at bounding box center [181, 364] width 215 height 12
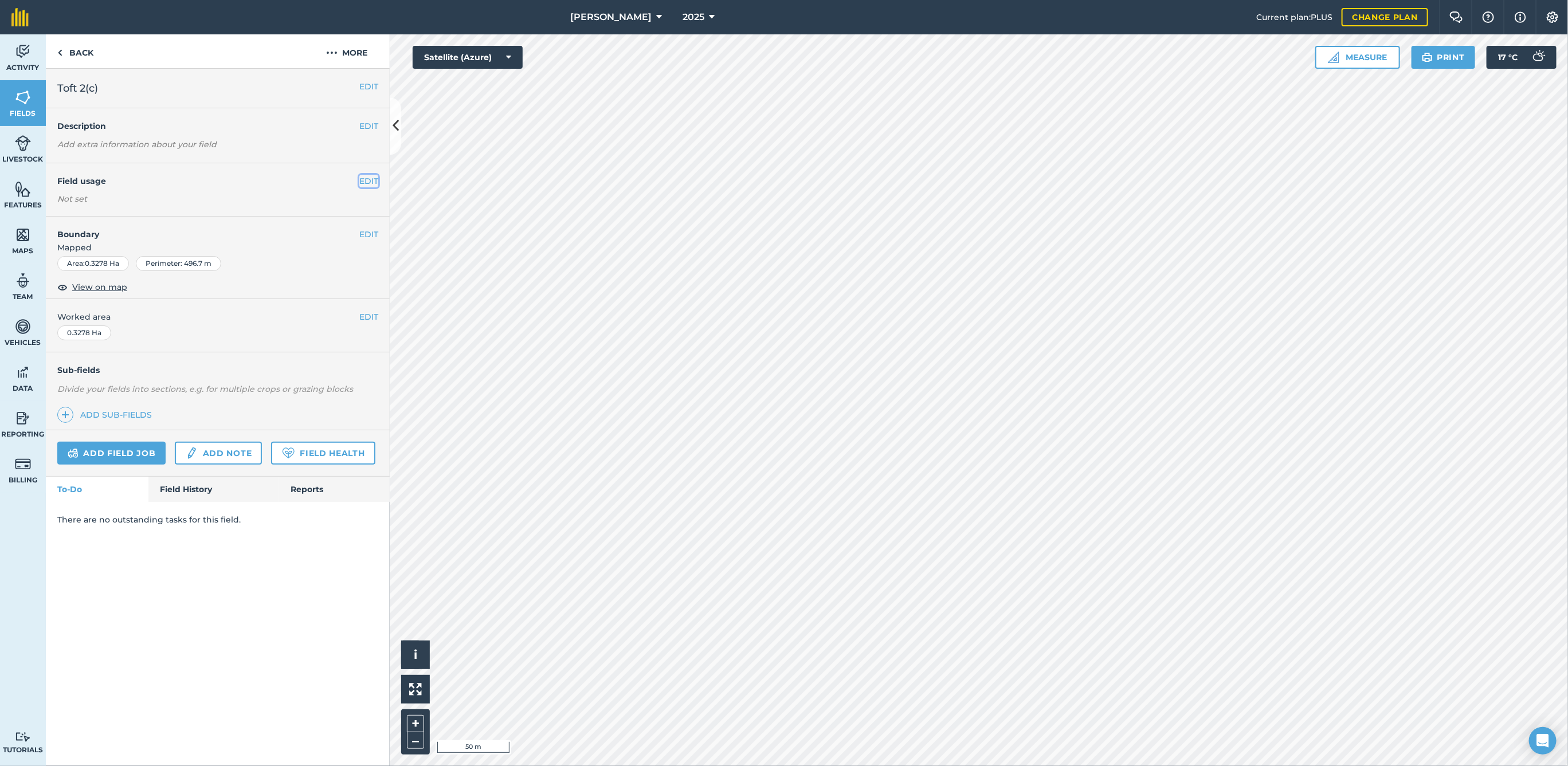
click at [365, 179] on button "EDIT" at bounding box center [368, 181] width 19 height 12
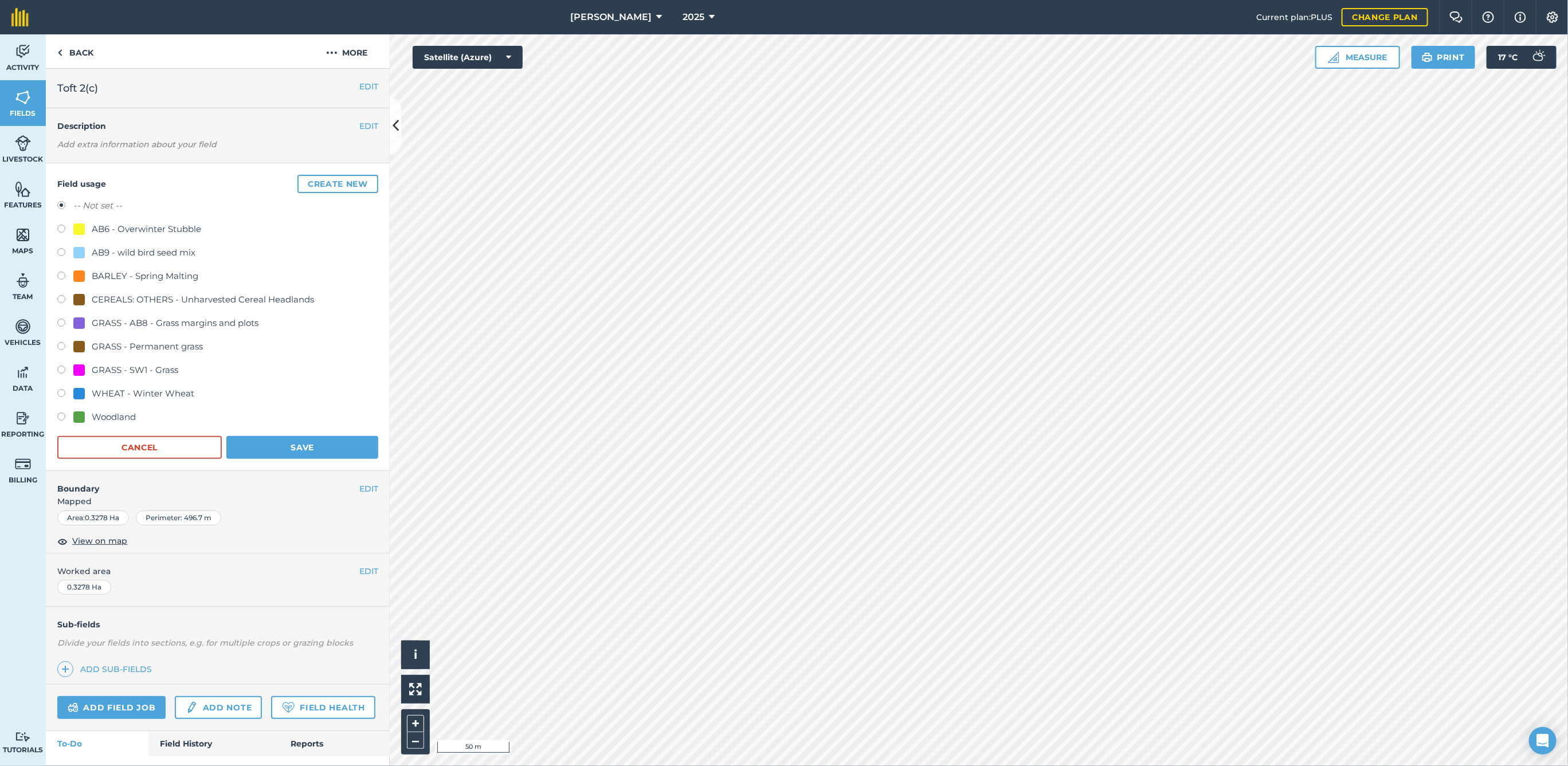
click at [94, 410] on div "Woodland" at bounding box center [114, 417] width 44 height 14
radio input "true"
radio input "false"
click at [281, 445] on button "Save" at bounding box center [302, 447] width 152 height 23
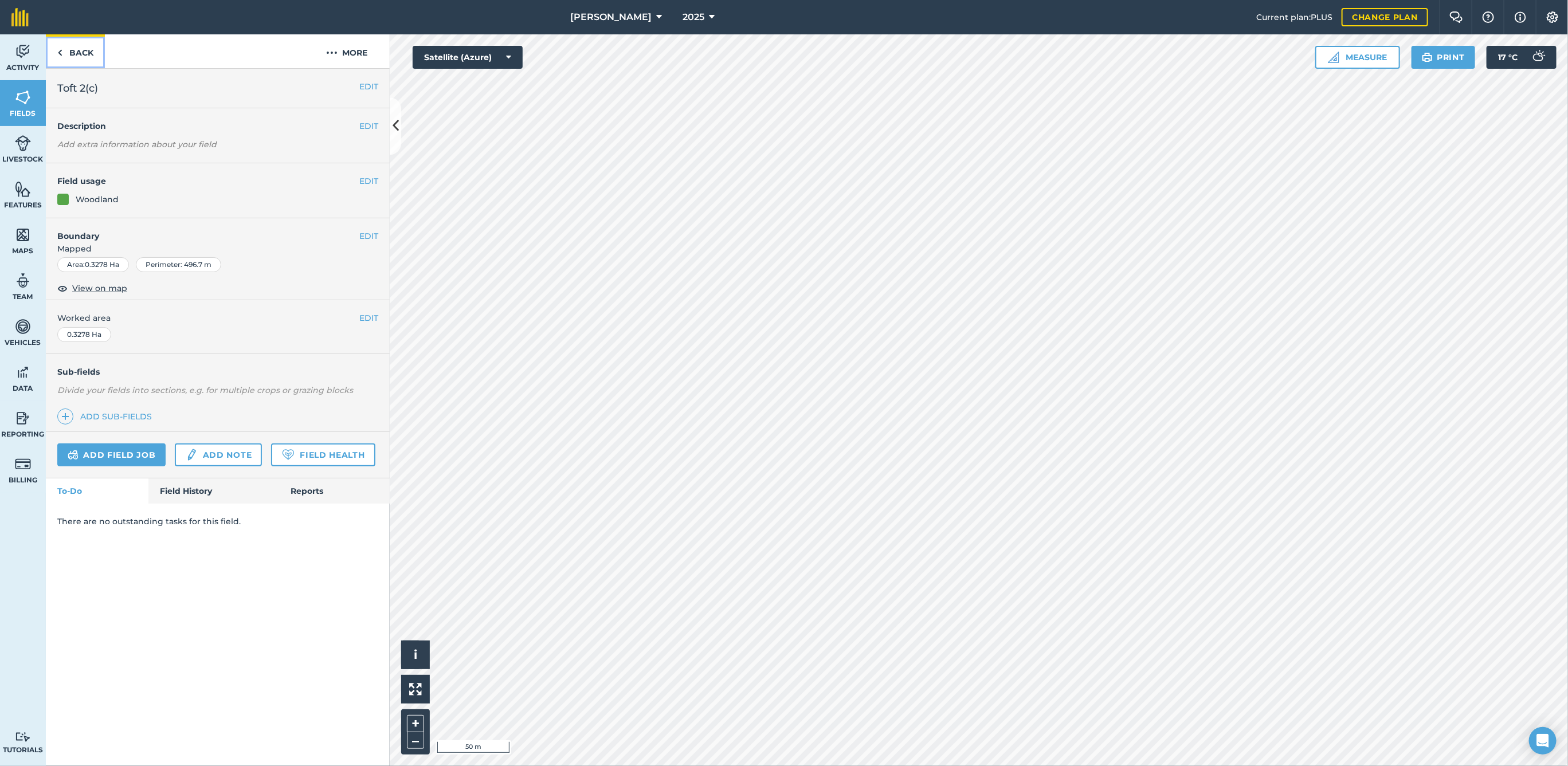
click at [97, 57] on link "Back" at bounding box center [75, 51] width 59 height 34
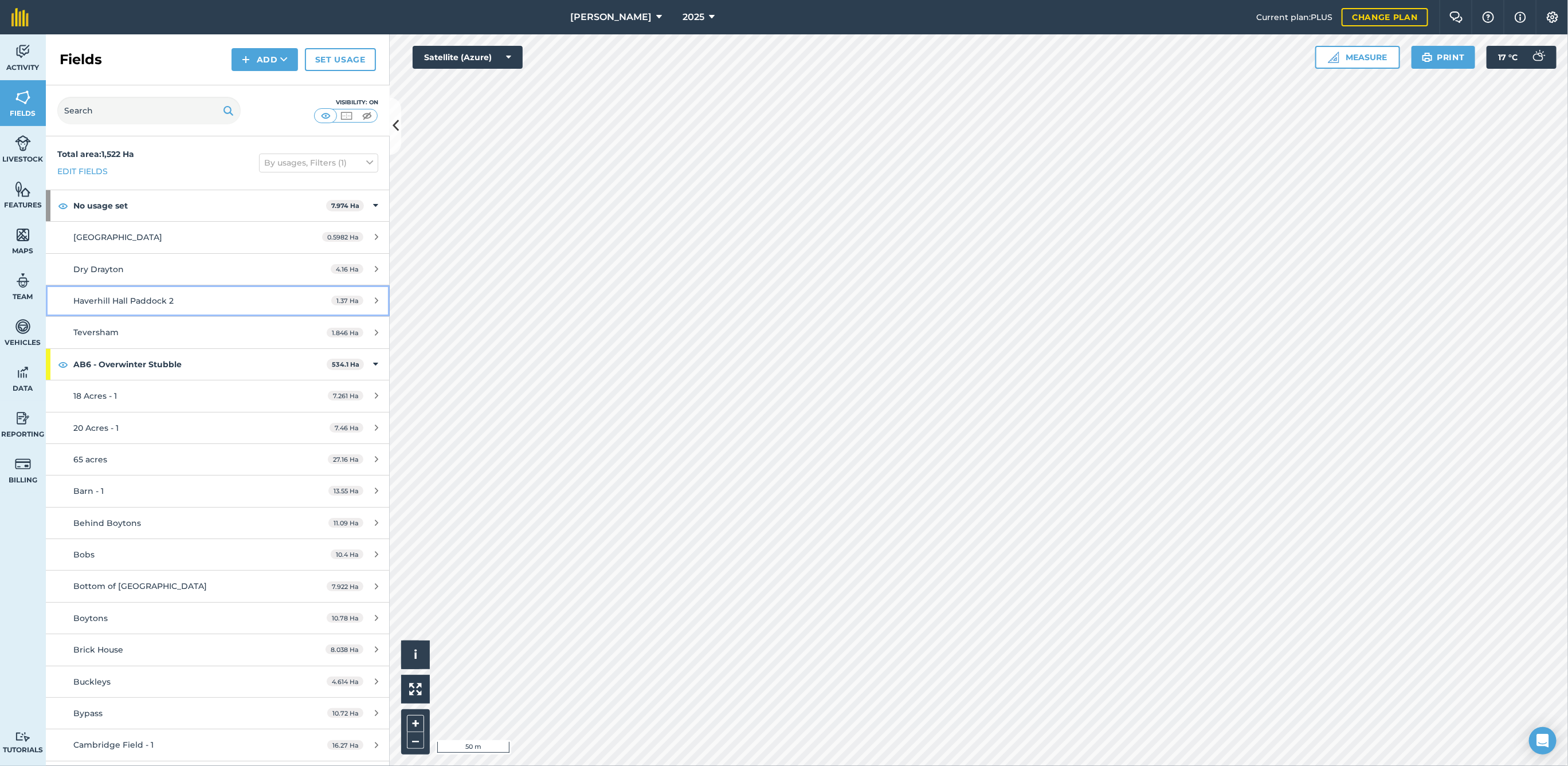
click at [174, 293] on link "Haverhill Hall Paddock 2 1.37 Ha" at bounding box center [217, 300] width 344 height 31
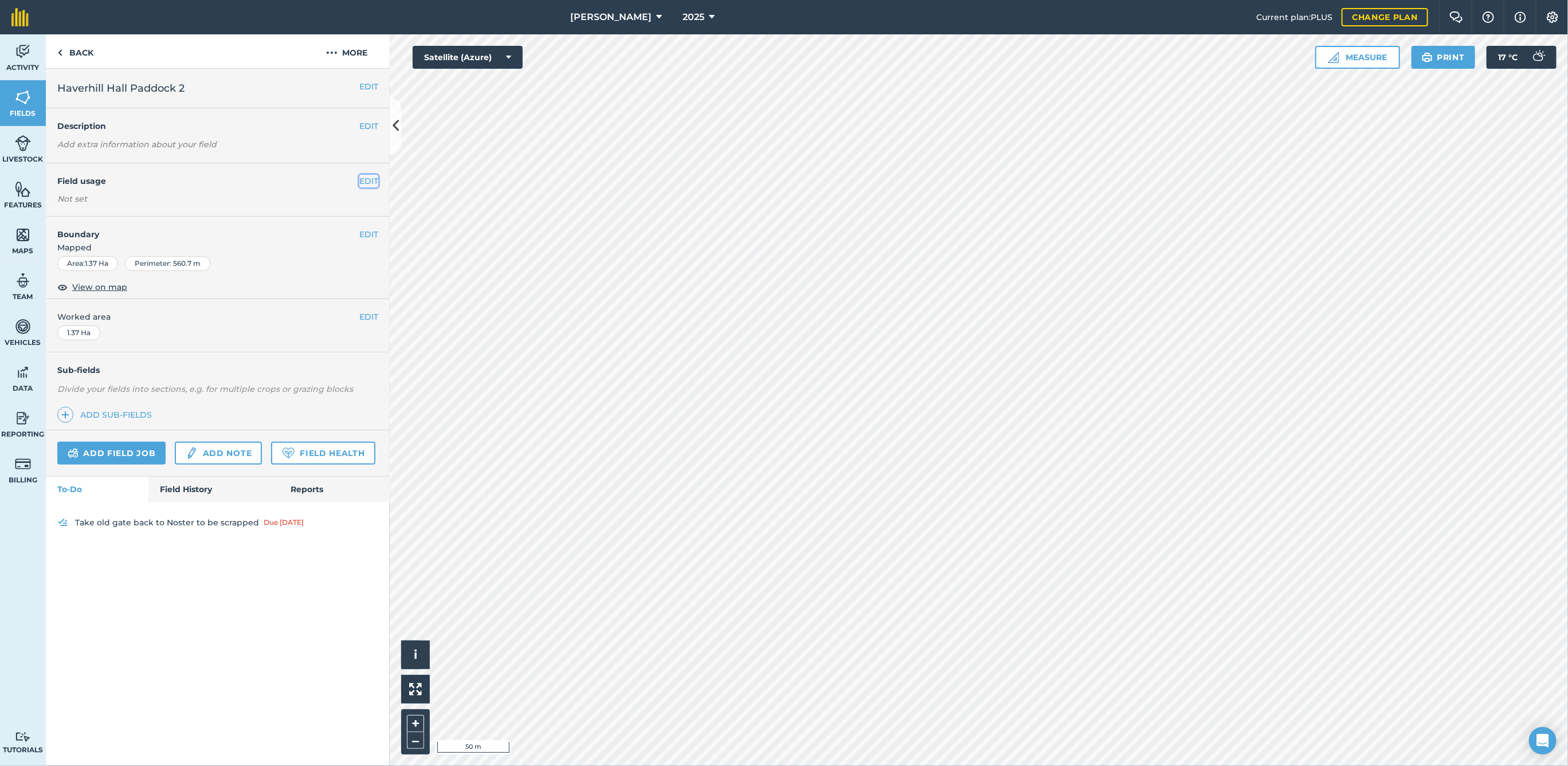
click at [366, 184] on button "EDIT" at bounding box center [368, 181] width 19 height 12
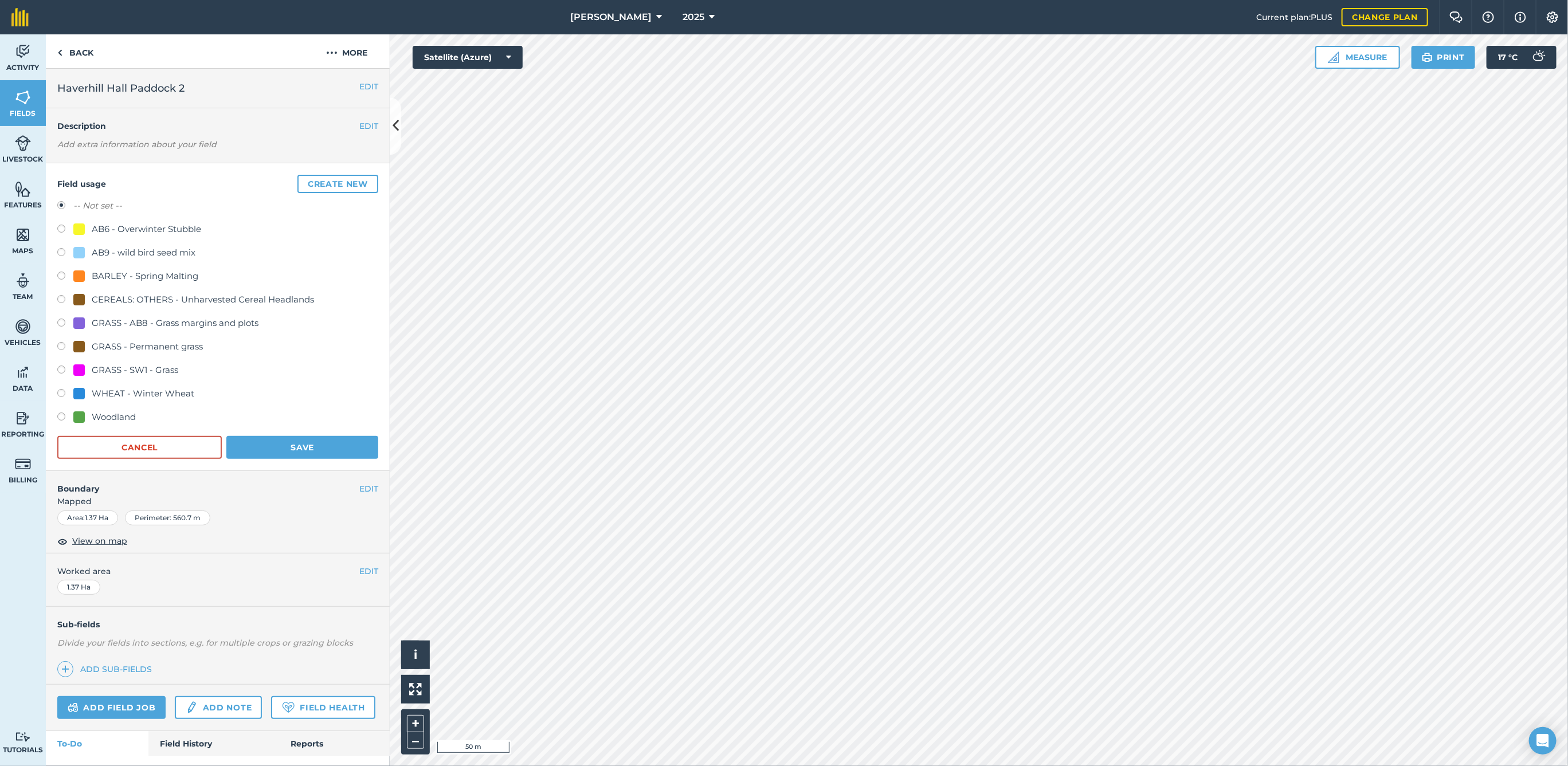
click at [96, 340] on div "GRASS - Permanent grass" at bounding box center [147, 346] width 111 height 14
radio input "true"
radio input "false"
click at [267, 437] on button "Save" at bounding box center [302, 447] width 152 height 23
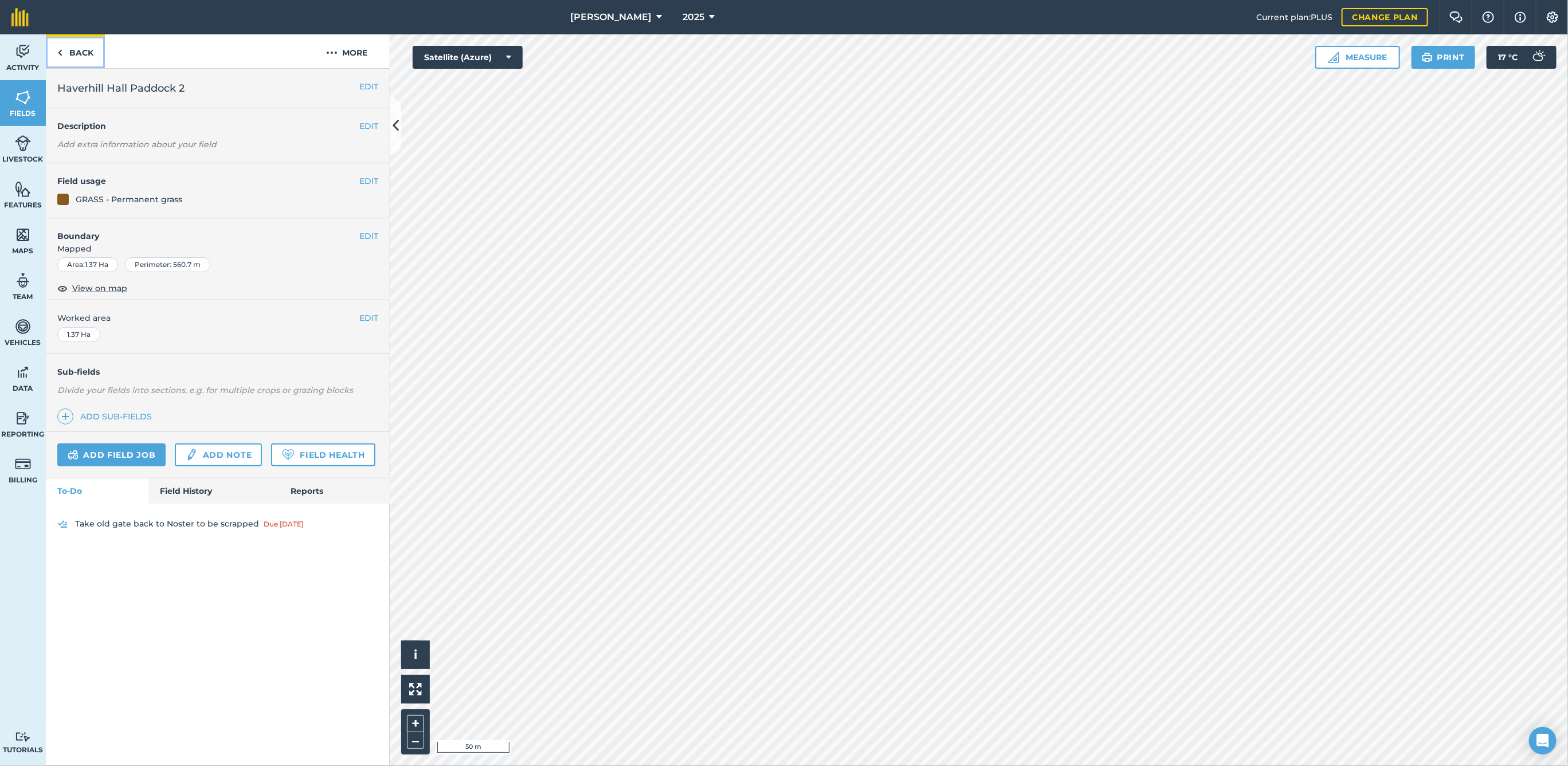
click at [90, 53] on link "Back" at bounding box center [75, 51] width 59 height 34
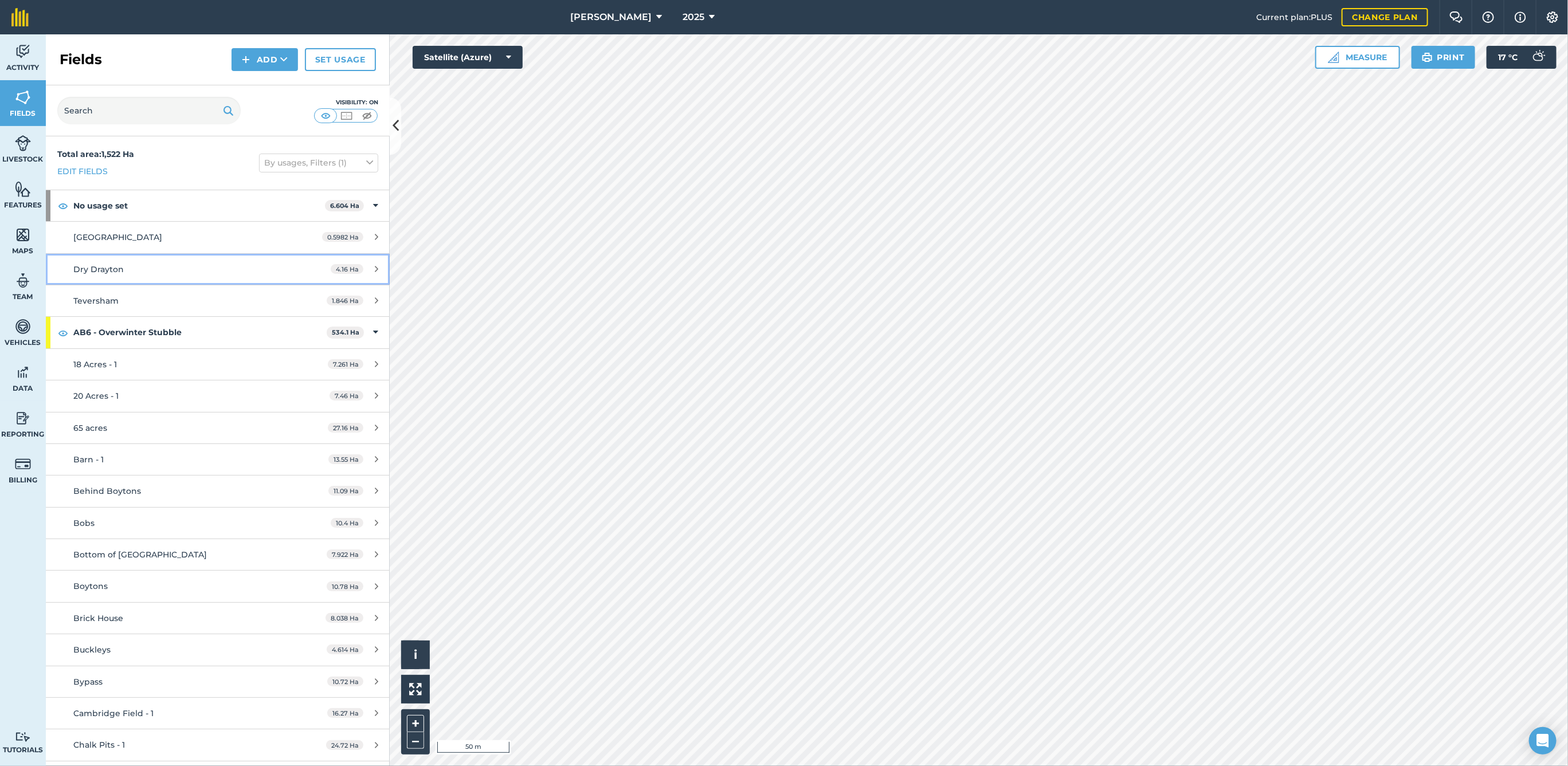
click at [319, 265] on div "4.16 Ha" at bounding box center [354, 269] width 70 height 9
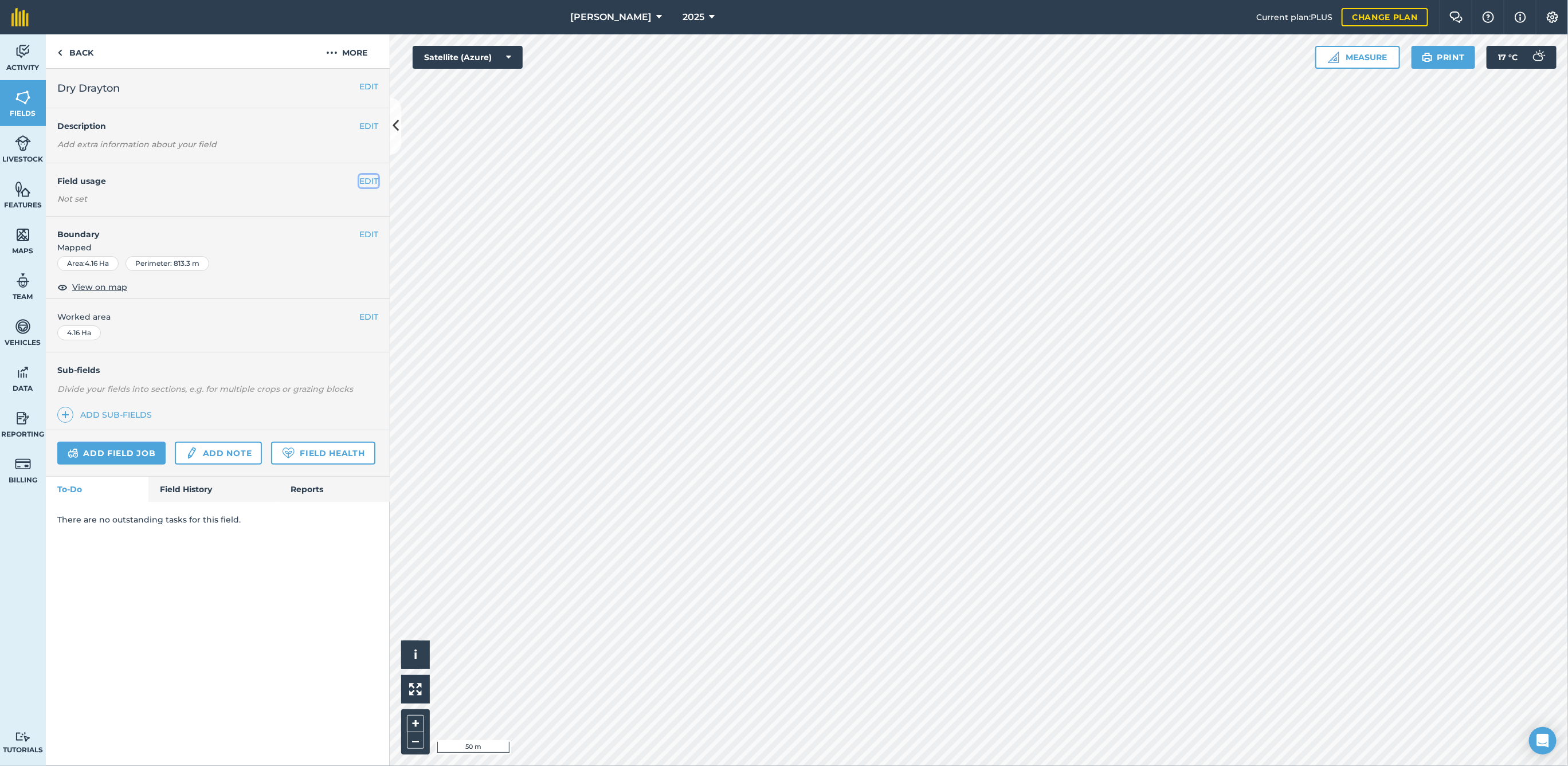
click at [362, 184] on button "EDIT" at bounding box center [368, 181] width 19 height 12
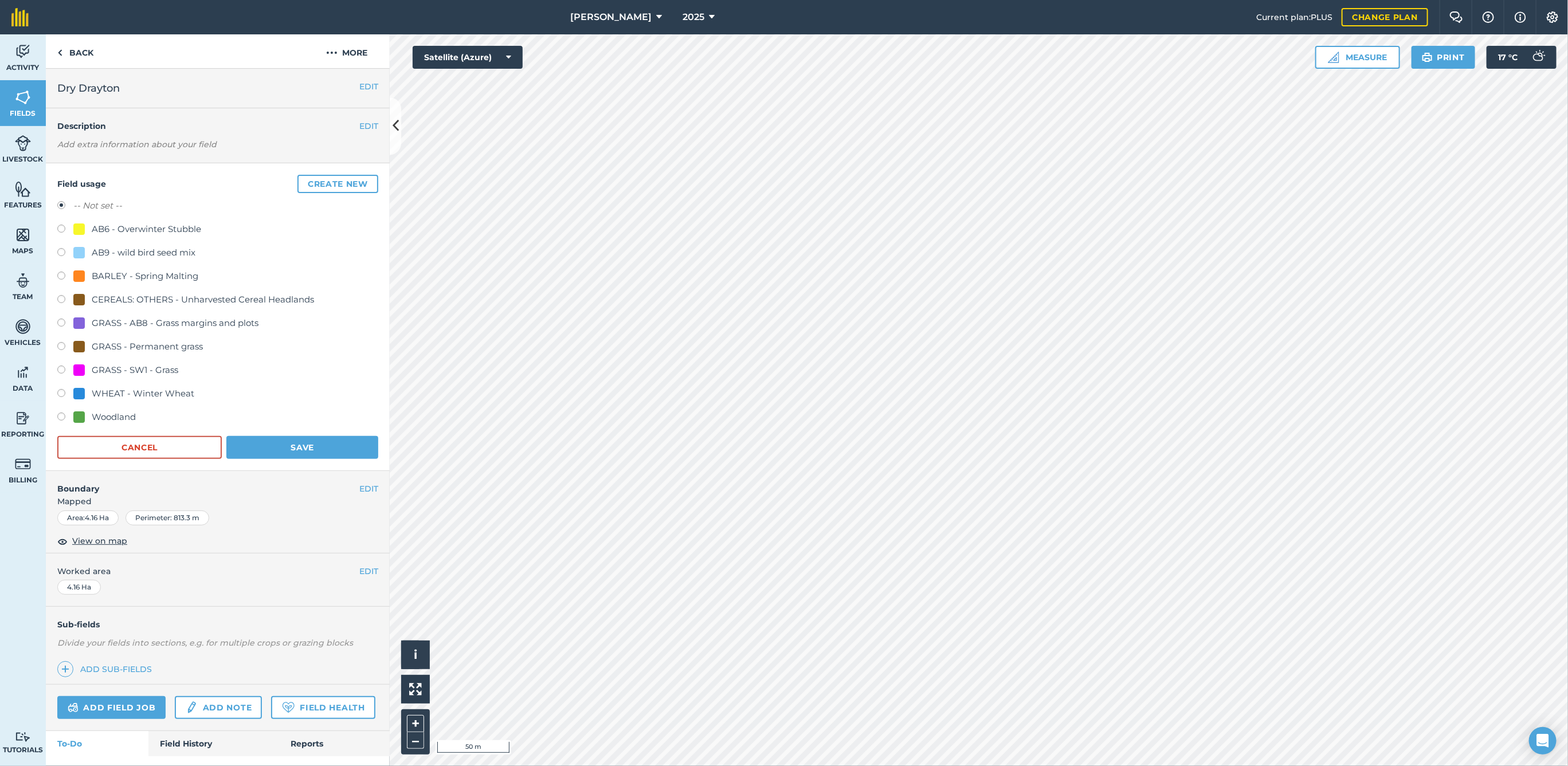
click at [119, 341] on div "GRASS - Permanent grass" at bounding box center [147, 346] width 111 height 14
radio input "true"
radio input "false"
click at [249, 443] on button "Save" at bounding box center [302, 447] width 152 height 23
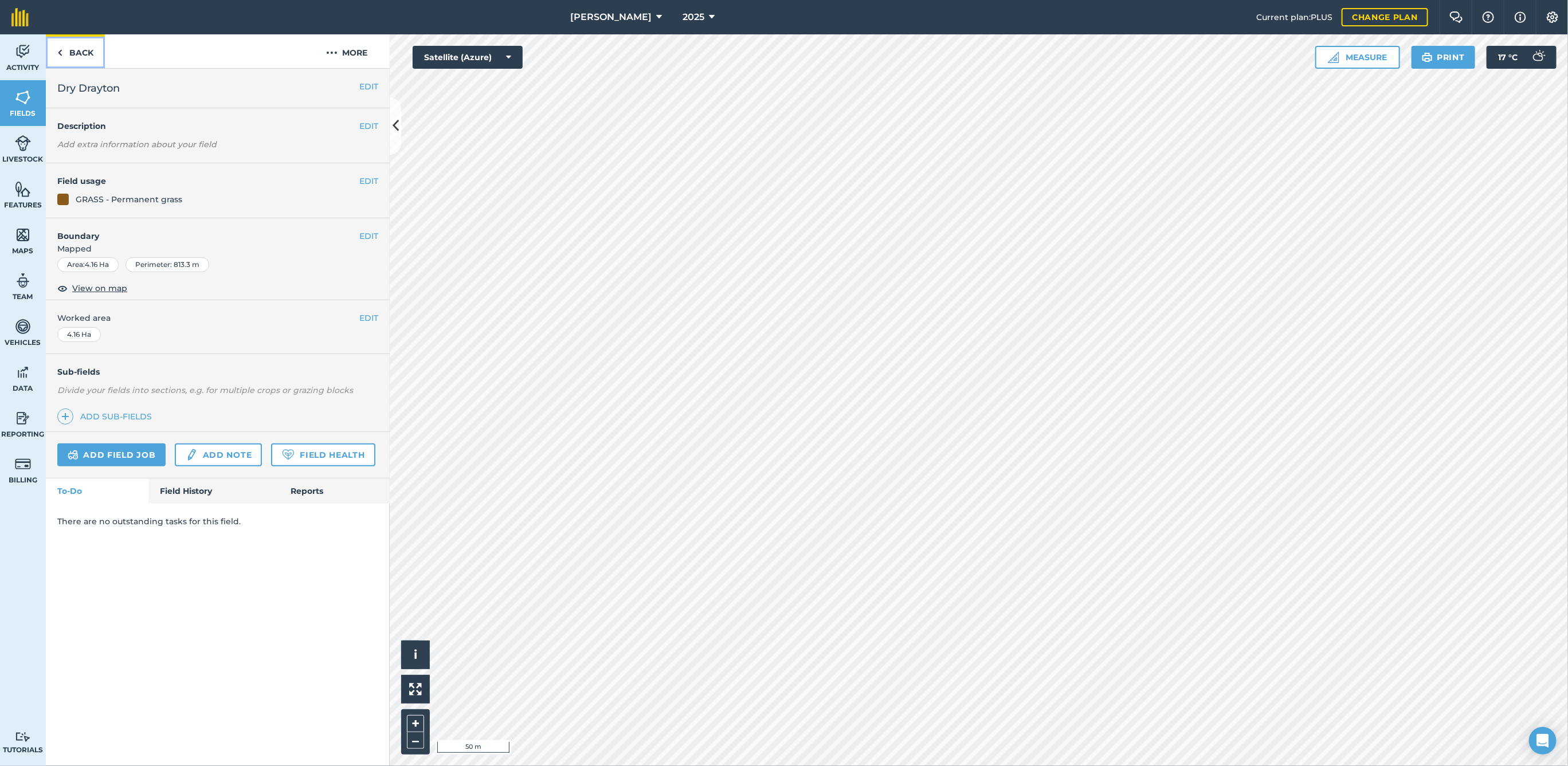
click at [85, 48] on link "Back" at bounding box center [75, 51] width 59 height 34
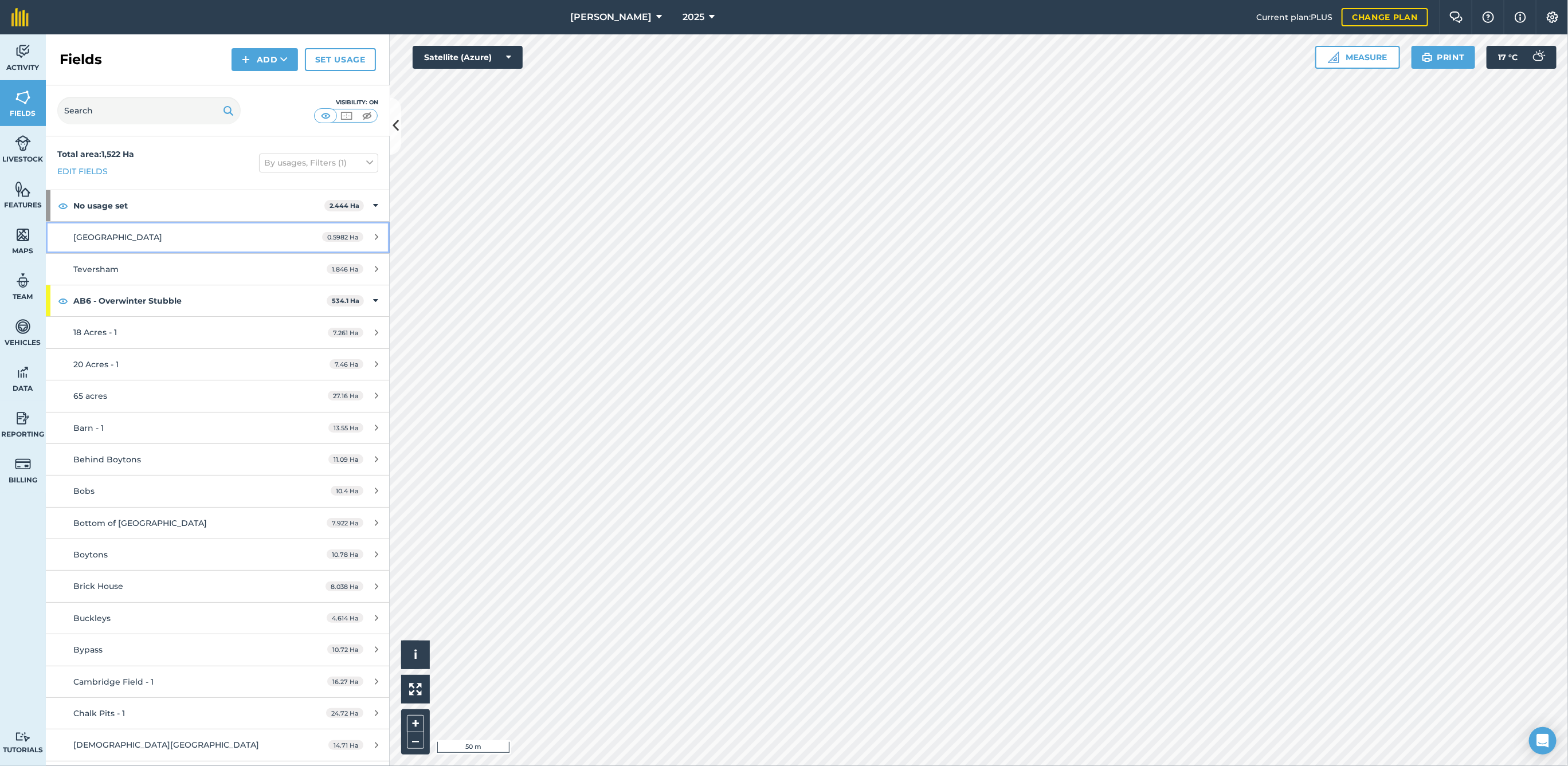
click at [342, 232] on span "0.5982 Ha" at bounding box center [343, 237] width 41 height 10
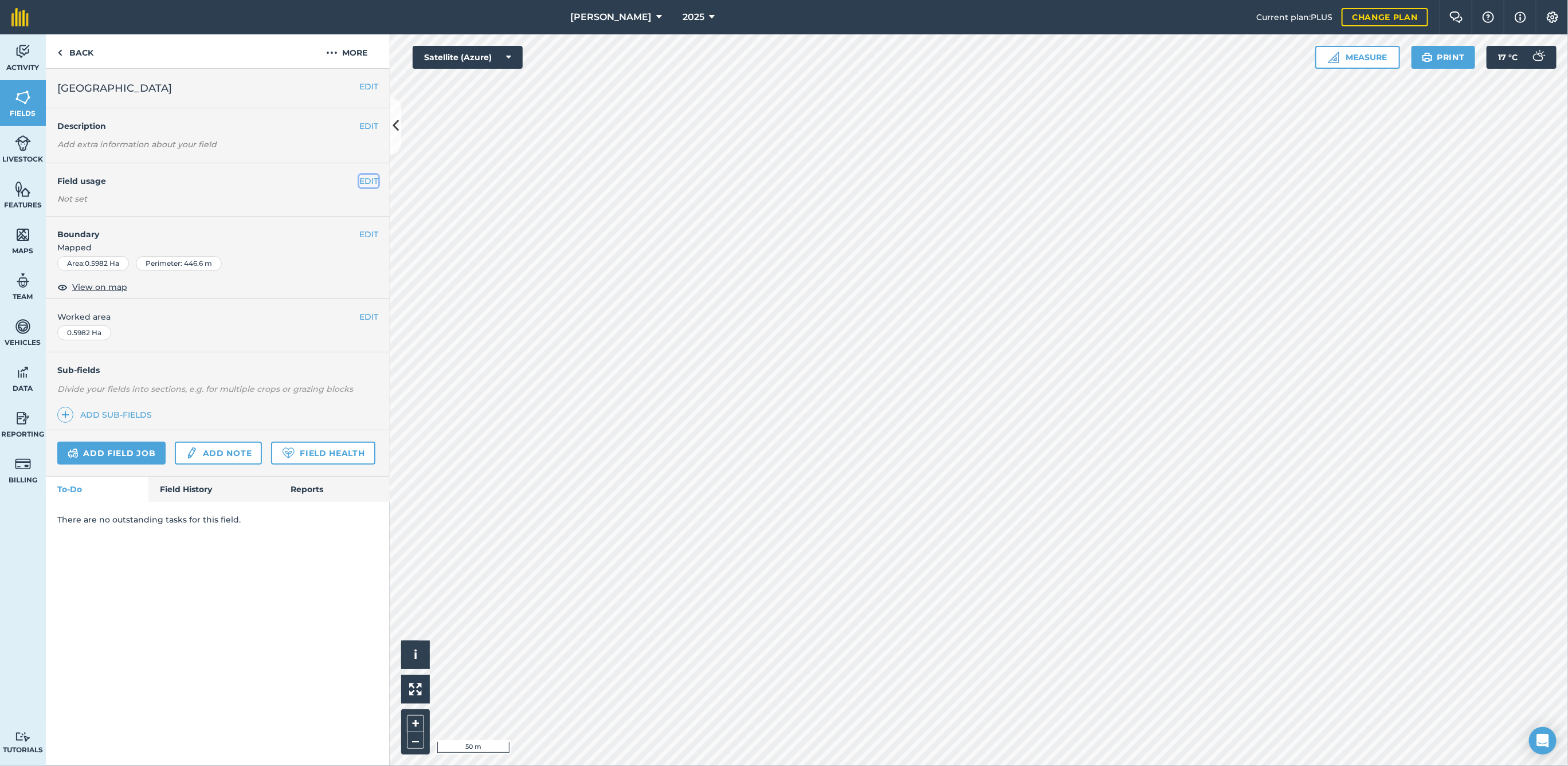
click at [362, 179] on button "EDIT" at bounding box center [368, 181] width 19 height 12
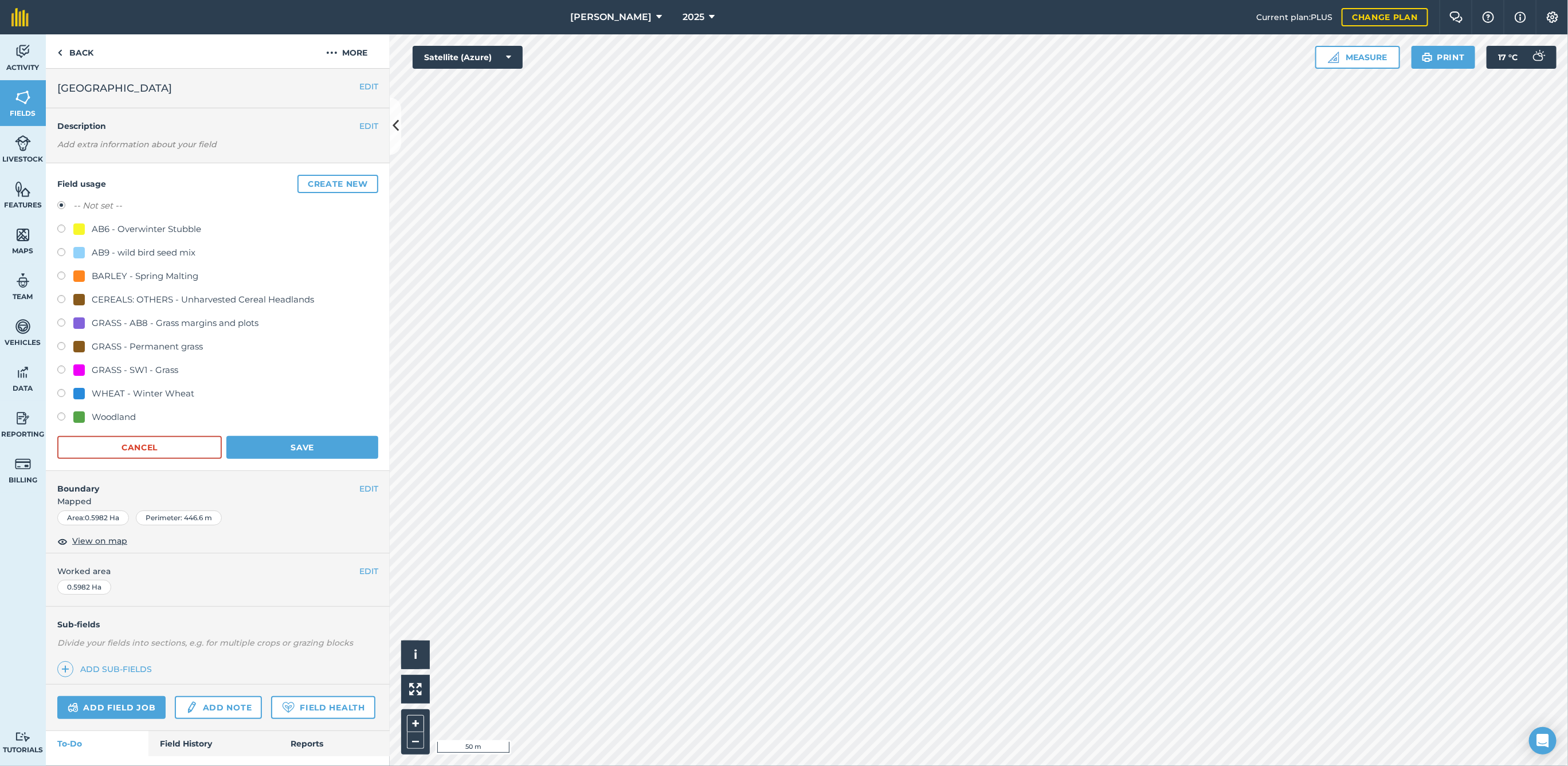
click at [133, 333] on div "-- Not set -- AB6 - Overwinter Stubble AB9 - wild bird seed mix BARLEY - Spring…" at bounding box center [217, 313] width 321 height 228
click at [133, 346] on div "GRASS - Permanent grass" at bounding box center [147, 346] width 111 height 14
radio input "true"
radio input "false"
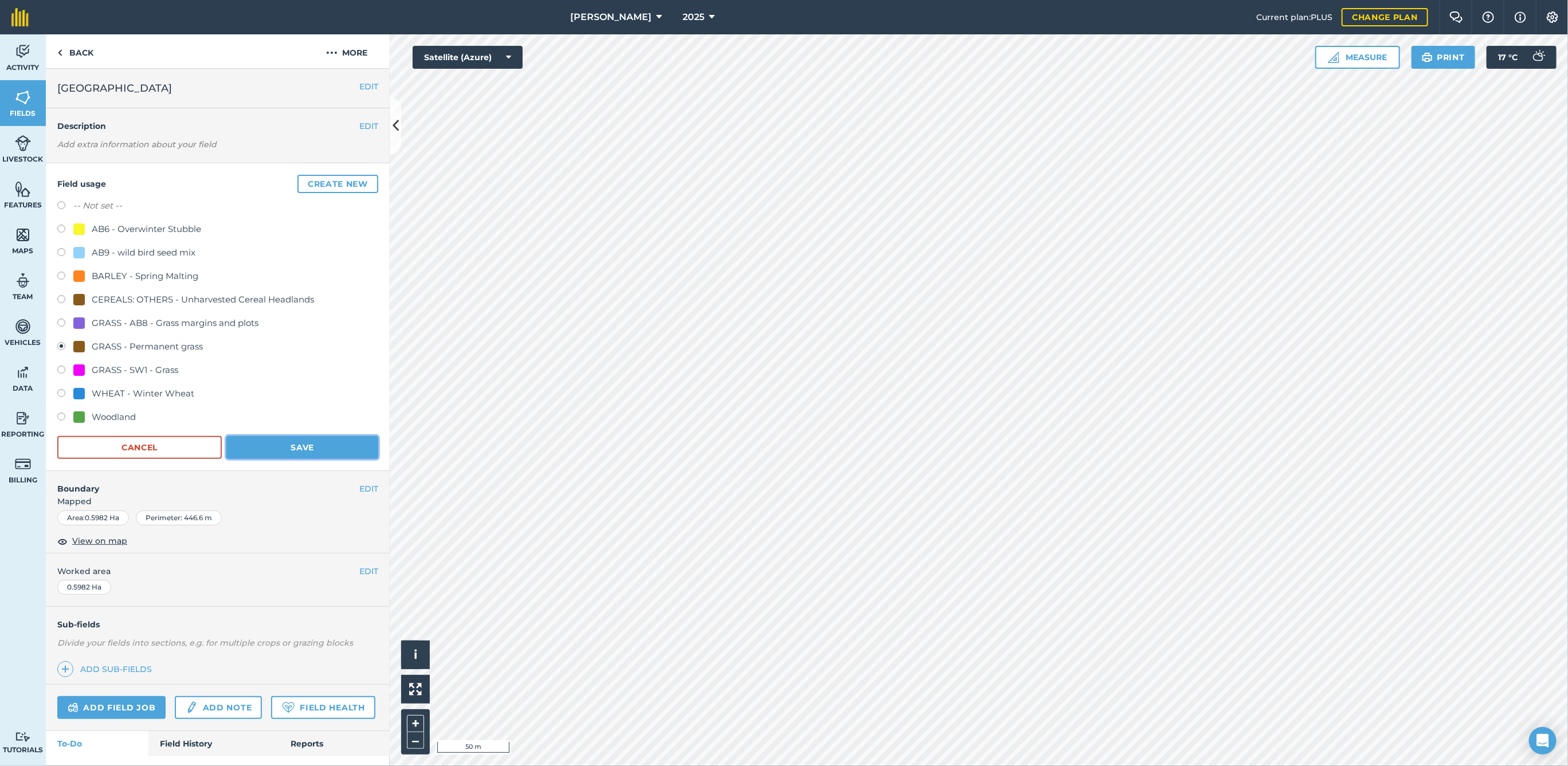
click at [271, 440] on button "Save" at bounding box center [302, 447] width 152 height 23
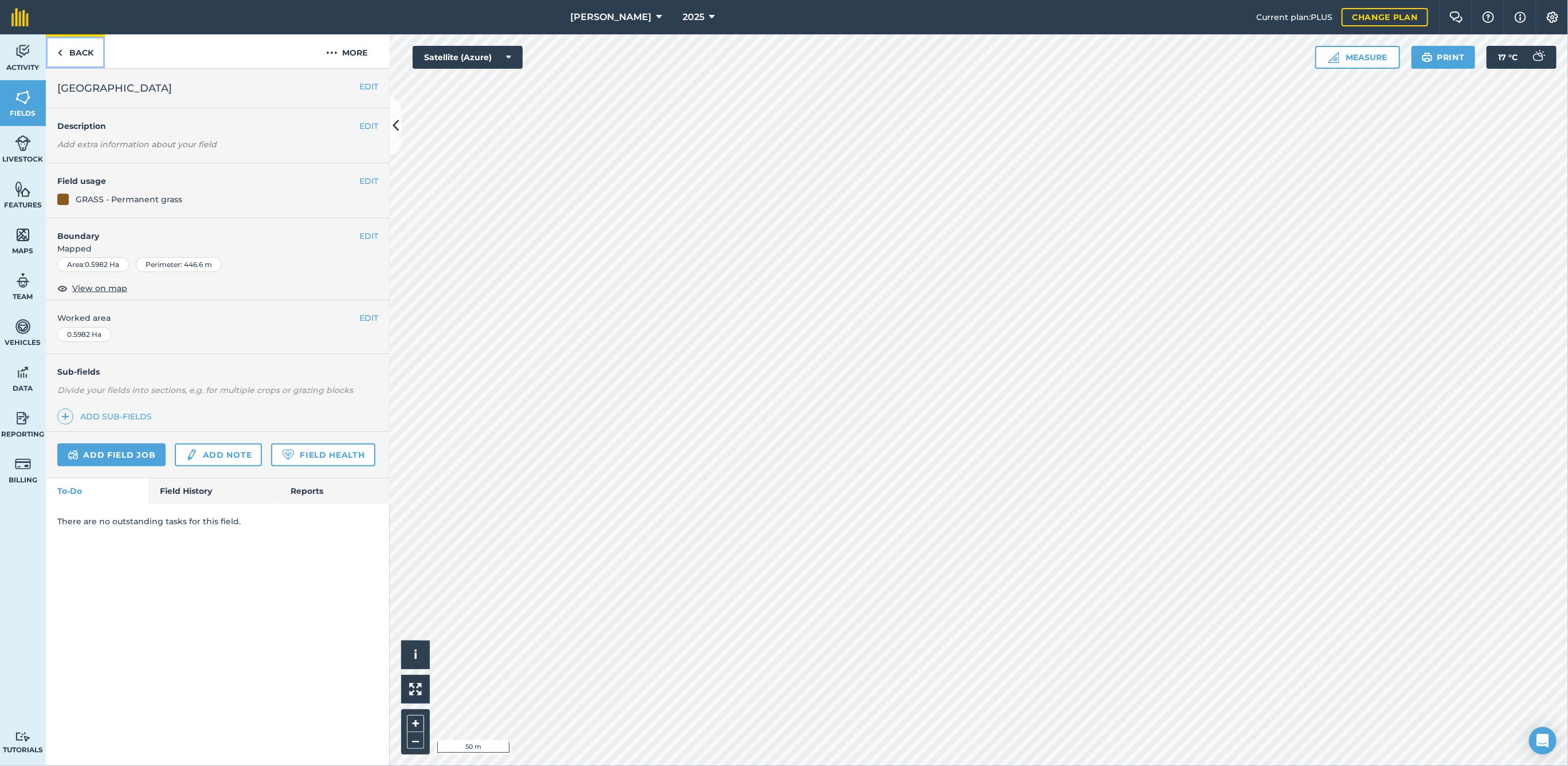
click at [81, 49] on link "Back" at bounding box center [75, 51] width 59 height 34
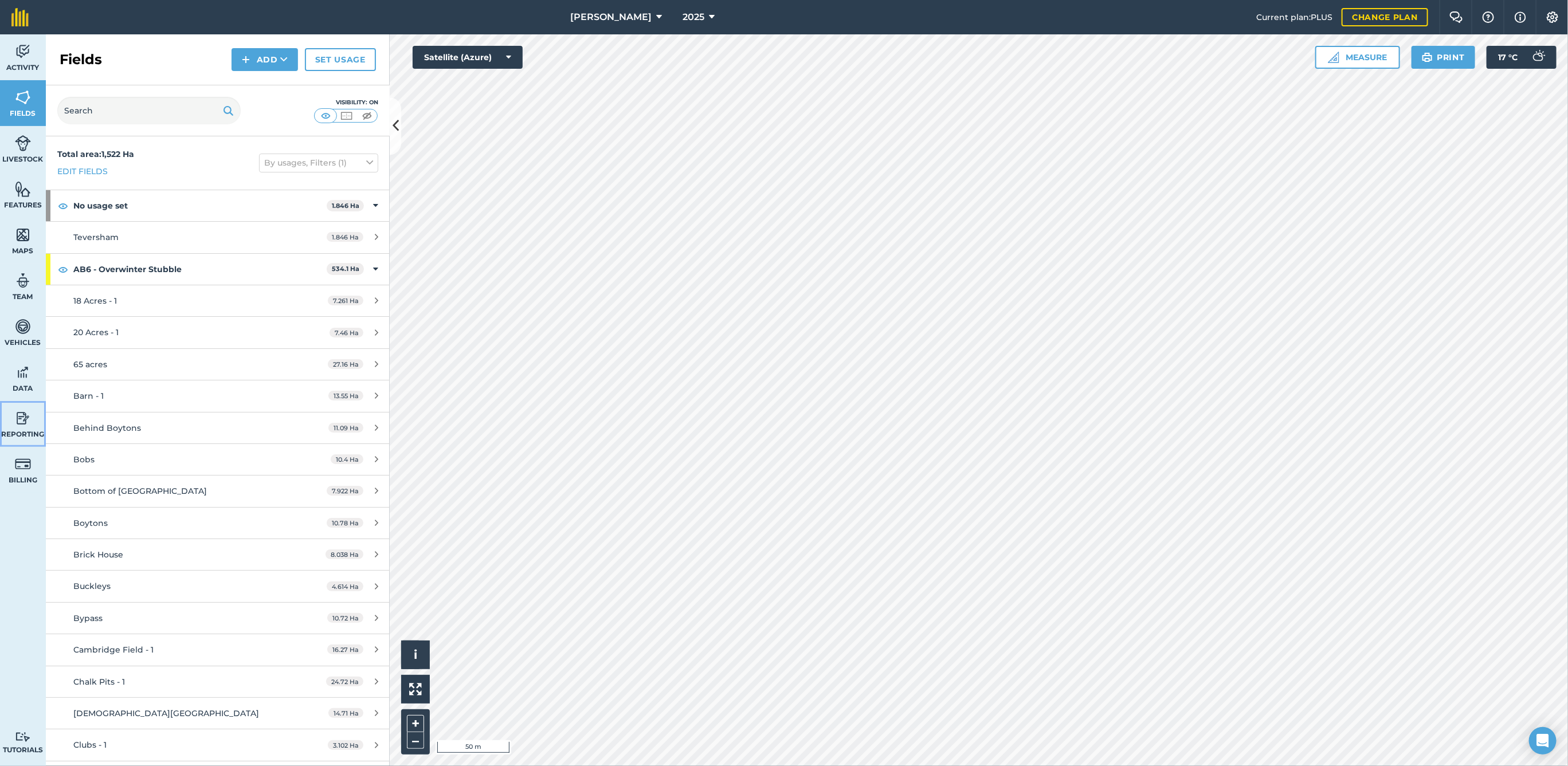
click at [17, 430] on span "Reporting" at bounding box center [23, 434] width 46 height 9
